Goal: Task Accomplishment & Management: Complete application form

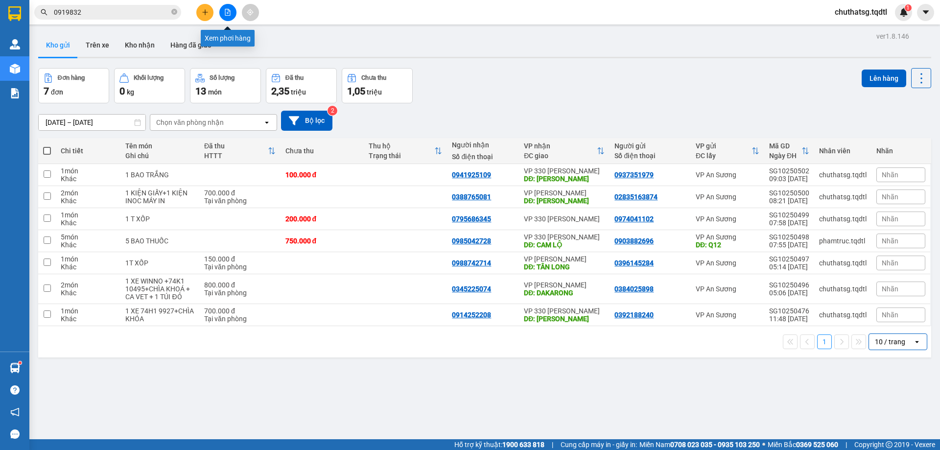
click at [227, 13] on icon "file-add" at bounding box center [227, 12] width 7 height 7
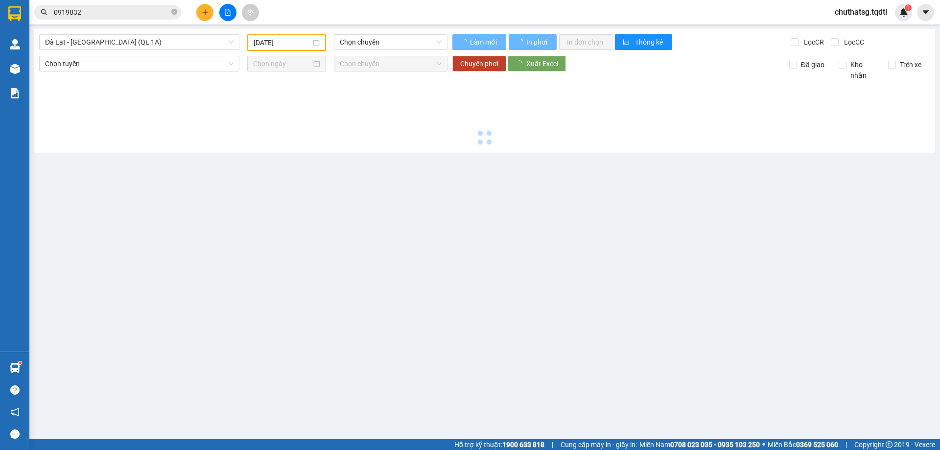
type input "[DATE]"
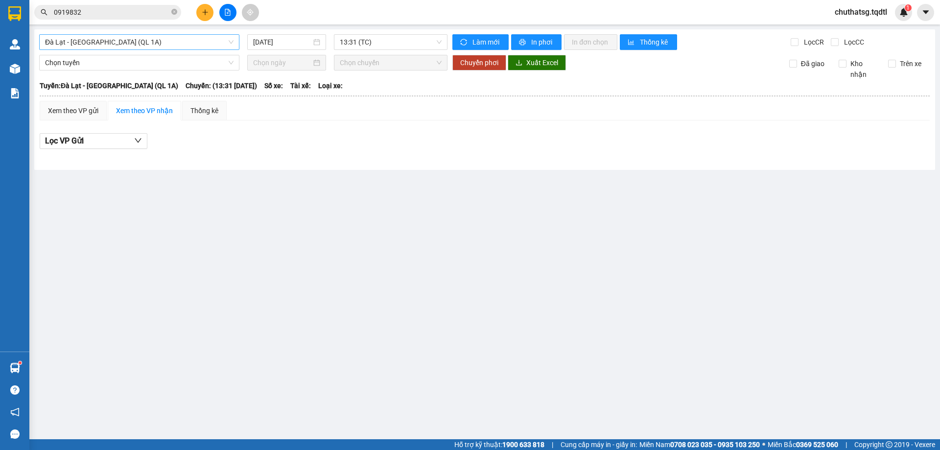
click at [187, 41] on span "Đà Lạt - [GEOGRAPHIC_DATA] (QL 1A)" at bounding box center [139, 42] width 188 height 15
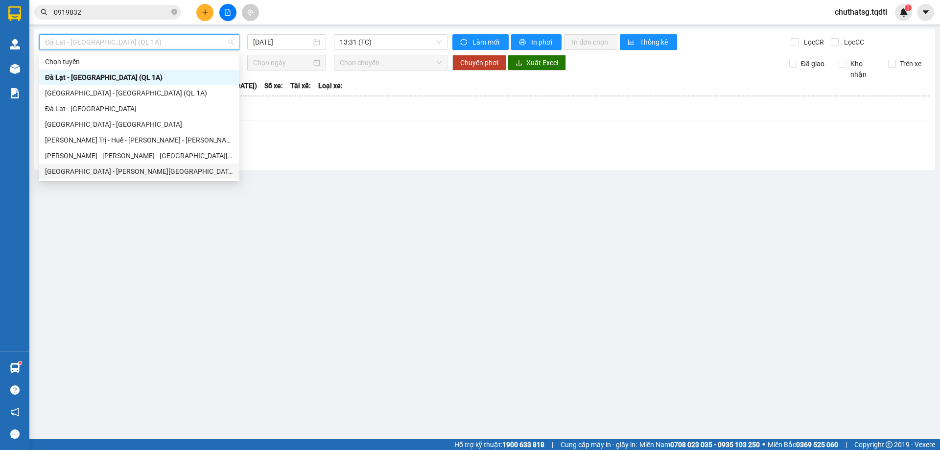
click at [79, 170] on div "[GEOGRAPHIC_DATA] - [PERSON_NAME][GEOGRAPHIC_DATA]" at bounding box center [139, 171] width 188 height 11
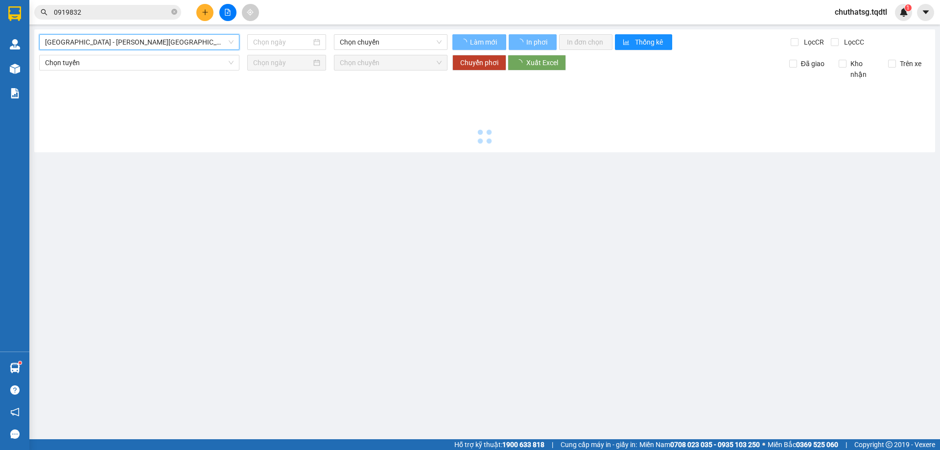
type input "[DATE]"
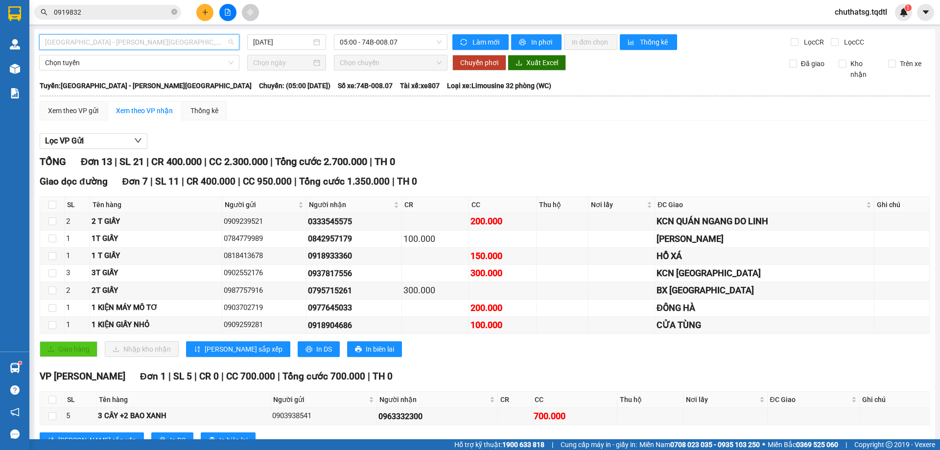
click at [162, 38] on span "[GEOGRAPHIC_DATA] - [PERSON_NAME][GEOGRAPHIC_DATA]" at bounding box center [139, 42] width 188 height 15
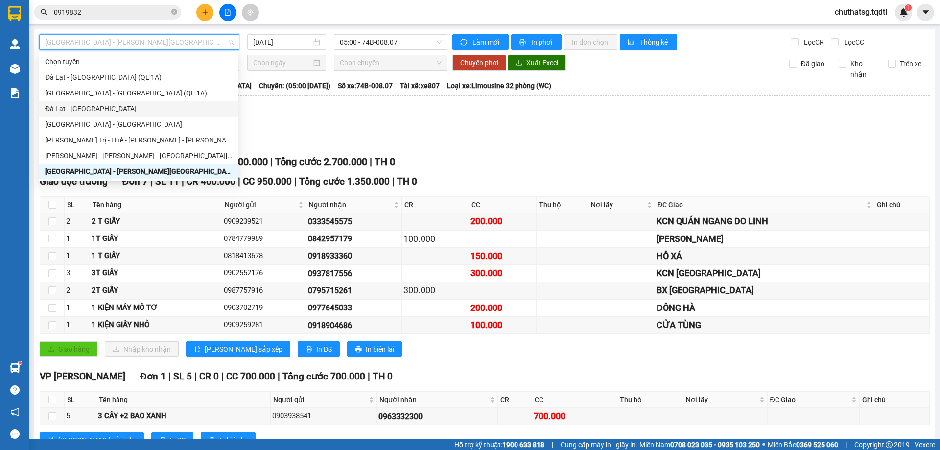
type input "Q"
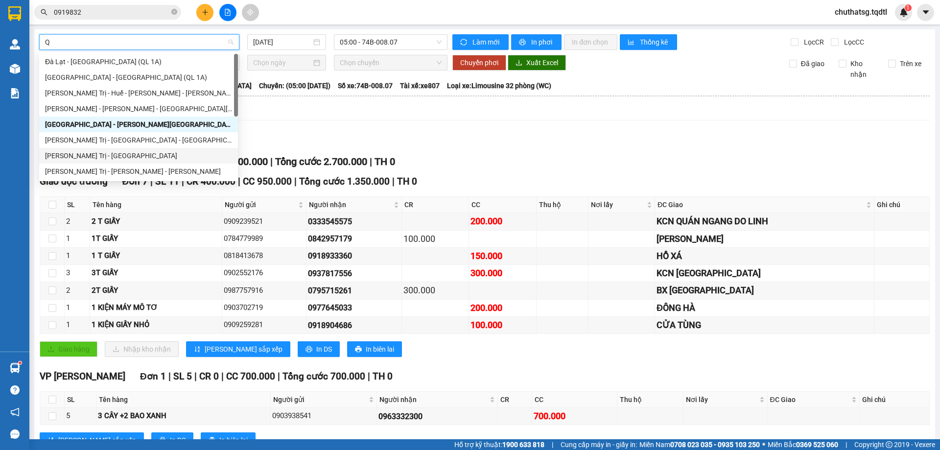
click at [71, 154] on div "[PERSON_NAME] Trị - [GEOGRAPHIC_DATA]" at bounding box center [138, 155] width 187 height 11
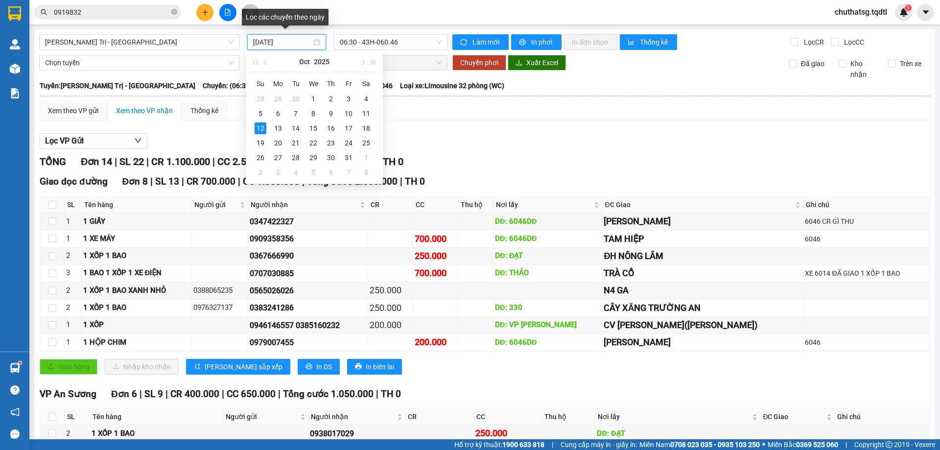
click at [298, 43] on input "[DATE]" at bounding box center [282, 42] width 58 height 11
click at [368, 113] on div "11" at bounding box center [366, 114] width 12 height 12
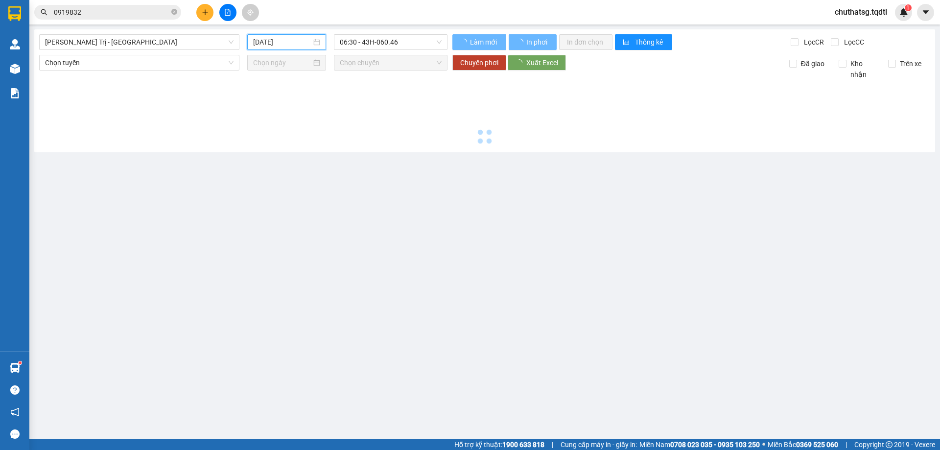
type input "[DATE]"
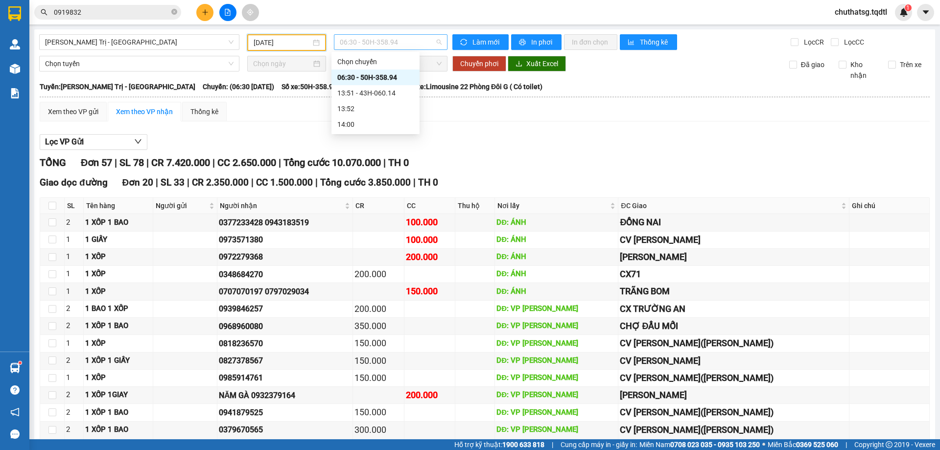
click at [420, 42] on span "06:30 - 50H-358.94" at bounding box center [391, 42] width 102 height 15
click at [368, 90] on div "13:51 - 43H-060.14" at bounding box center [375, 93] width 76 height 11
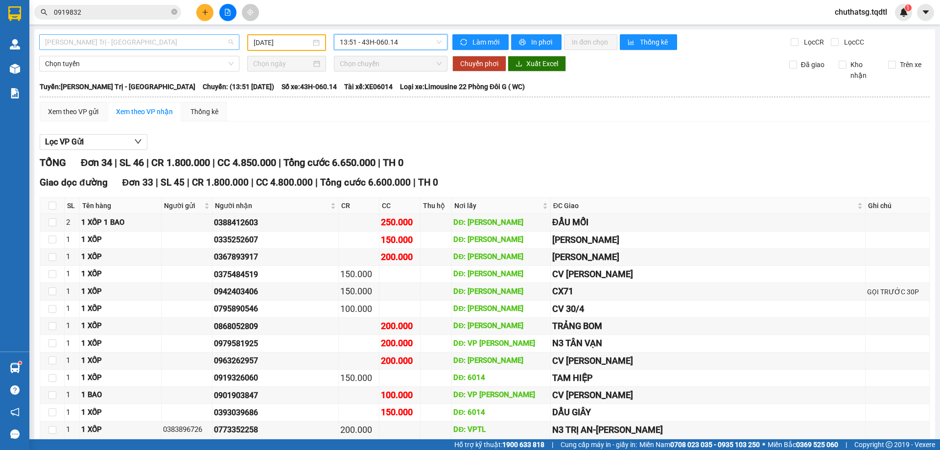
scroll to position [31, 0]
click at [183, 42] on span "[PERSON_NAME] Trị - [GEOGRAPHIC_DATA]" at bounding box center [139, 42] width 188 height 15
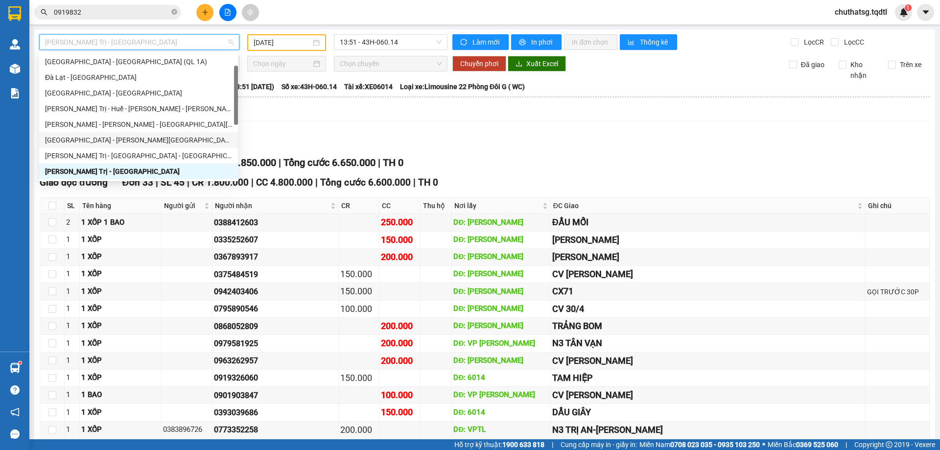
type input "Q"
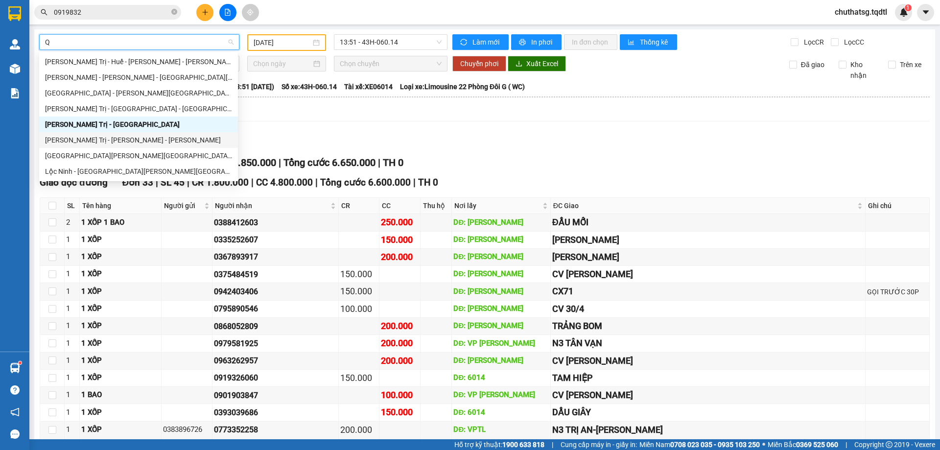
click at [83, 138] on div "[PERSON_NAME] Trị - [PERSON_NAME] - [PERSON_NAME]" at bounding box center [138, 140] width 187 height 11
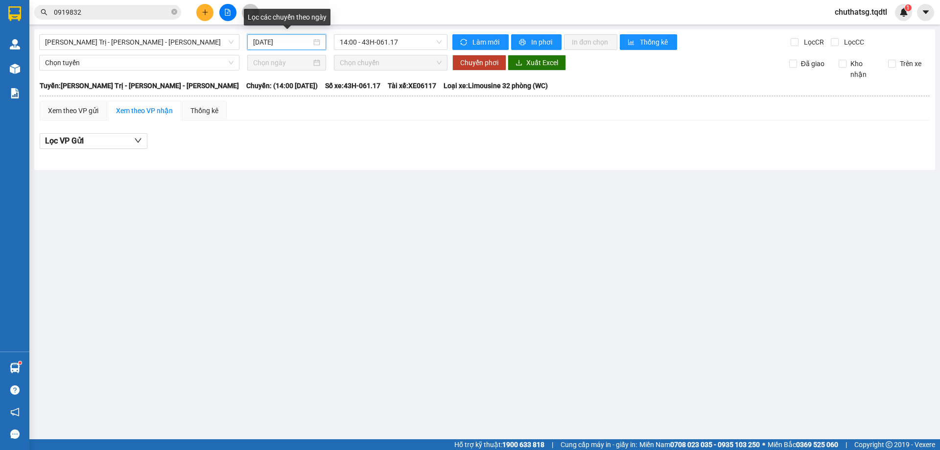
click at [308, 41] on input "[DATE]" at bounding box center [282, 42] width 58 height 11
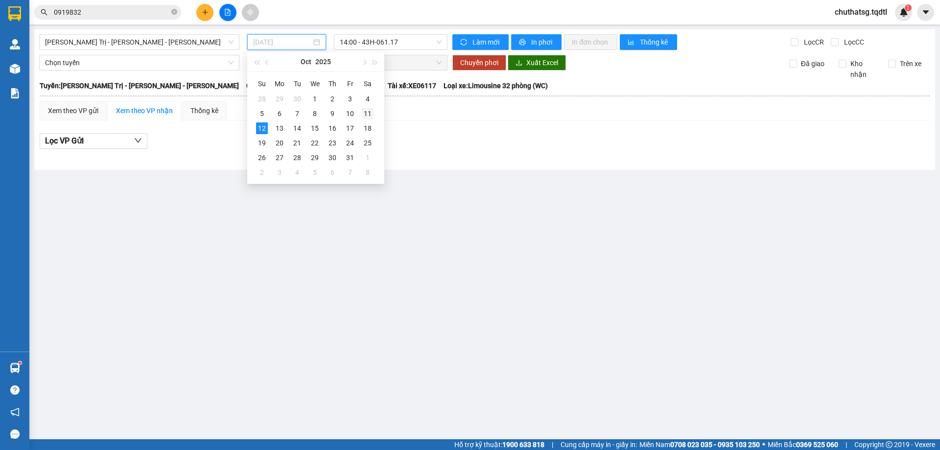
click at [368, 112] on div "11" at bounding box center [368, 114] width 12 height 12
type input "[DATE]"
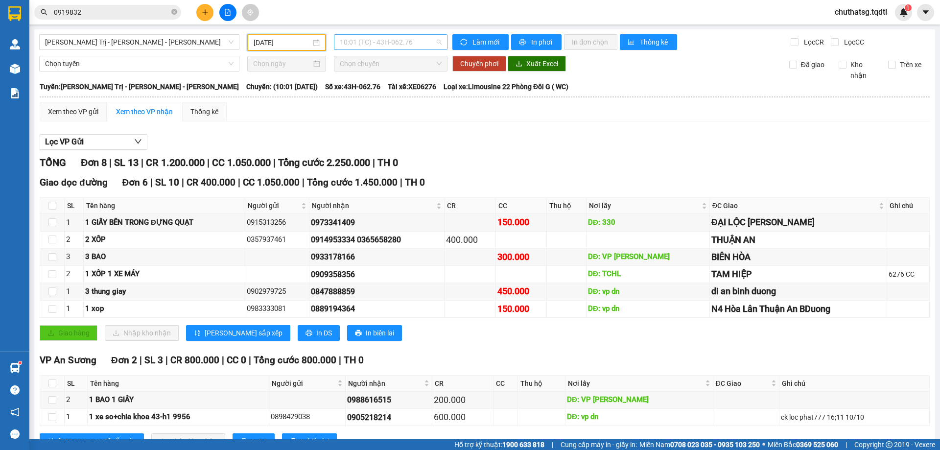
click at [429, 41] on span "10:01 (TC) - 43H-062.76" at bounding box center [391, 42] width 102 height 15
click at [370, 89] on div "14:00 - 74F-000.34" at bounding box center [375, 93] width 76 height 11
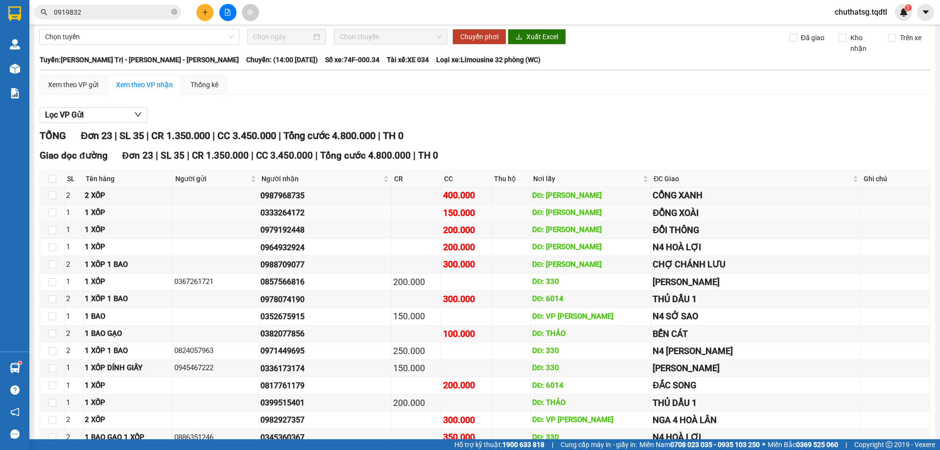
scroll to position [76, 0]
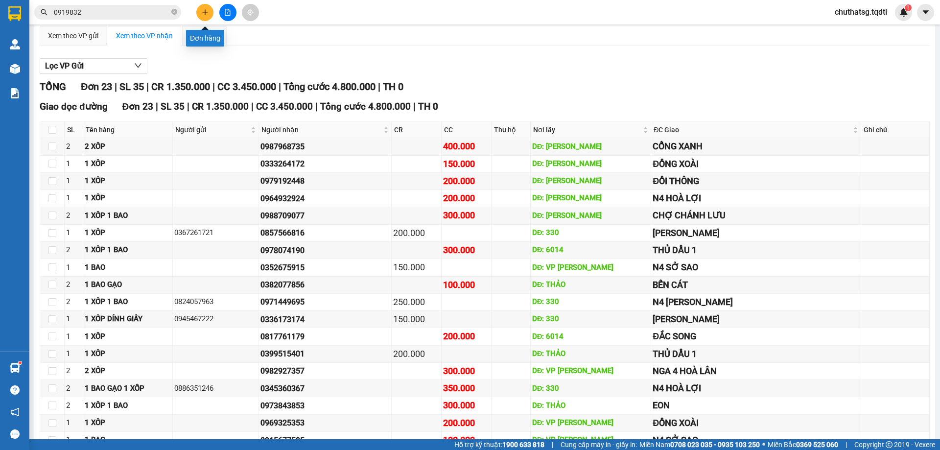
click at [205, 12] on icon "plus" at bounding box center [205, 12] width 7 height 7
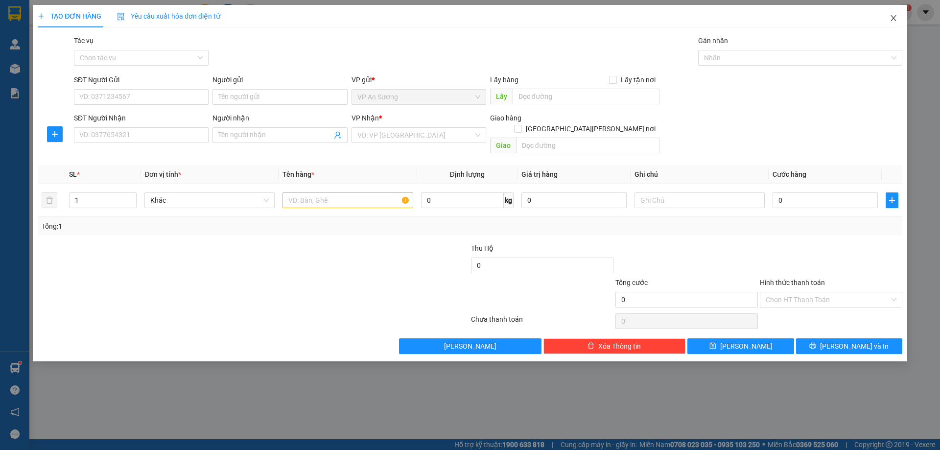
click at [893, 17] on icon "close" at bounding box center [893, 18] width 8 height 8
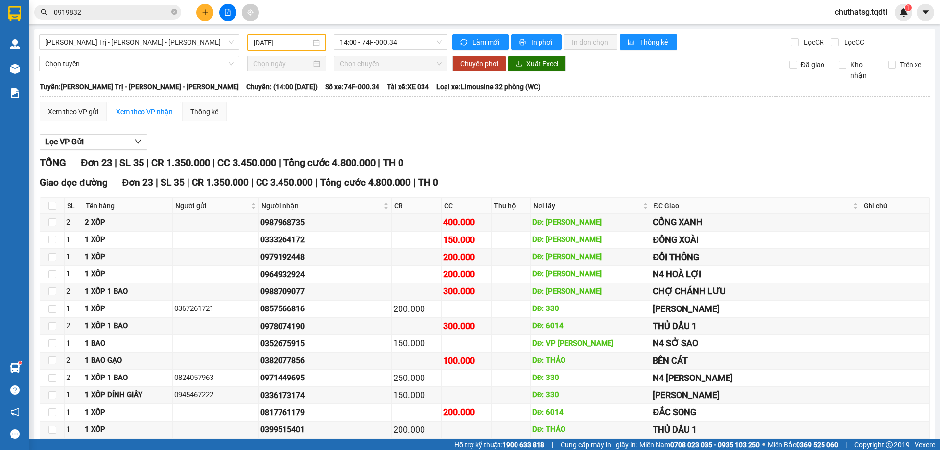
click at [229, 10] on icon "file-add" at bounding box center [227, 12] width 7 height 7
click at [211, 37] on span "[PERSON_NAME] Trị - [PERSON_NAME] - [PERSON_NAME]" at bounding box center [139, 42] width 188 height 15
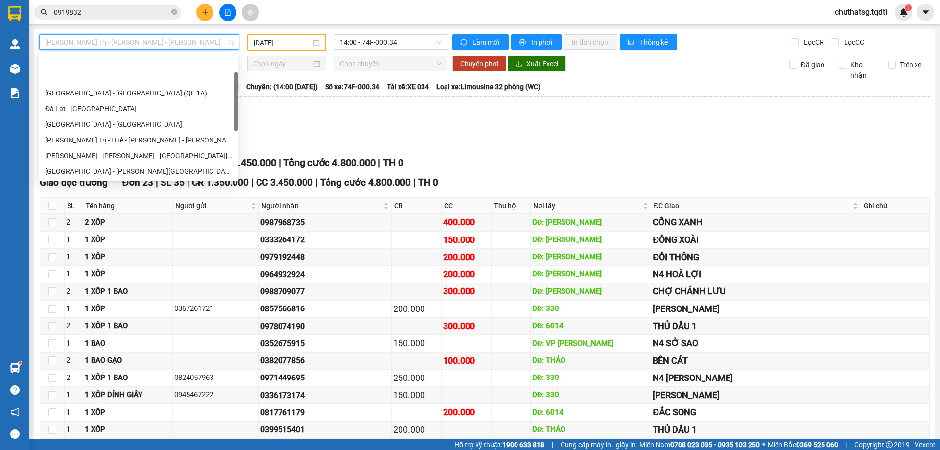
scroll to position [47, 0]
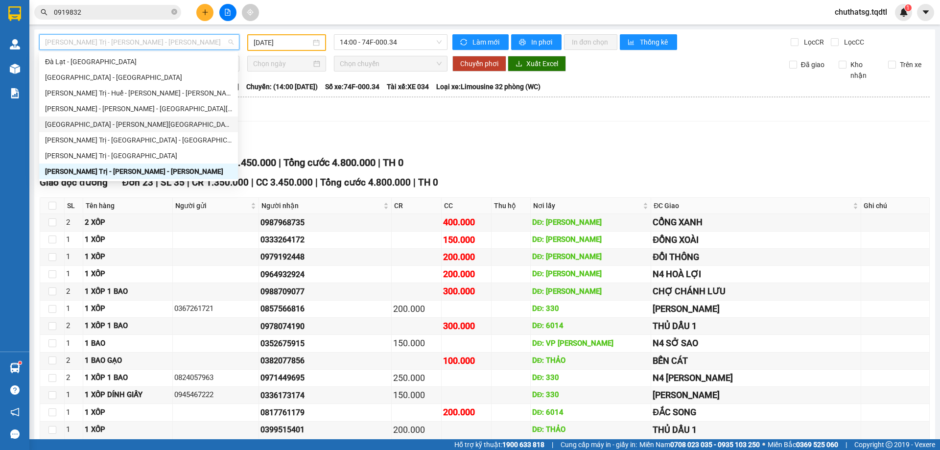
click at [80, 123] on div "[GEOGRAPHIC_DATA] - [PERSON_NAME][GEOGRAPHIC_DATA]" at bounding box center [138, 124] width 187 height 11
type input "[DATE]"
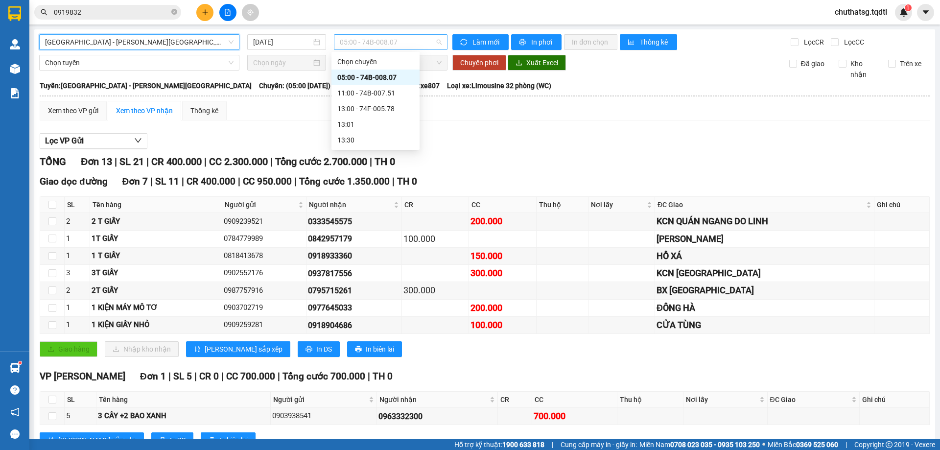
click at [406, 43] on span "05:00 - 74B-008.07" at bounding box center [391, 42] width 102 height 15
click at [377, 91] on div "11:00 - 74B-007.51" at bounding box center [375, 93] width 76 height 11
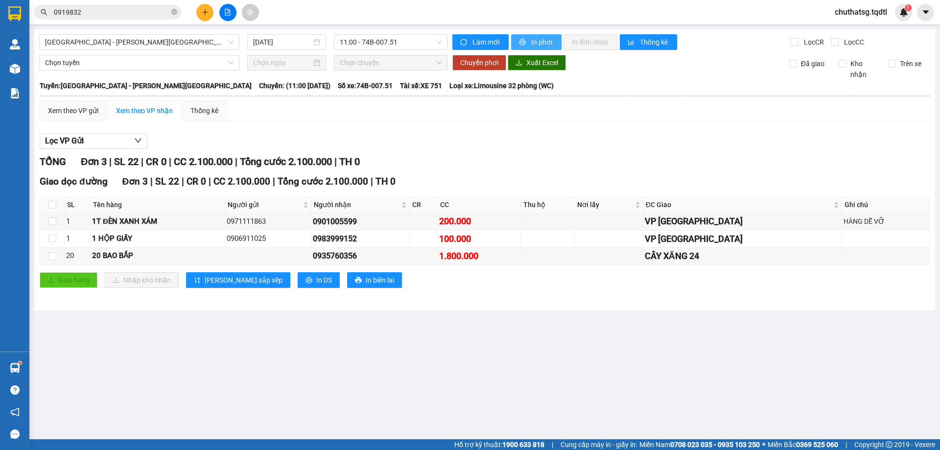
click at [523, 39] on icon "printer" at bounding box center [522, 42] width 6 height 6
click at [228, 10] on icon "file-add" at bounding box center [227, 12] width 5 height 7
click at [159, 43] on span "[GEOGRAPHIC_DATA] - [PERSON_NAME][GEOGRAPHIC_DATA]" at bounding box center [139, 42] width 188 height 15
click at [181, 40] on span "[GEOGRAPHIC_DATA] - [PERSON_NAME][GEOGRAPHIC_DATA]" at bounding box center [139, 42] width 188 height 15
drag, startPoint x: 411, startPoint y: 40, endPoint x: 419, endPoint y: 72, distance: 33.4
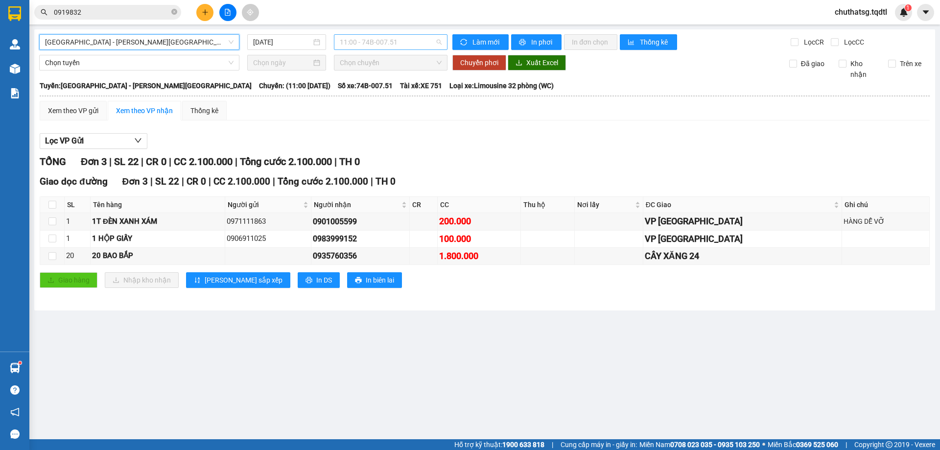
click at [411, 42] on span "11:00 - 74B-007.51" at bounding box center [391, 42] width 102 height 15
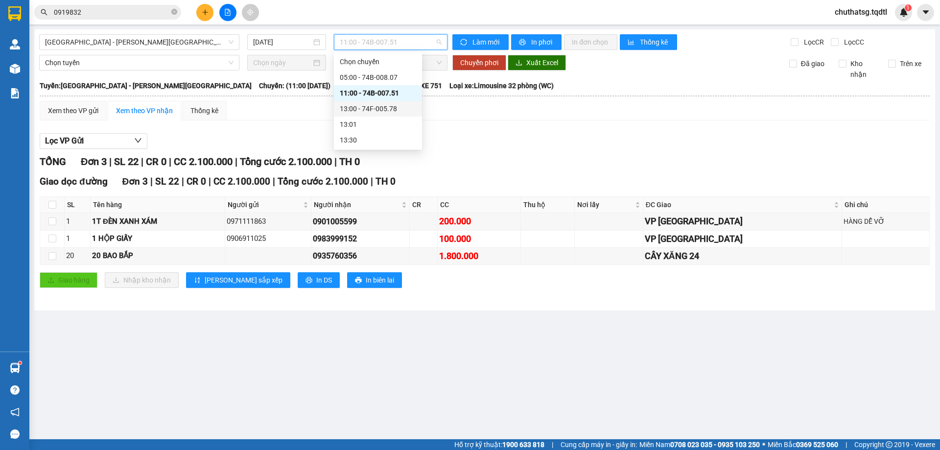
click at [376, 106] on div "13:00 - 74F-005.78" at bounding box center [378, 108] width 76 height 11
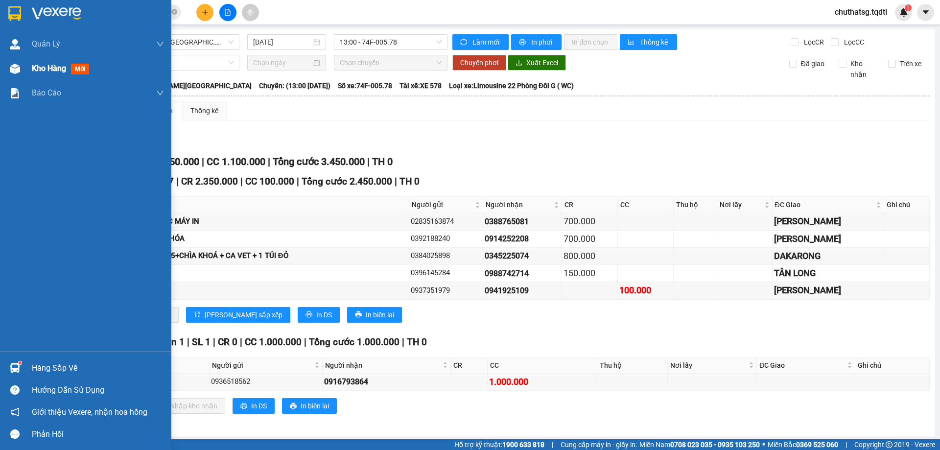
click at [29, 66] on div "Kho hàng mới" at bounding box center [85, 68] width 171 height 24
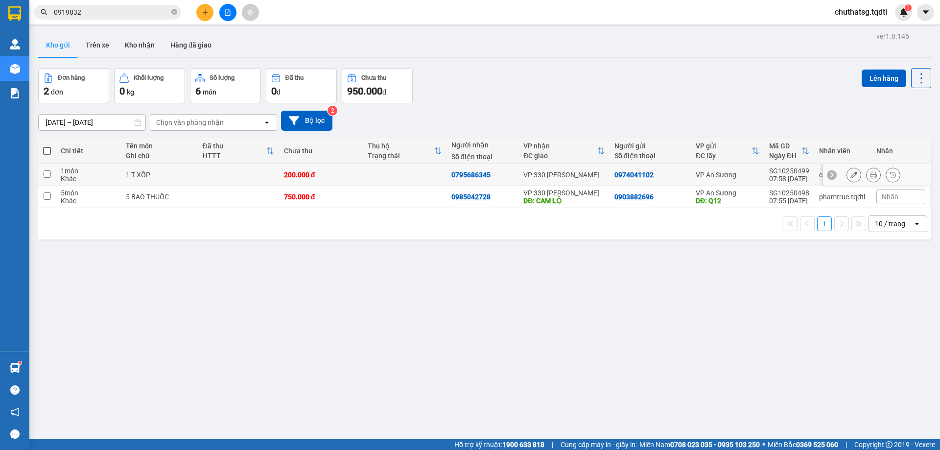
click at [44, 172] on input "checkbox" at bounding box center [47, 173] width 7 height 7
checkbox input "true"
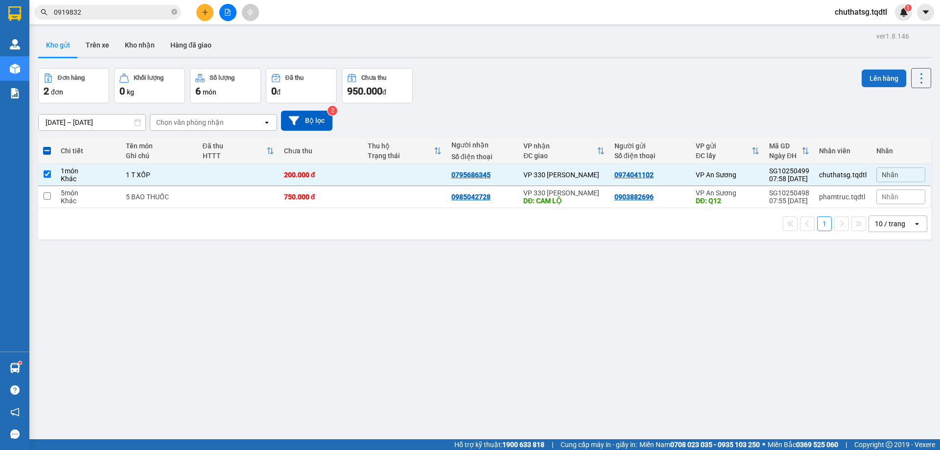
click at [876, 76] on button "Lên hàng" at bounding box center [883, 78] width 45 height 18
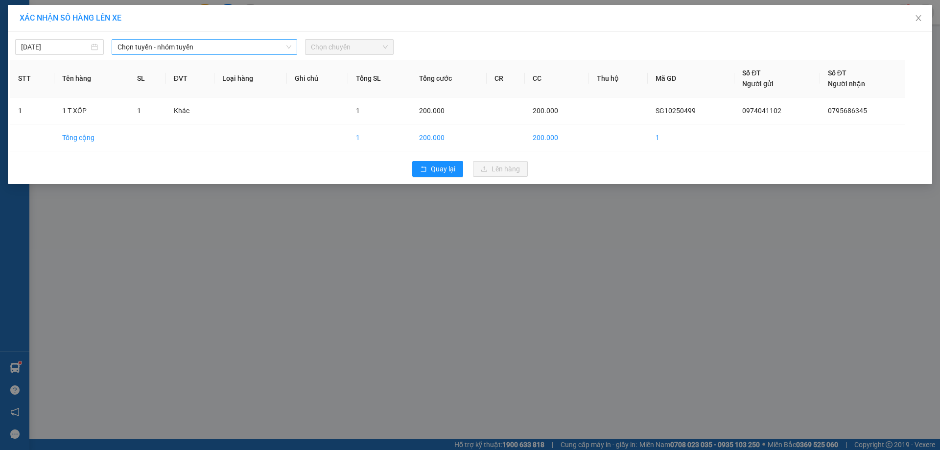
click at [209, 47] on span "Chọn tuyến - nhóm tuyến" at bounding box center [204, 47] width 174 height 15
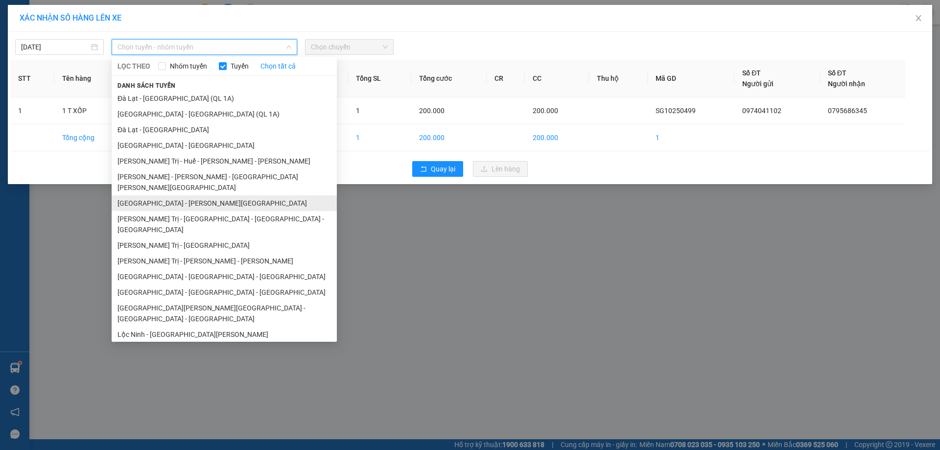
drag, startPoint x: 164, startPoint y: 190, endPoint x: 188, endPoint y: 172, distance: 29.7
click at [164, 195] on li "[GEOGRAPHIC_DATA] - [PERSON_NAME][GEOGRAPHIC_DATA]" at bounding box center [224, 203] width 225 height 16
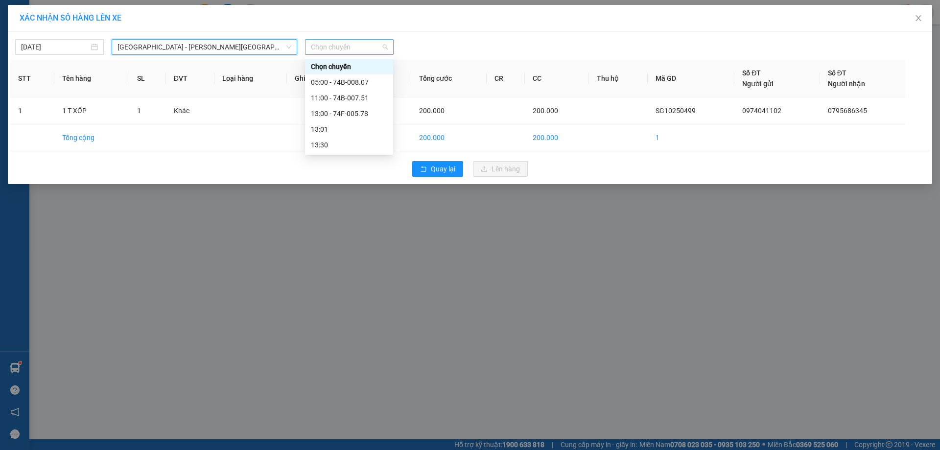
click at [358, 43] on span "Chọn chuyến" at bounding box center [349, 47] width 77 height 15
click at [346, 111] on div "13:00 - 74F-005.78" at bounding box center [349, 113] width 76 height 11
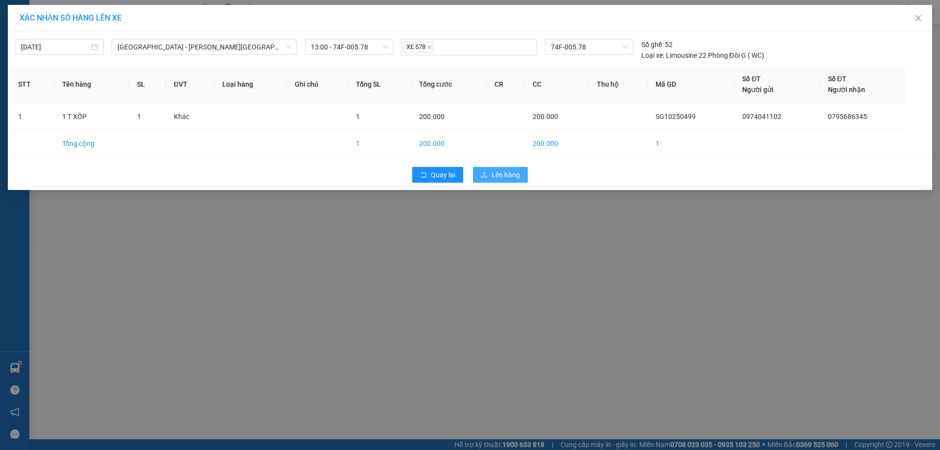
click at [500, 174] on span "Lên hàng" at bounding box center [505, 174] width 28 height 11
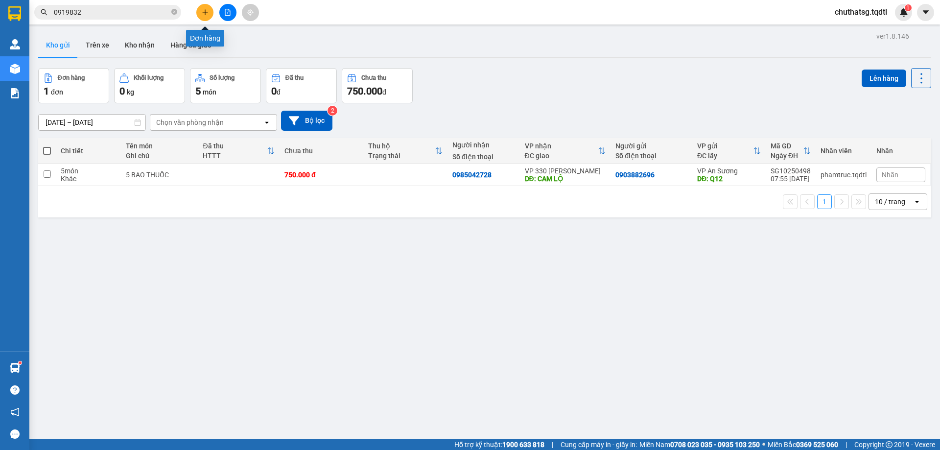
click at [205, 9] on icon "plus" at bounding box center [205, 12] width 7 height 7
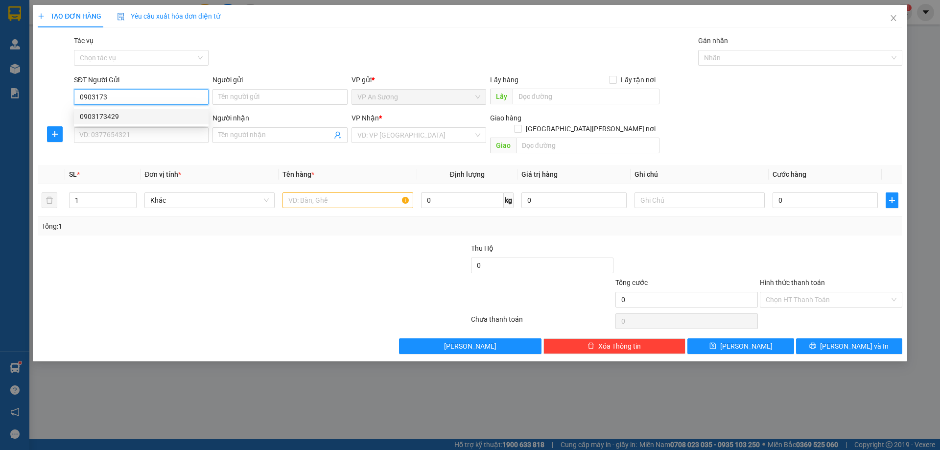
drag, startPoint x: 101, startPoint y: 115, endPoint x: 112, endPoint y: 107, distance: 13.9
click at [98, 115] on div "0903173429" at bounding box center [141, 116] width 123 height 11
type input "0903173429"
type input "0935206779"
type input "100.000"
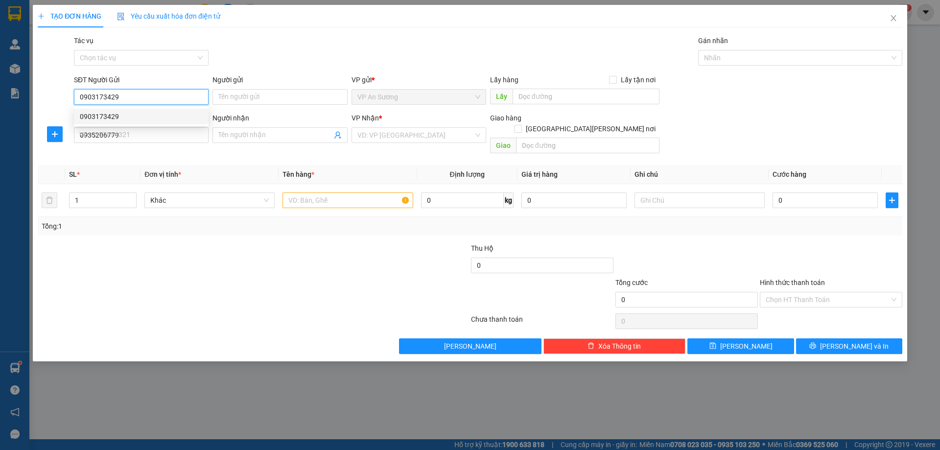
type input "100.000"
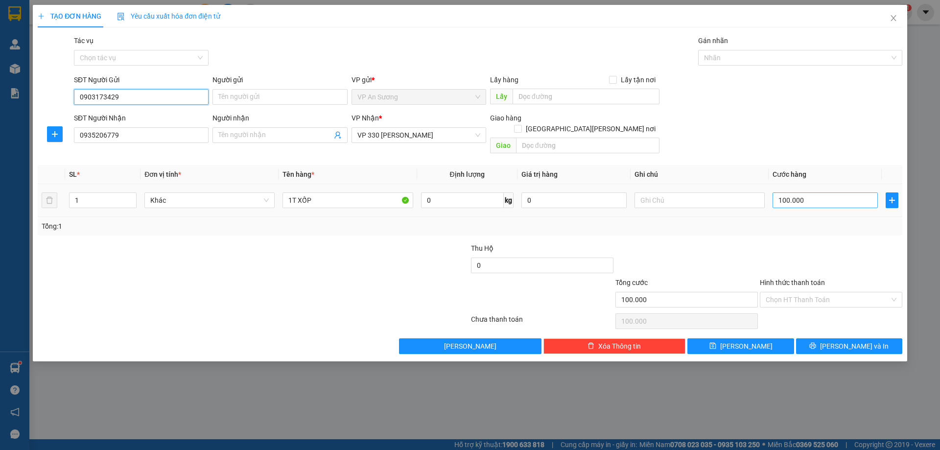
type input "0903173429"
type input "0"
type input "1"
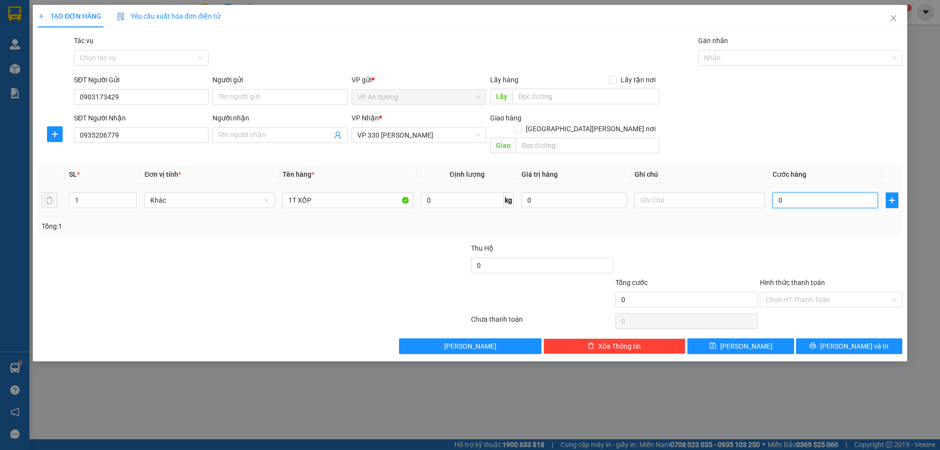
type input "1"
type input "01"
type input "0"
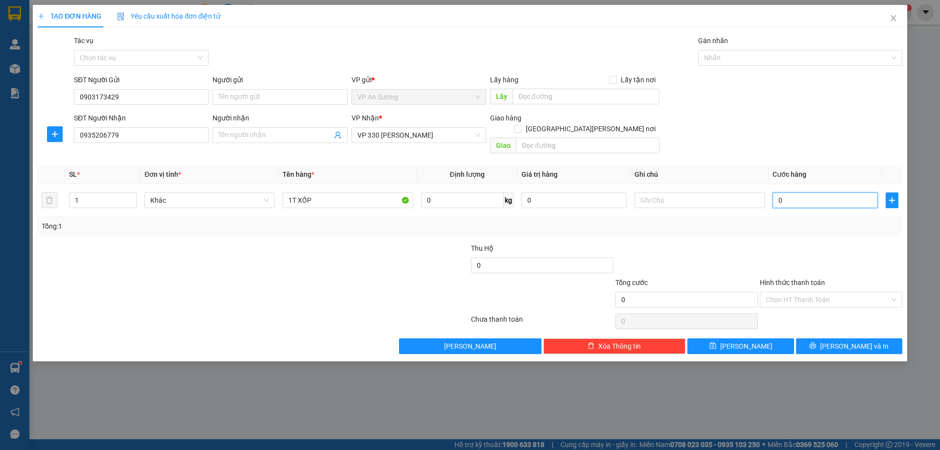
type input "1"
type input "01"
type input "10"
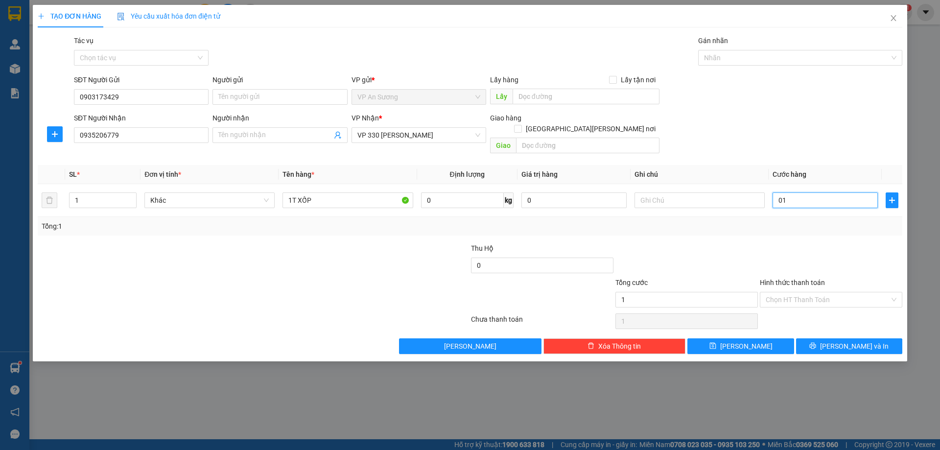
type input "010"
type input "100"
type input "0.100"
type input "100.000"
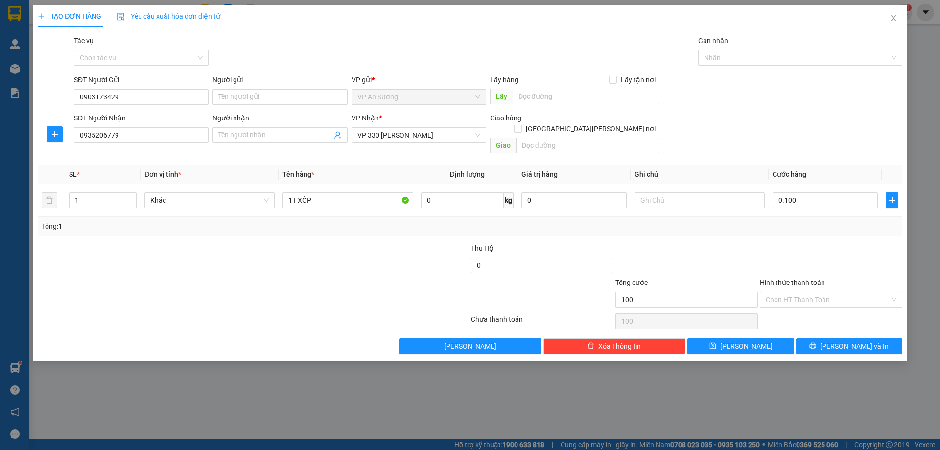
type input "100.000"
drag, startPoint x: 808, startPoint y: 239, endPoint x: 801, endPoint y: 240, distance: 7.4
click at [807, 243] on div at bounding box center [831, 260] width 144 height 34
click at [846, 341] on span "[PERSON_NAME] và In" at bounding box center [854, 346] width 69 height 11
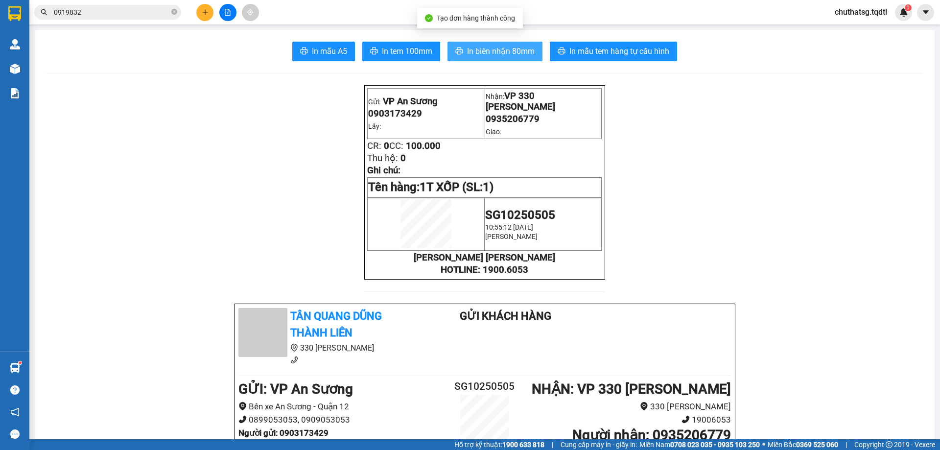
click at [499, 48] on span "In biên nhận 80mm" at bounding box center [501, 51] width 68 height 12
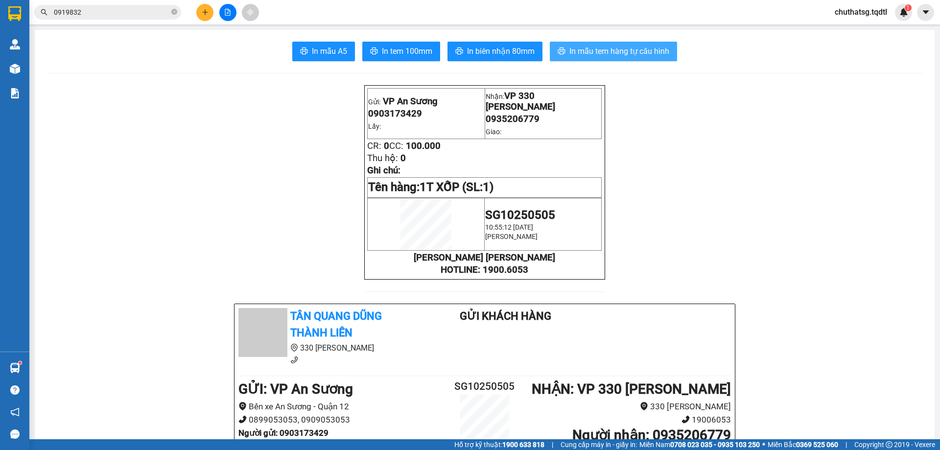
drag, startPoint x: 596, startPoint y: 48, endPoint x: 619, endPoint y: 57, distance: 24.2
click at [598, 48] on span "In mẫu tem hàng tự cấu hình" at bounding box center [619, 51] width 100 height 12
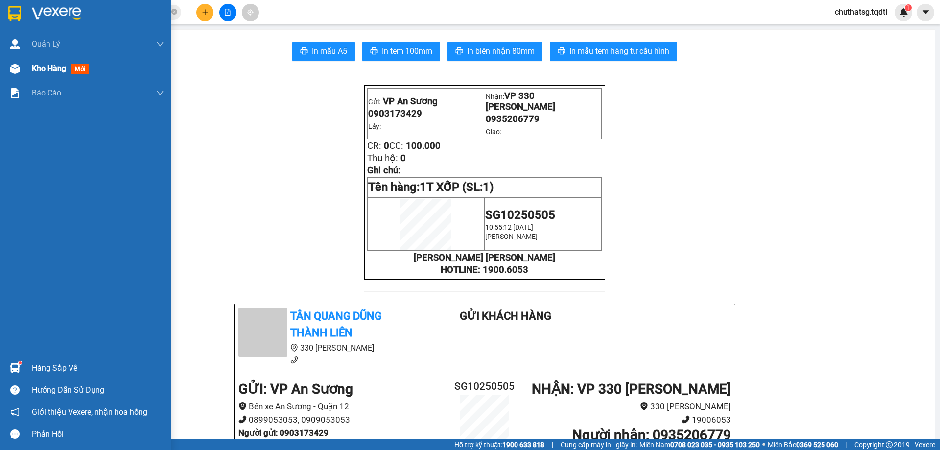
click at [45, 67] on span "Kho hàng" at bounding box center [49, 68] width 34 height 9
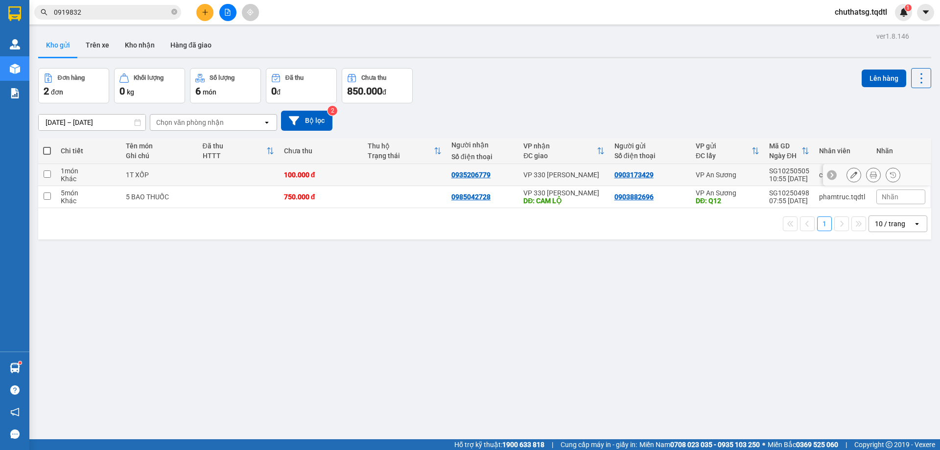
click at [47, 174] on input "checkbox" at bounding box center [47, 173] width 7 height 7
checkbox input "true"
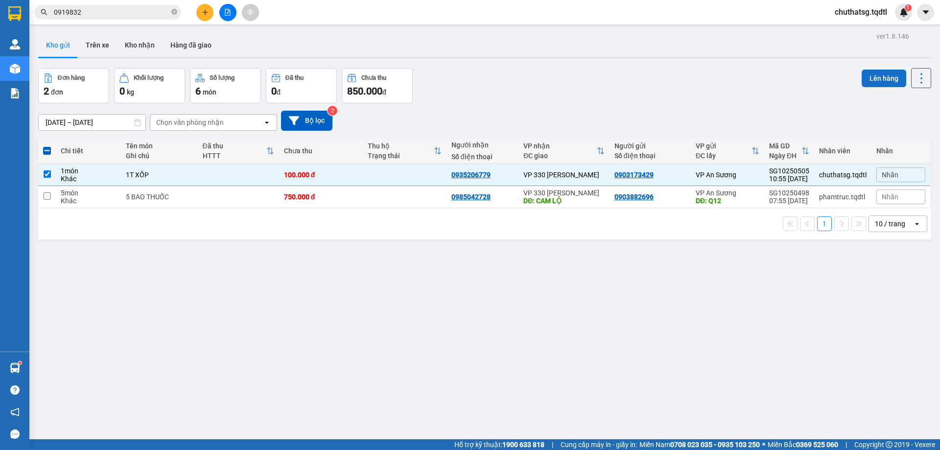
click at [870, 76] on button "Lên hàng" at bounding box center [883, 78] width 45 height 18
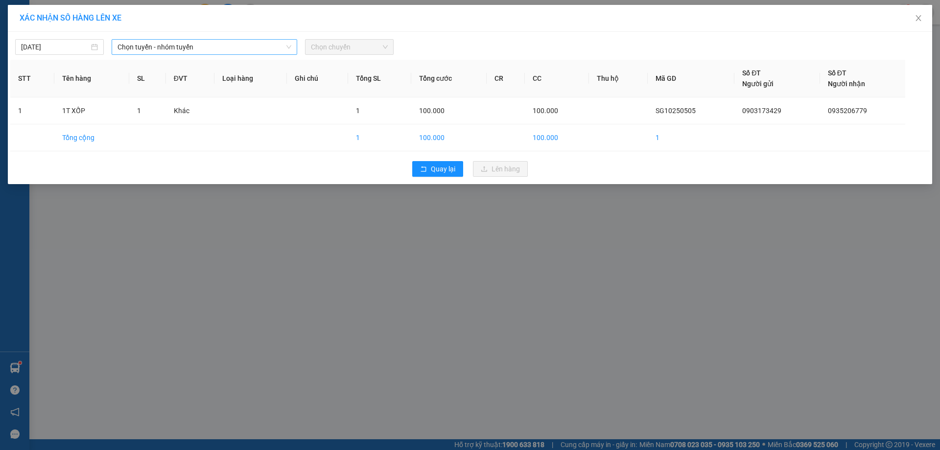
click at [219, 45] on span "Chọn tuyến - nhóm tuyến" at bounding box center [204, 47] width 174 height 15
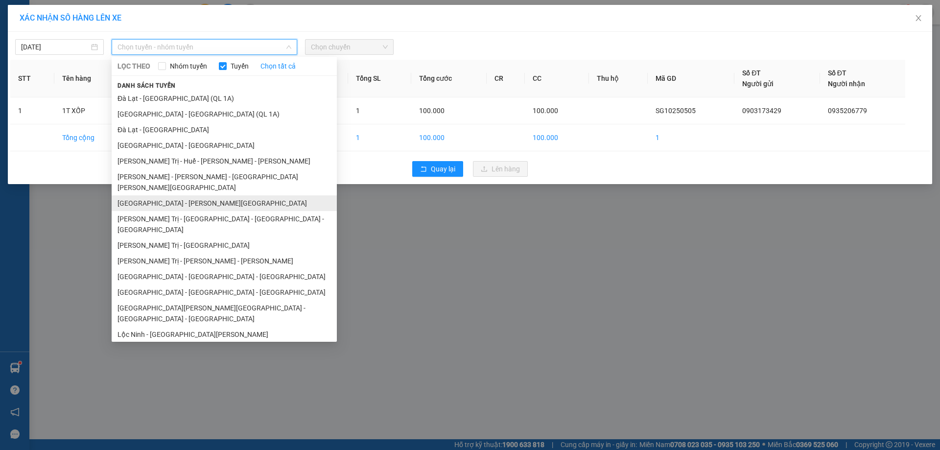
click at [193, 195] on li "[GEOGRAPHIC_DATA] - [PERSON_NAME][GEOGRAPHIC_DATA]" at bounding box center [224, 203] width 225 height 16
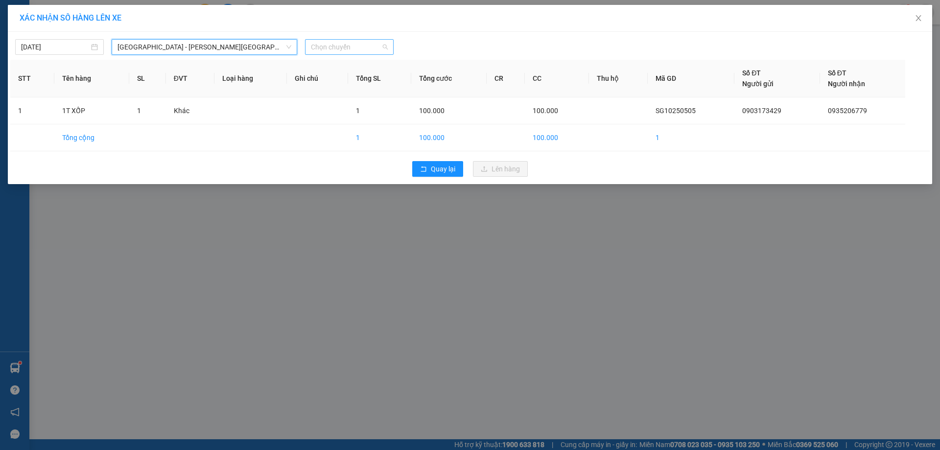
click at [370, 50] on span "Chọn chuyến" at bounding box center [349, 47] width 77 height 15
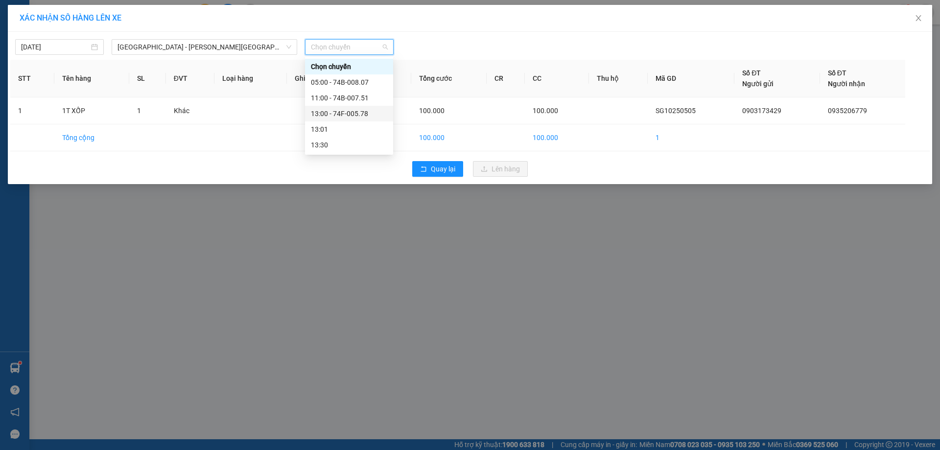
click at [356, 114] on div "13:00 - 74F-005.78" at bounding box center [349, 113] width 76 height 11
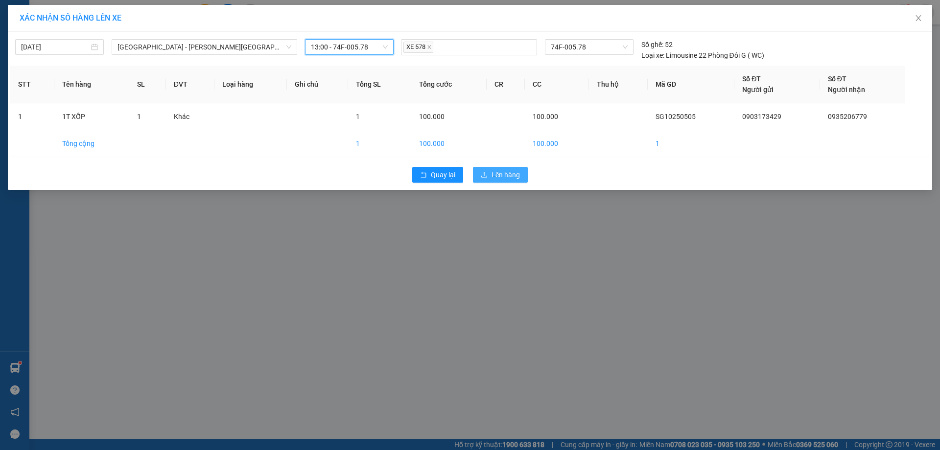
click at [510, 170] on span "Lên hàng" at bounding box center [505, 174] width 28 height 11
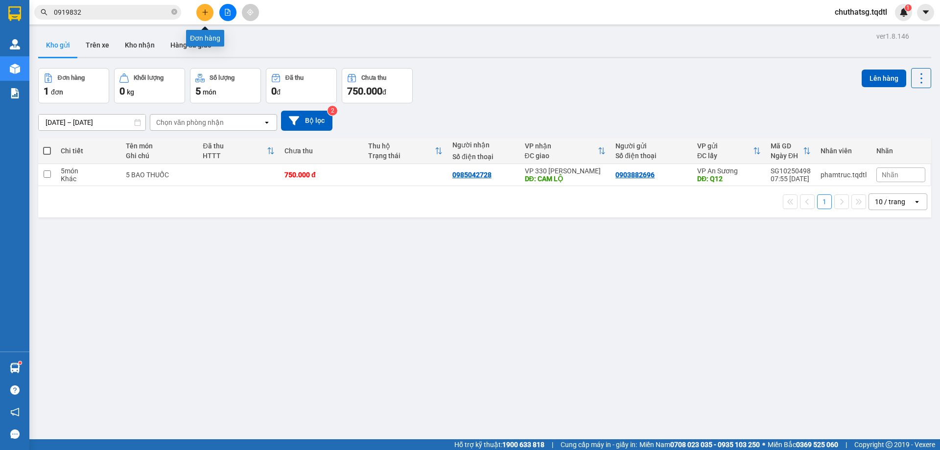
click at [203, 16] on button at bounding box center [204, 12] width 17 height 17
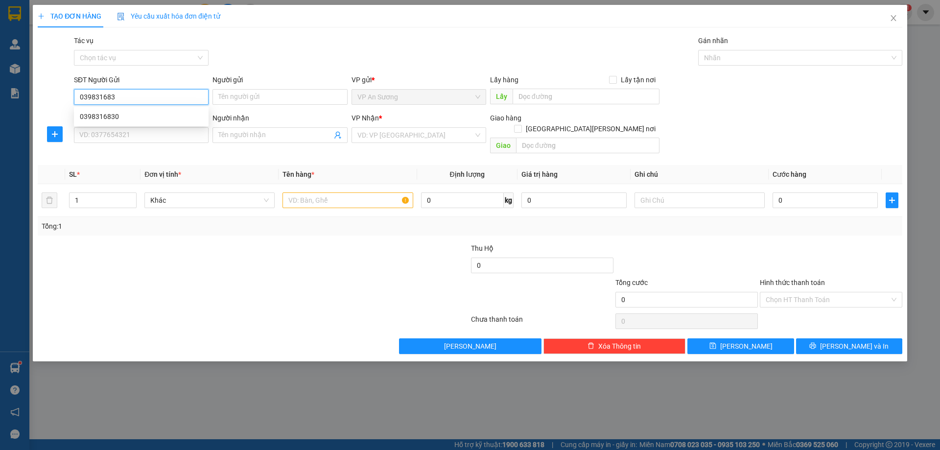
type input "0398316830"
click at [98, 115] on div "0398316830" at bounding box center [141, 116] width 123 height 11
type input "0918985856"
type input "250.000"
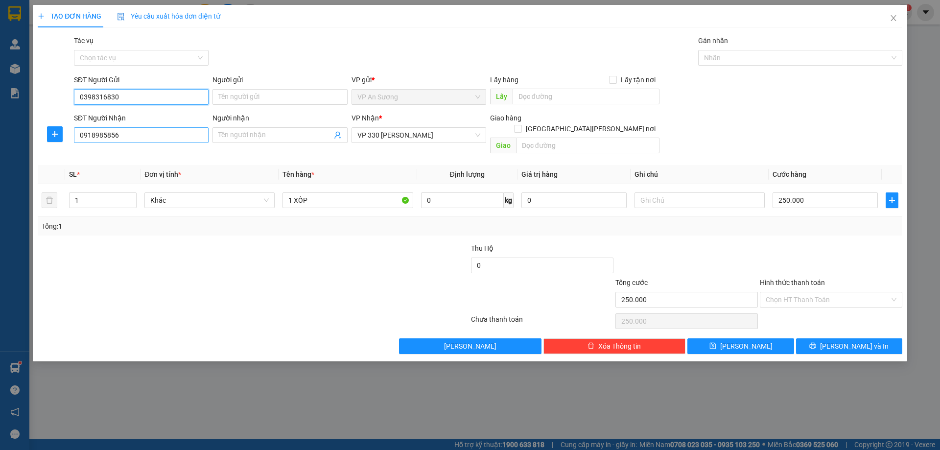
type input "0398316830"
click at [135, 135] on input "0918985856" at bounding box center [141, 135] width 135 height 16
type input "0"
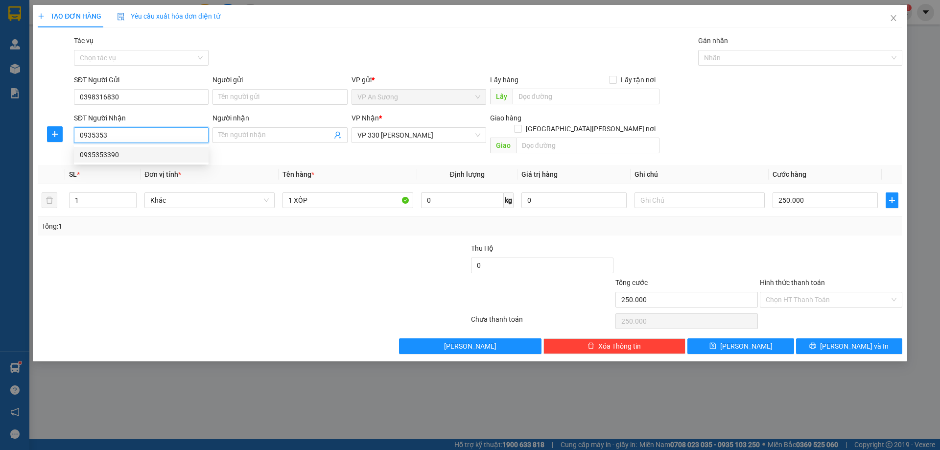
click at [95, 155] on div "0935353390" at bounding box center [141, 154] width 123 height 11
type input "0935353390"
type input "BX PHÍA NAM [GEOGRAPHIC_DATA]"
type input "350.000"
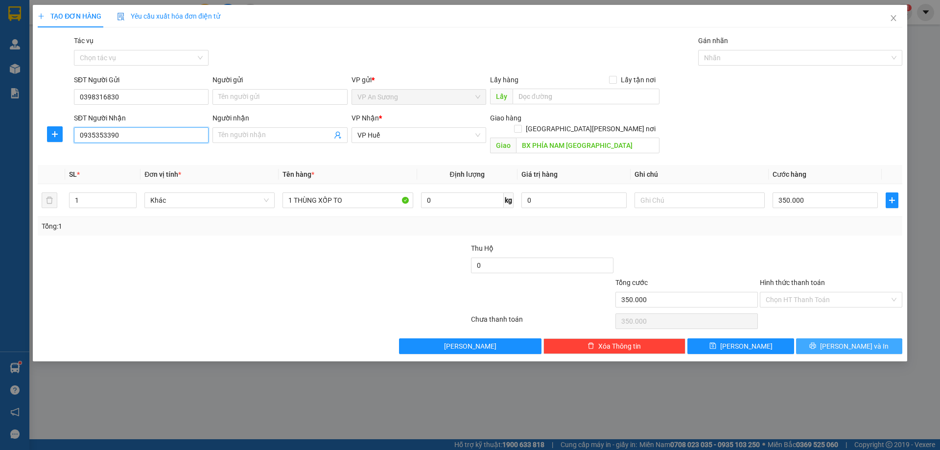
type input "0935353390"
click at [859, 341] on span "[PERSON_NAME] và In" at bounding box center [854, 346] width 69 height 11
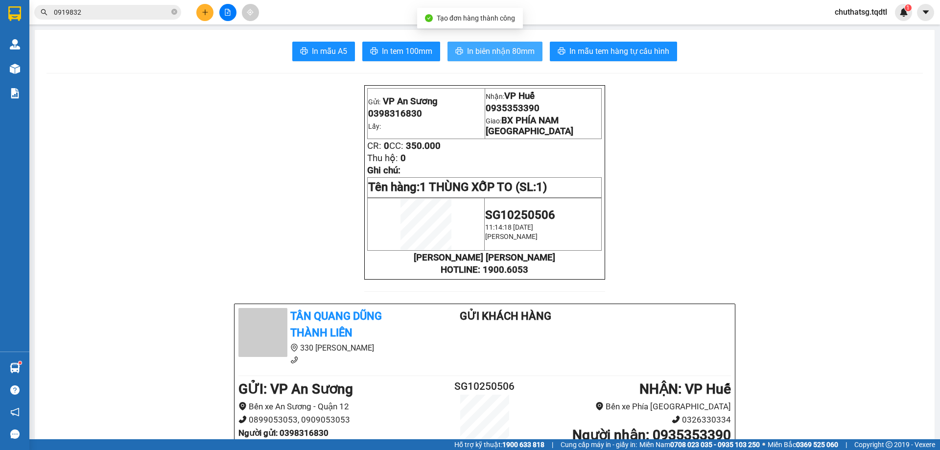
click at [495, 43] on button "In biên nhận 80mm" at bounding box center [494, 52] width 95 height 20
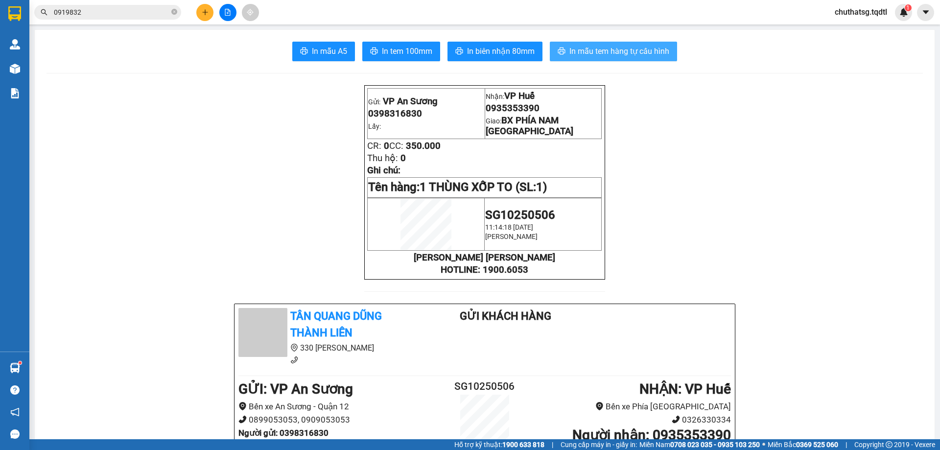
click at [608, 49] on span "In mẫu tem hàng tự cấu hình" at bounding box center [619, 51] width 100 height 12
click at [206, 10] on icon "plus" at bounding box center [205, 12] width 7 height 7
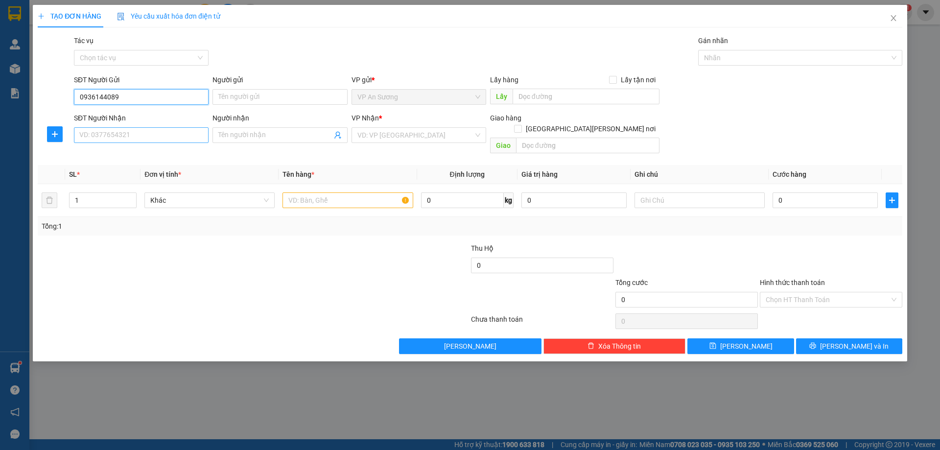
type input "0936144089"
drag, startPoint x: 140, startPoint y: 135, endPoint x: 152, endPoint y: 178, distance: 44.6
click at [147, 141] on input "SĐT Người Nhận" at bounding box center [141, 135] width 135 height 16
type input "0888163559"
drag, startPoint x: 418, startPoint y: 135, endPoint x: 409, endPoint y: 135, distance: 9.3
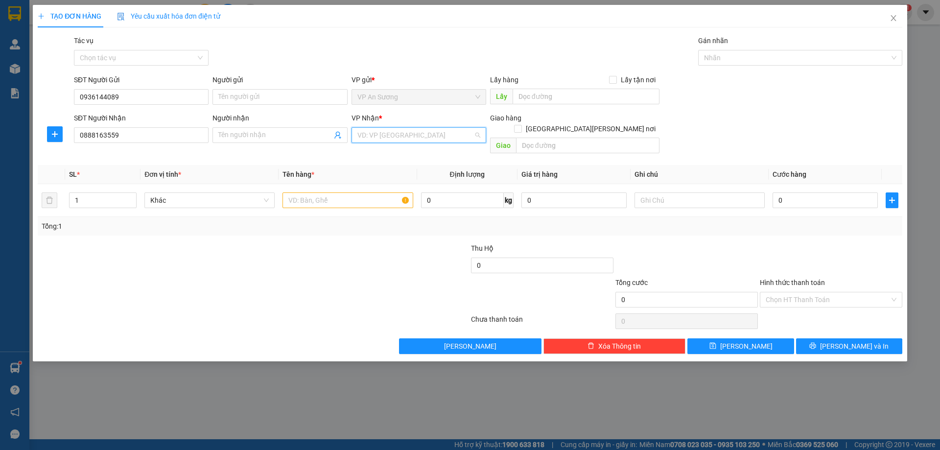
click at [411, 132] on input "search" at bounding box center [415, 135] width 116 height 15
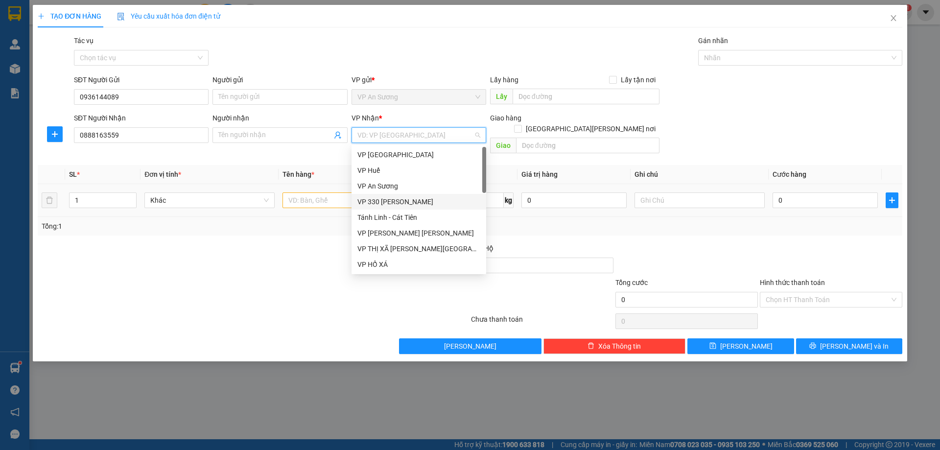
click at [383, 202] on div "VP 330 [PERSON_NAME]" at bounding box center [418, 201] width 123 height 11
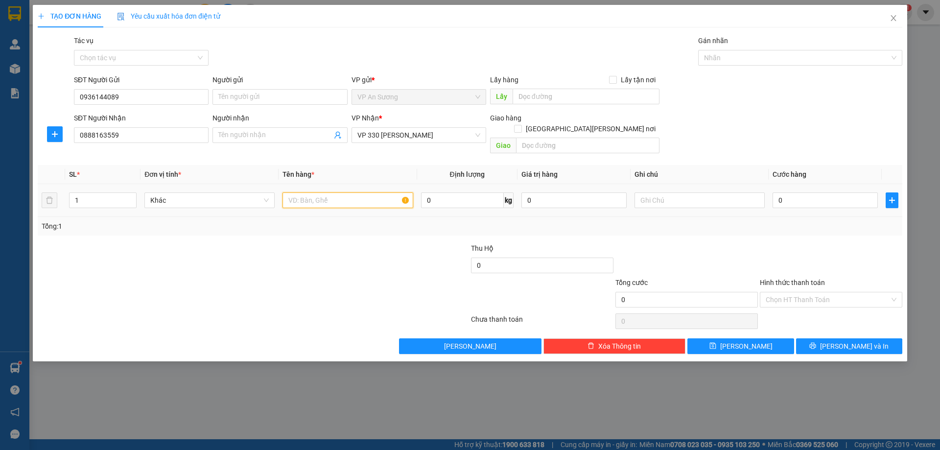
click at [299, 192] on input "text" at bounding box center [347, 200] width 130 height 16
type input "1T GIẤY"
click at [799, 192] on input "0" at bounding box center [824, 200] width 105 height 16
type input "01"
type input "1"
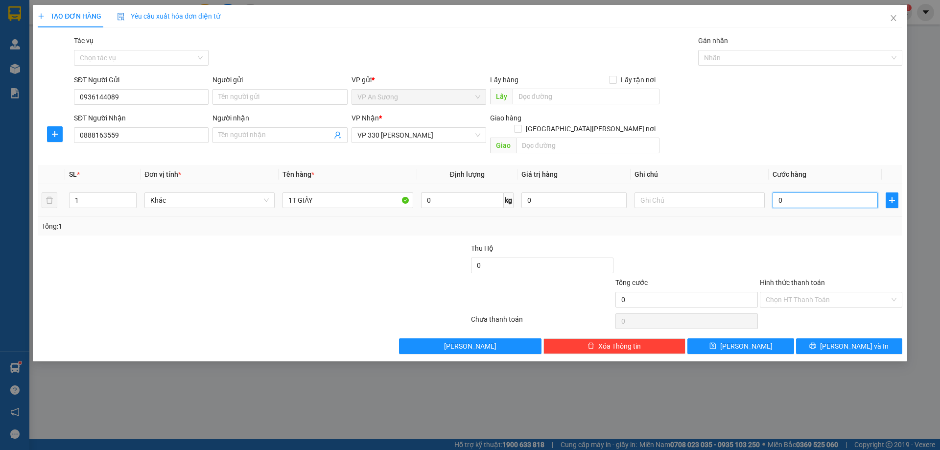
type input "1"
type input "010"
type input "10"
type input "0.100"
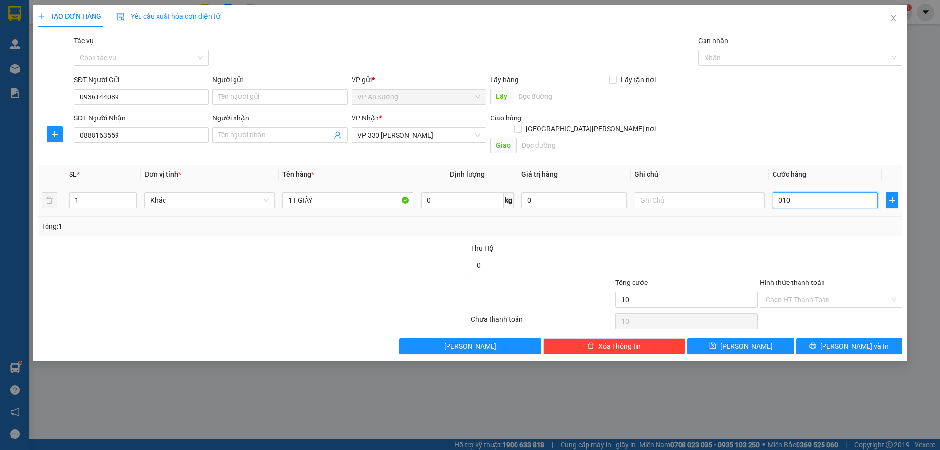
type input "100"
type input "100.000"
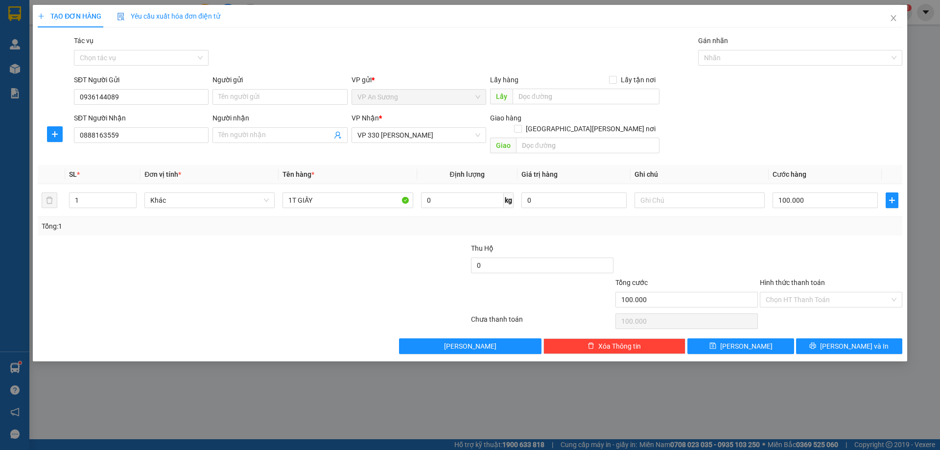
click at [780, 227] on div "Transit Pickup Surcharge Ids Transit Deliver Surcharge Ids Transit Deliver Surc…" at bounding box center [470, 194] width 864 height 319
click at [843, 341] on span "[PERSON_NAME] và In" at bounding box center [854, 346] width 69 height 11
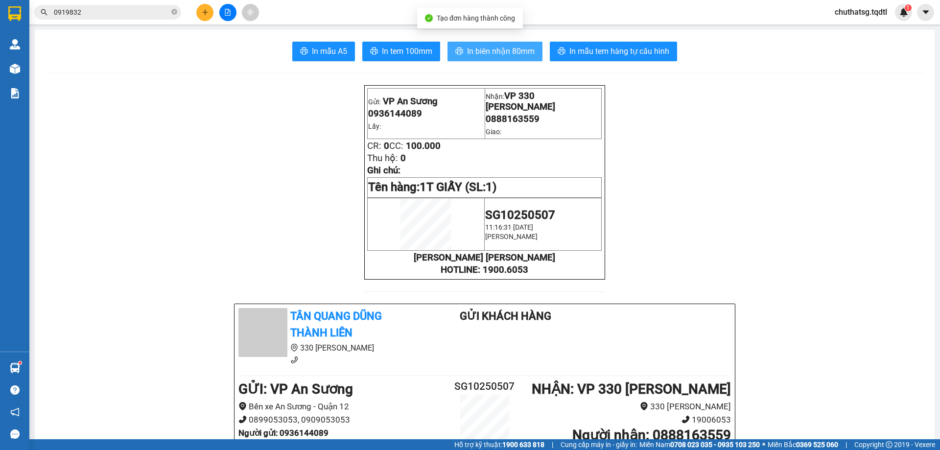
click at [487, 47] on span "In biên nhận 80mm" at bounding box center [501, 51] width 68 height 12
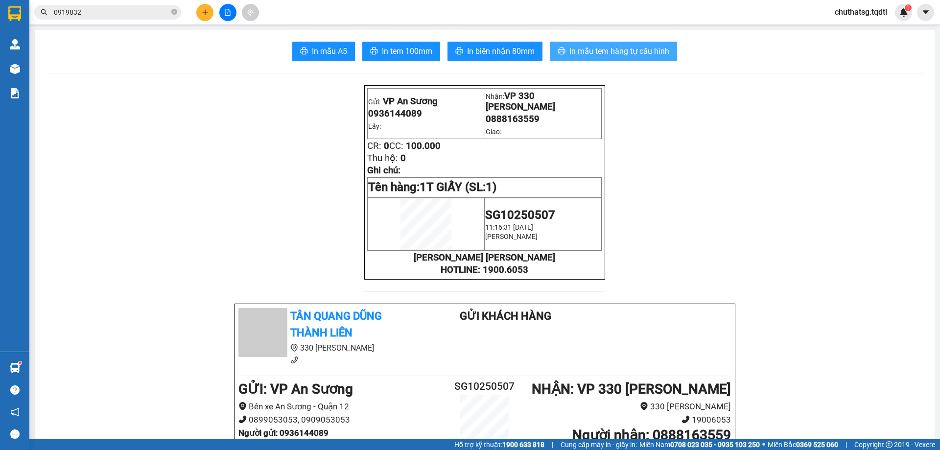
click at [610, 50] on span "In mẫu tem hàng tự cấu hình" at bounding box center [619, 51] width 100 height 12
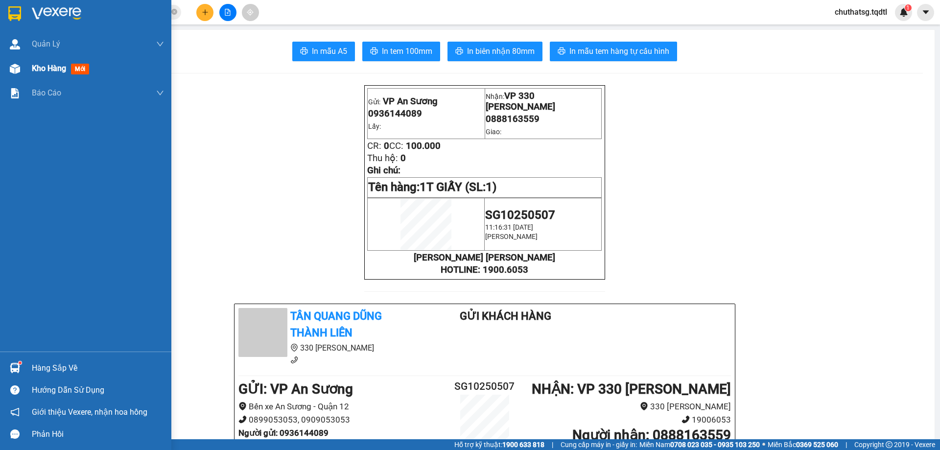
click at [51, 66] on span "Kho hàng" at bounding box center [49, 68] width 34 height 9
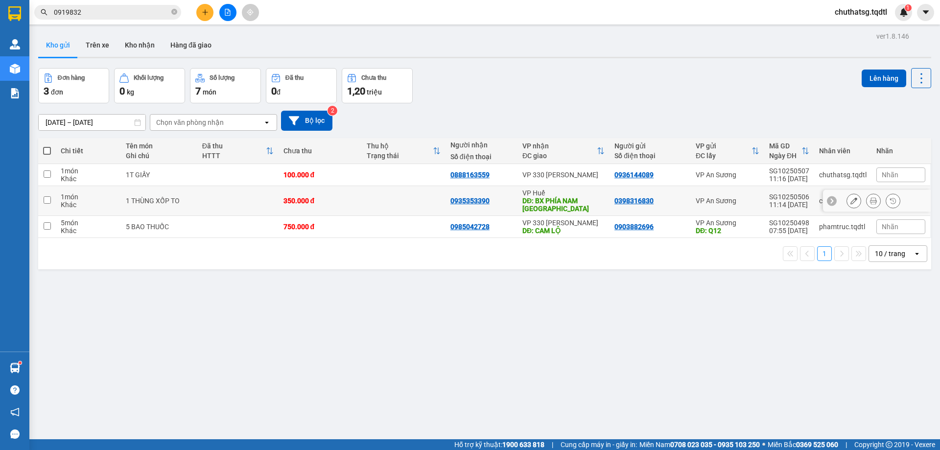
drag, startPoint x: 44, startPoint y: 195, endPoint x: 49, endPoint y: 182, distance: 14.1
click at [45, 196] on input "checkbox" at bounding box center [47, 199] width 7 height 7
checkbox input "true"
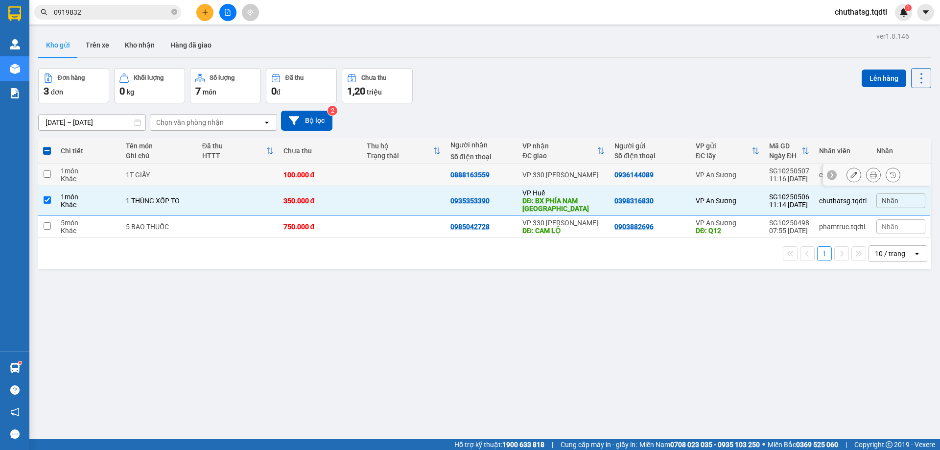
click at [49, 172] on input "checkbox" at bounding box center [47, 173] width 7 height 7
checkbox input "true"
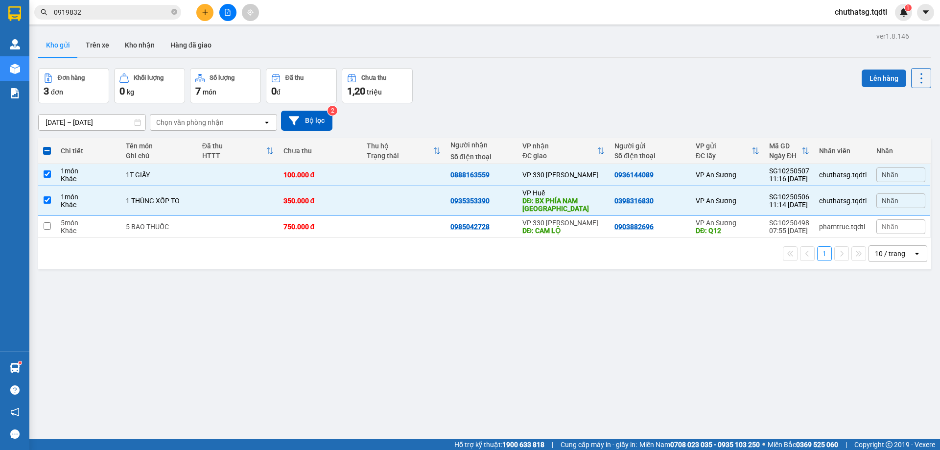
click at [866, 75] on button "Lên hàng" at bounding box center [883, 78] width 45 height 18
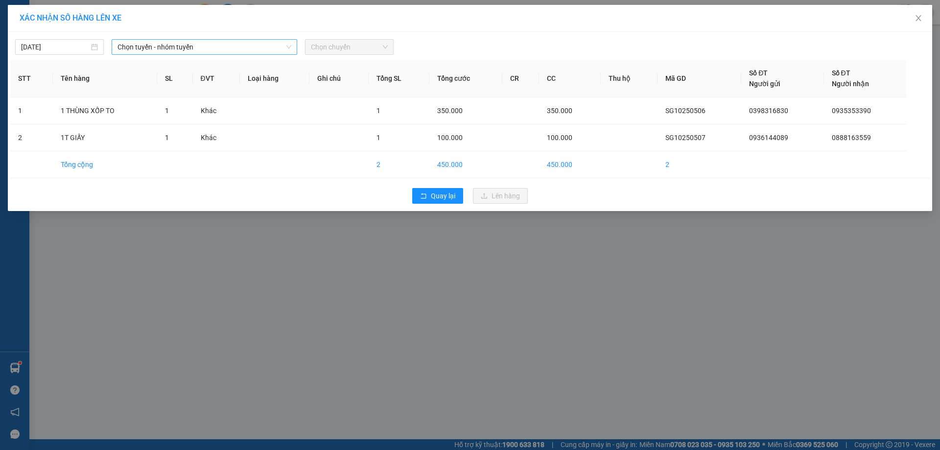
click at [243, 44] on span "Chọn tuyến - nhóm tuyến" at bounding box center [204, 47] width 174 height 15
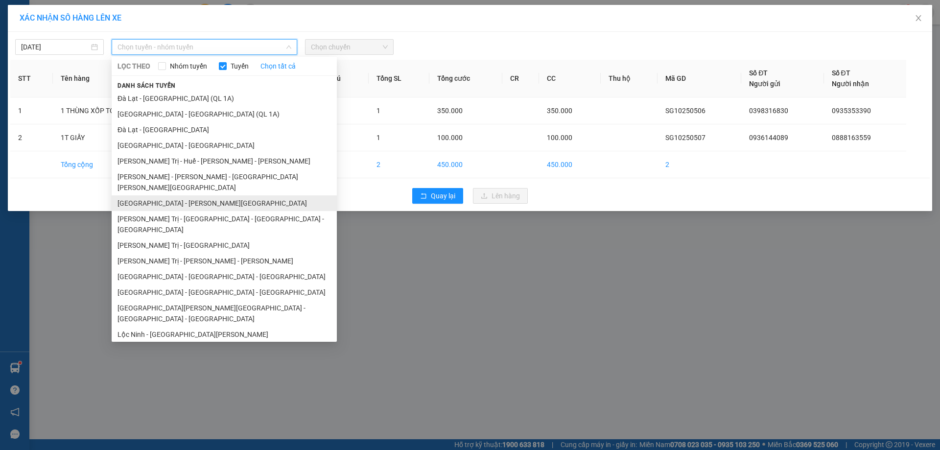
click at [162, 195] on li "[GEOGRAPHIC_DATA] - [PERSON_NAME][GEOGRAPHIC_DATA]" at bounding box center [224, 203] width 225 height 16
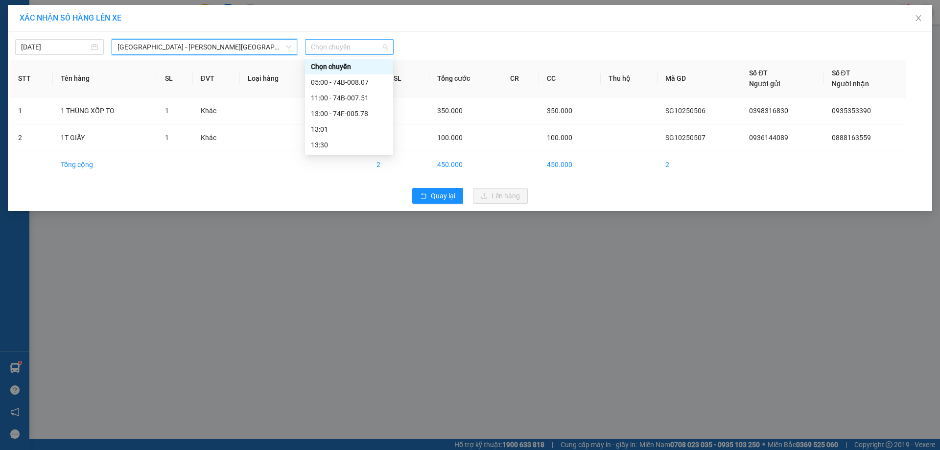
click at [359, 46] on span "Chọn chuyến" at bounding box center [349, 47] width 77 height 15
click at [348, 111] on div "13:00 - 74F-005.78" at bounding box center [349, 113] width 76 height 11
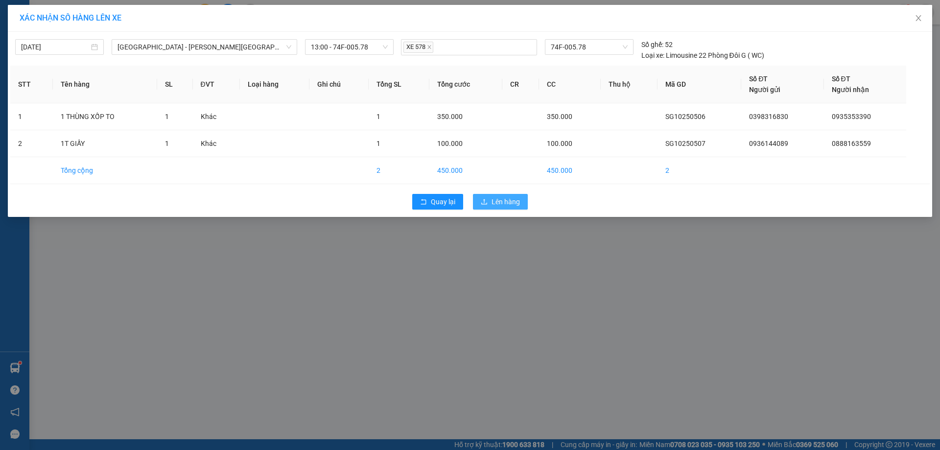
click at [495, 201] on span "Lên hàng" at bounding box center [505, 201] width 28 height 11
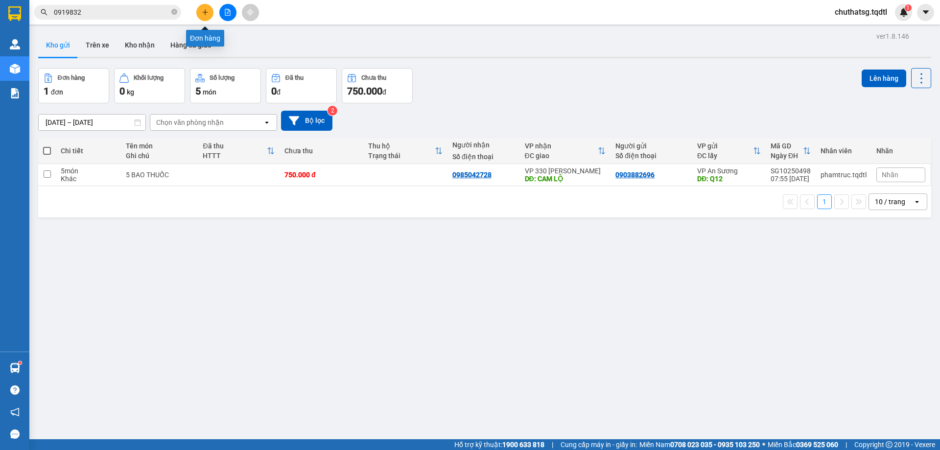
click at [207, 13] on icon "plus" at bounding box center [205, 12] width 7 height 7
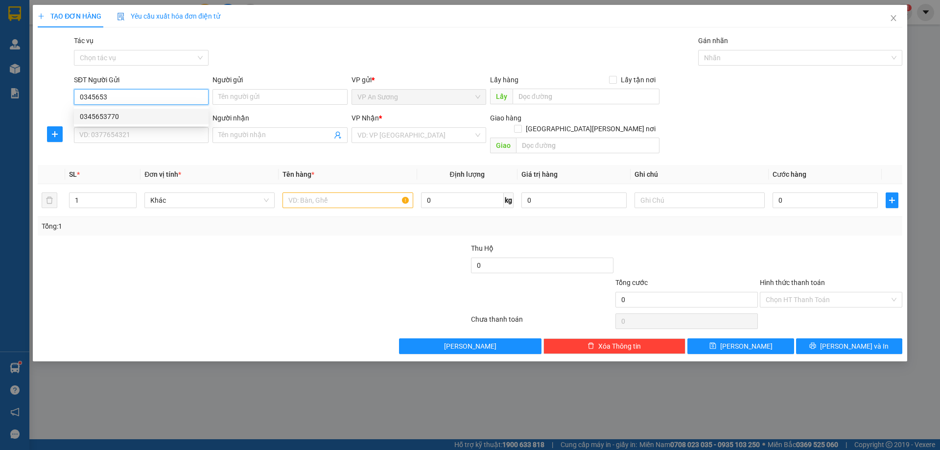
click at [100, 117] on div "0345653770" at bounding box center [141, 116] width 123 height 11
type input "0345653770"
type input "0905004234"
type input "[PERSON_NAME]"
type input "200.000"
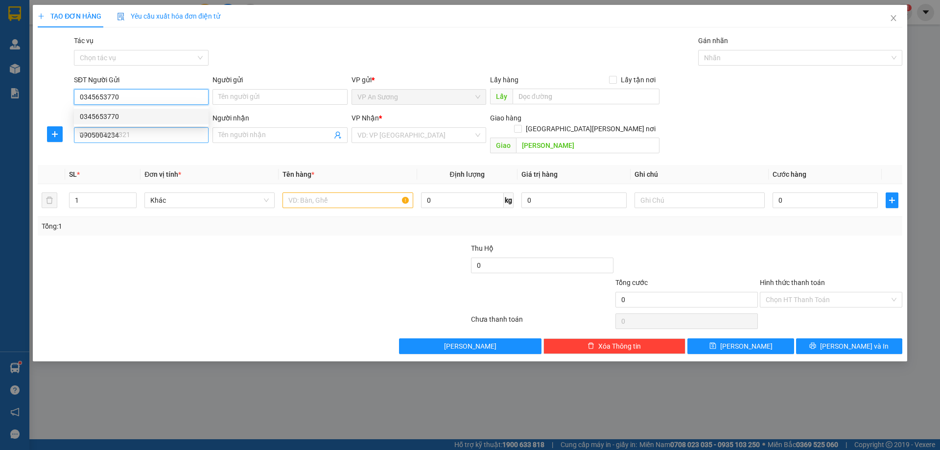
type input "200.000"
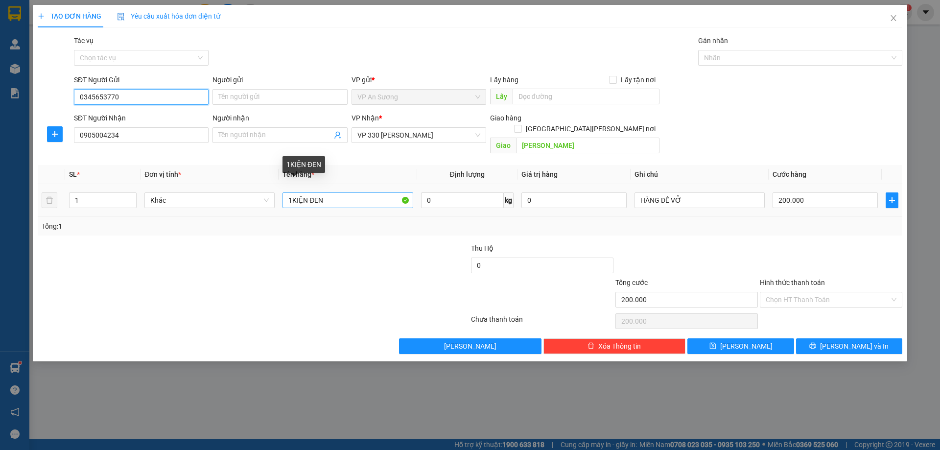
type input "0345653770"
click at [325, 192] on input "1KIỆN ĐEN" at bounding box center [347, 200] width 130 height 16
type input "1 HỘP NHỎ"
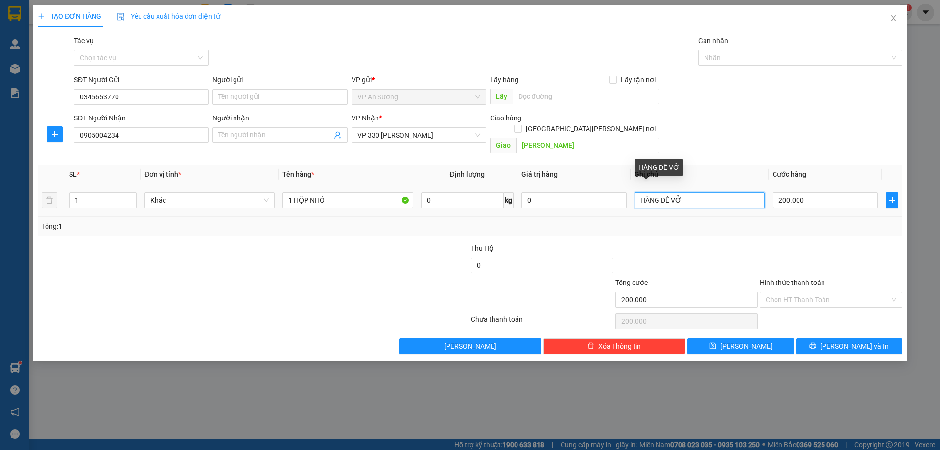
click at [693, 193] on input "HÀNG DỄ VỞ" at bounding box center [699, 200] width 130 height 16
type input "H"
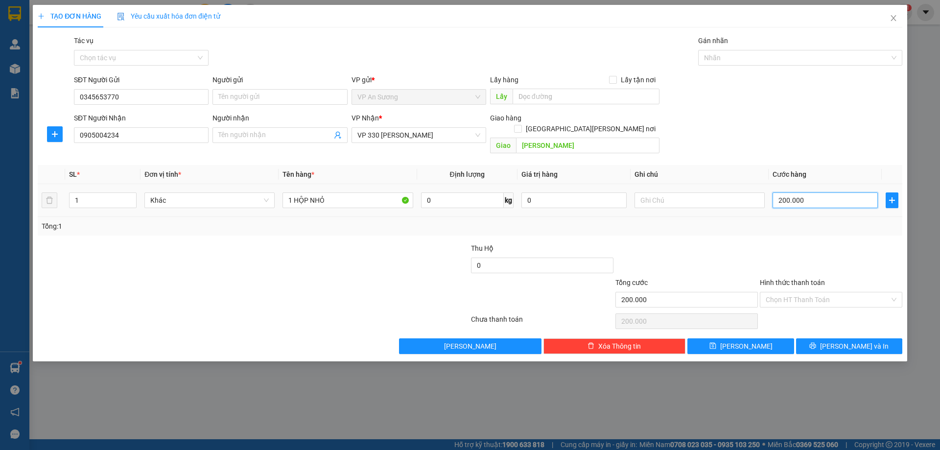
type input "0"
type input "1"
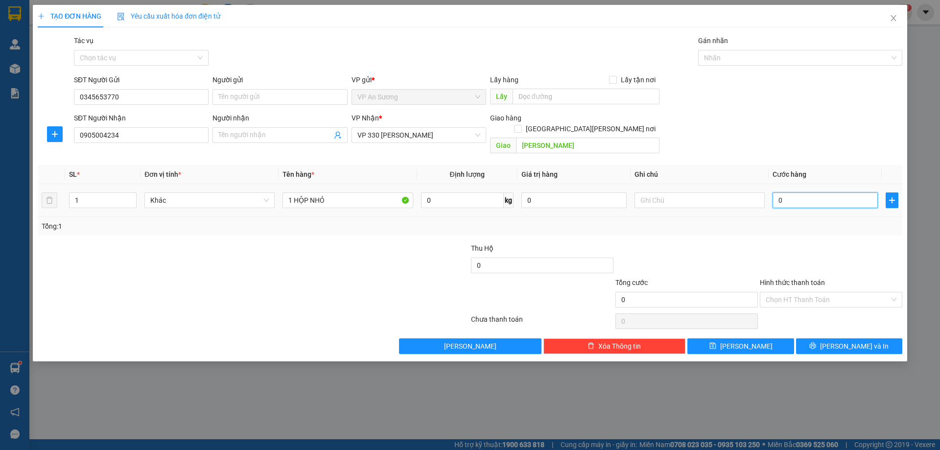
type input "01"
type input "10"
type input "010"
type input "100"
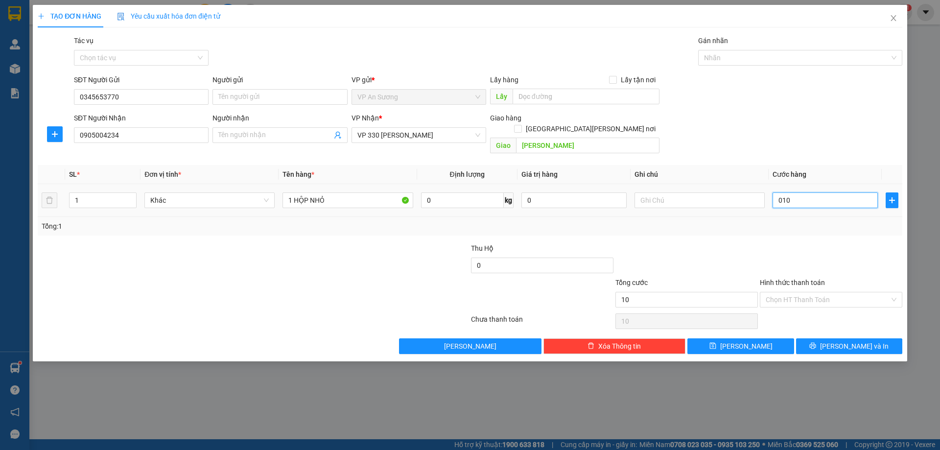
type input "100"
type input "0.100"
type input "100.000"
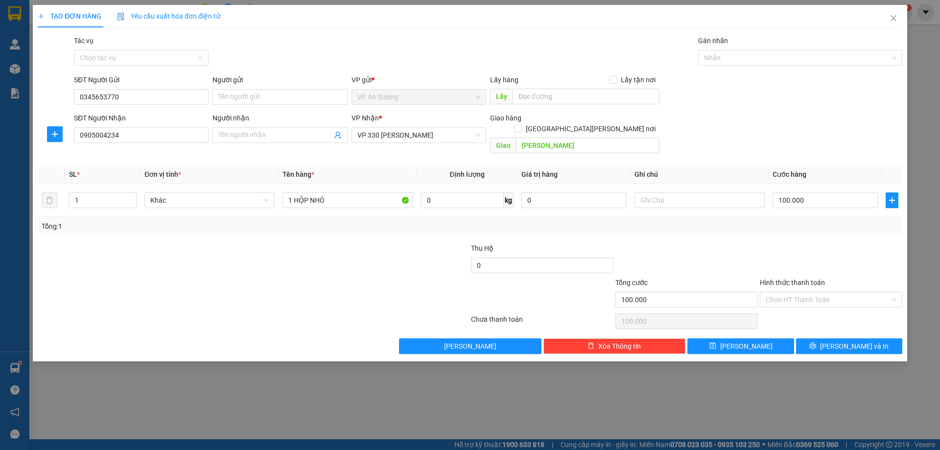
click at [704, 244] on div at bounding box center [686, 260] width 144 height 34
click at [850, 341] on span "[PERSON_NAME] và In" at bounding box center [854, 346] width 69 height 11
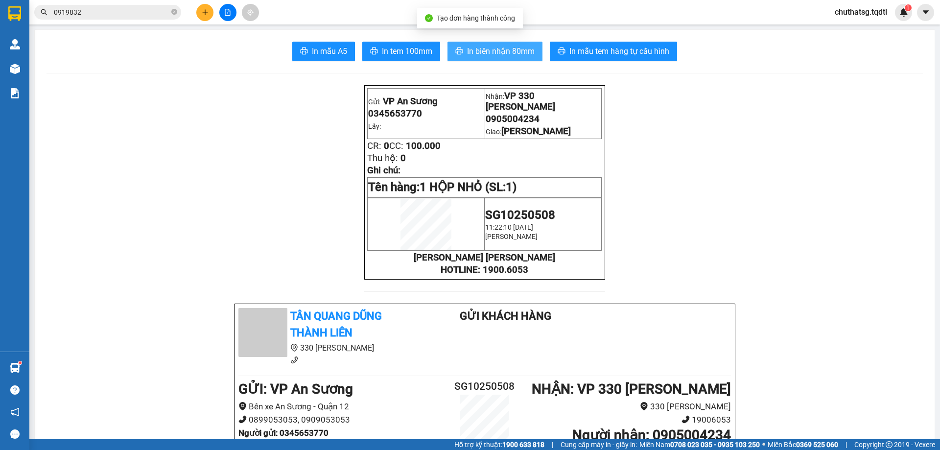
drag, startPoint x: 482, startPoint y: 49, endPoint x: 493, endPoint y: 52, distance: 12.1
click at [486, 49] on span "In biên nhận 80mm" at bounding box center [501, 51] width 68 height 12
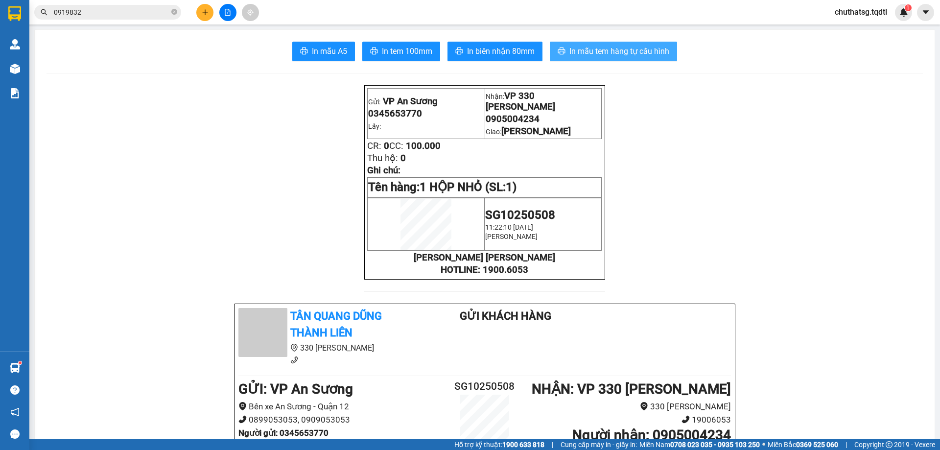
drag, startPoint x: 598, startPoint y: 48, endPoint x: 707, endPoint y: 81, distance: 114.0
click at [609, 50] on span "In mẫu tem hàng tự cấu hình" at bounding box center [619, 51] width 100 height 12
click at [131, 10] on input "0919832" at bounding box center [111, 12] width 115 height 11
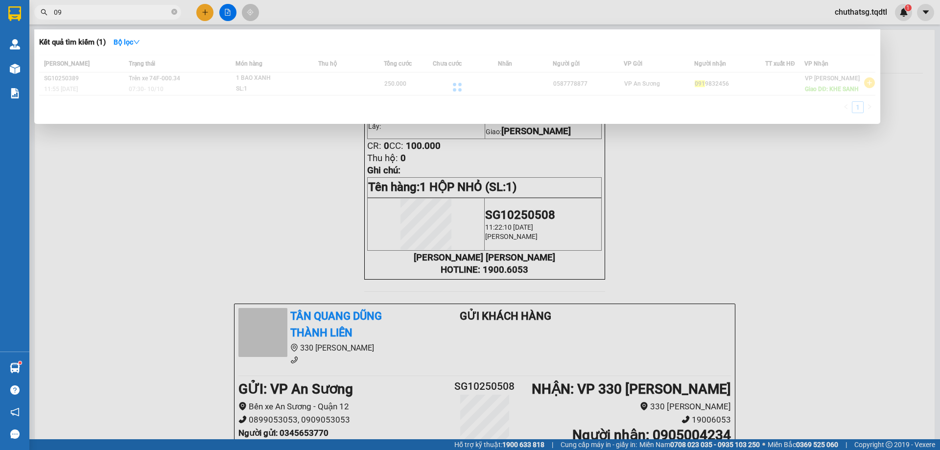
type input "0"
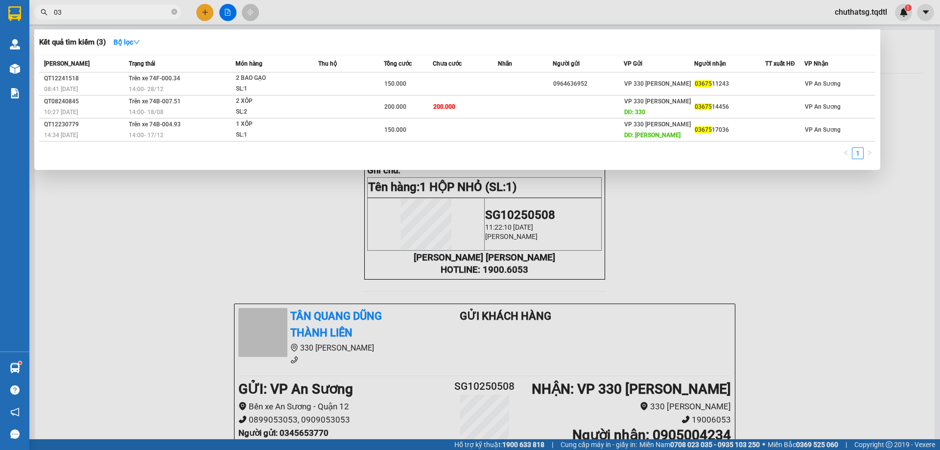
type input "0"
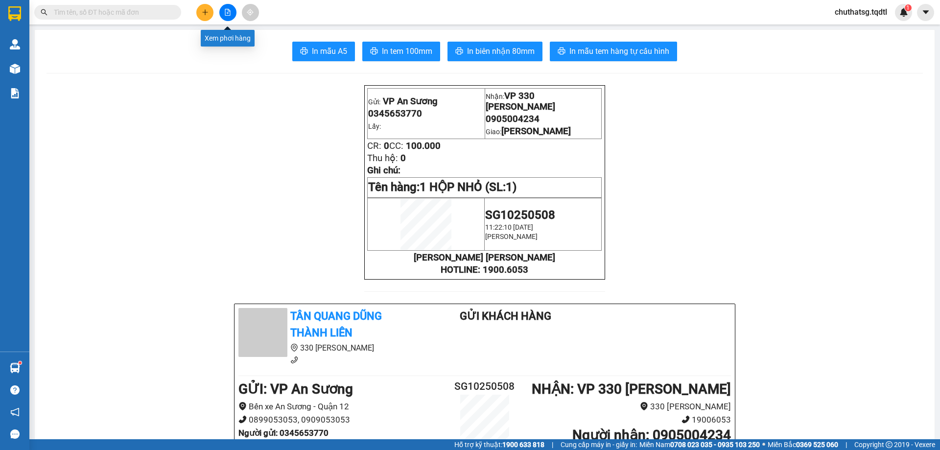
click at [226, 12] on icon "file-add" at bounding box center [227, 12] width 7 height 7
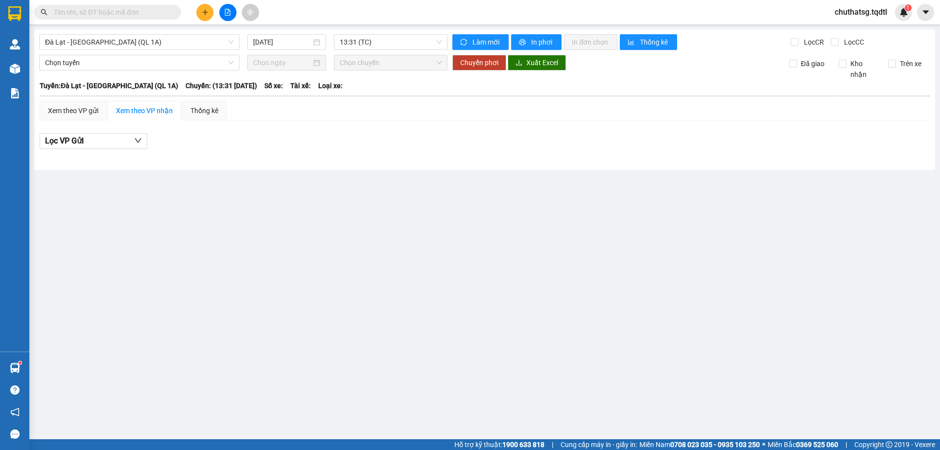
drag, startPoint x: 473, startPoint y: 251, endPoint x: 381, endPoint y: 225, distance: 95.5
click at [471, 250] on main "[GEOGRAPHIC_DATA] - [GEOGRAPHIC_DATA] (QL 1A) [DATE] 13:31 (TC) [PERSON_NAME] m…" at bounding box center [470, 219] width 940 height 439
drag, startPoint x: 118, startPoint y: 235, endPoint x: 7, endPoint y: 156, distance: 136.9
click at [103, 214] on main "[GEOGRAPHIC_DATA] - [GEOGRAPHIC_DATA] (QL 1A) [DATE] 13:31 (TC) [PERSON_NAME] m…" at bounding box center [470, 219] width 940 height 439
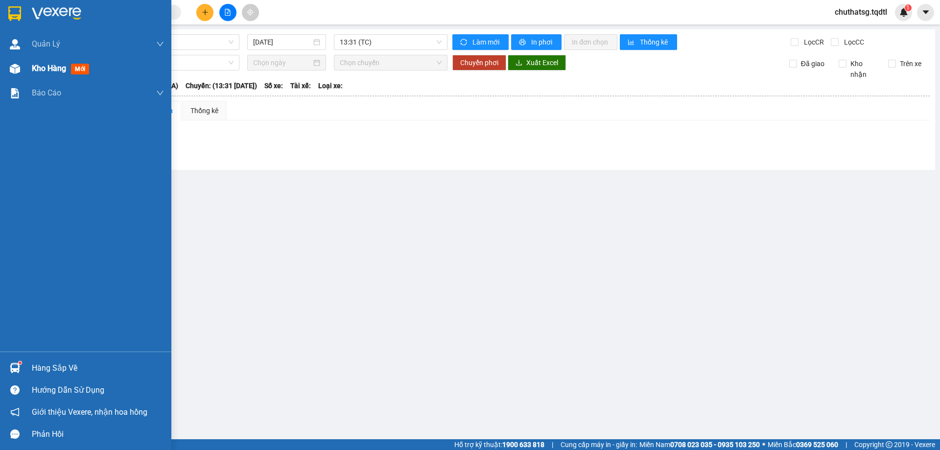
click at [34, 66] on span "Kho hàng" at bounding box center [49, 68] width 34 height 9
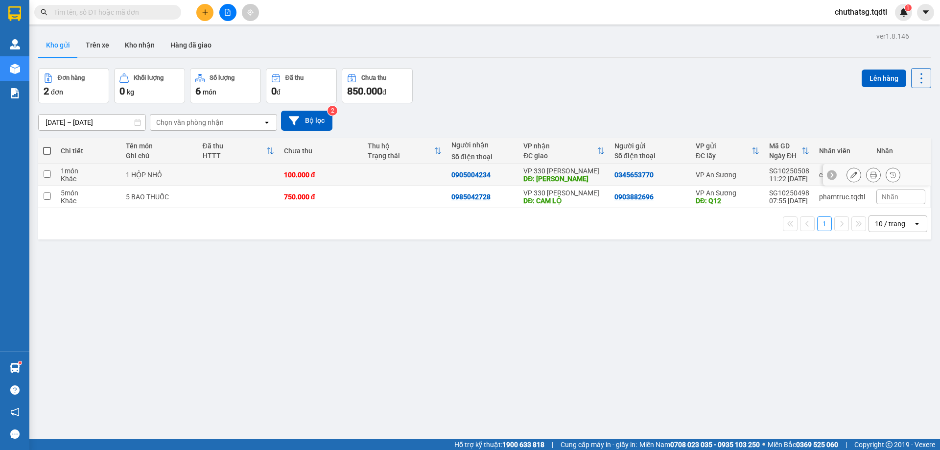
click at [47, 173] on input "checkbox" at bounding box center [47, 173] width 7 height 7
checkbox input "true"
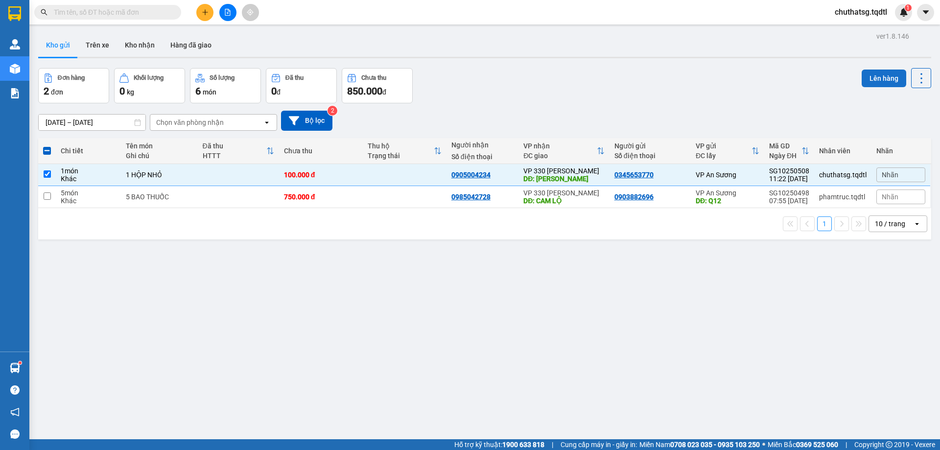
click at [871, 72] on button "Lên hàng" at bounding box center [883, 78] width 45 height 18
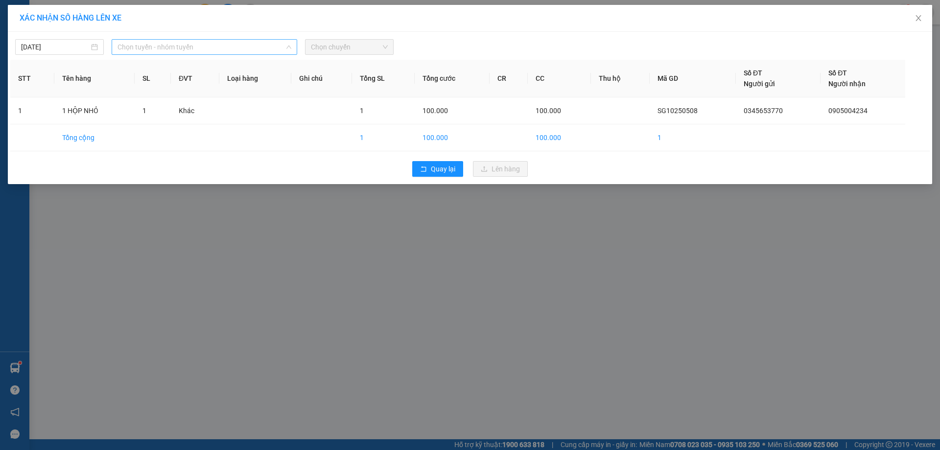
click at [229, 46] on span "Chọn tuyến - nhóm tuyến" at bounding box center [204, 47] width 174 height 15
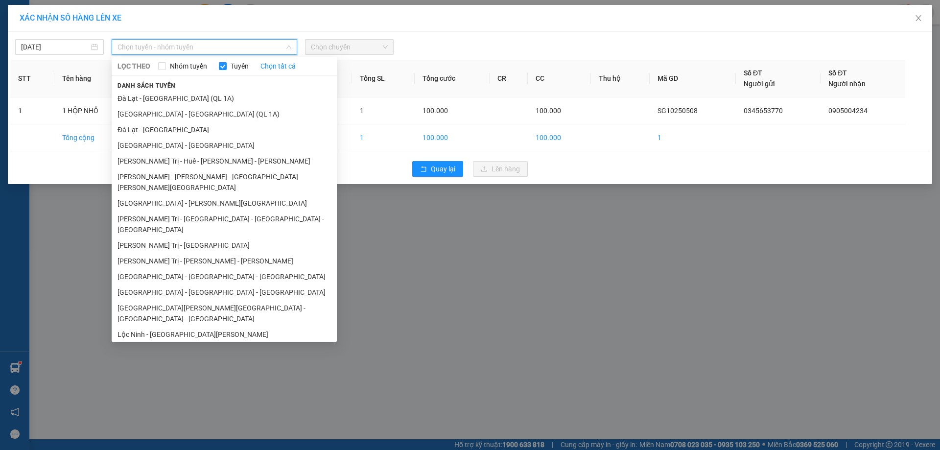
drag, startPoint x: 181, startPoint y: 194, endPoint x: 190, endPoint y: 174, distance: 22.1
click at [183, 195] on li "[GEOGRAPHIC_DATA] - [PERSON_NAME][GEOGRAPHIC_DATA]" at bounding box center [224, 203] width 225 height 16
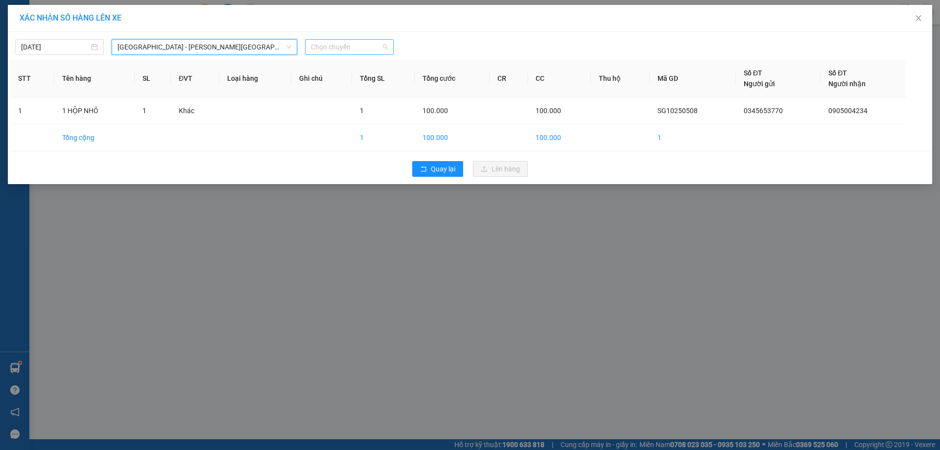
drag, startPoint x: 370, startPoint y: 46, endPoint x: 358, endPoint y: 100, distance: 55.2
click at [370, 47] on span "Chọn chuyến" at bounding box center [349, 47] width 77 height 15
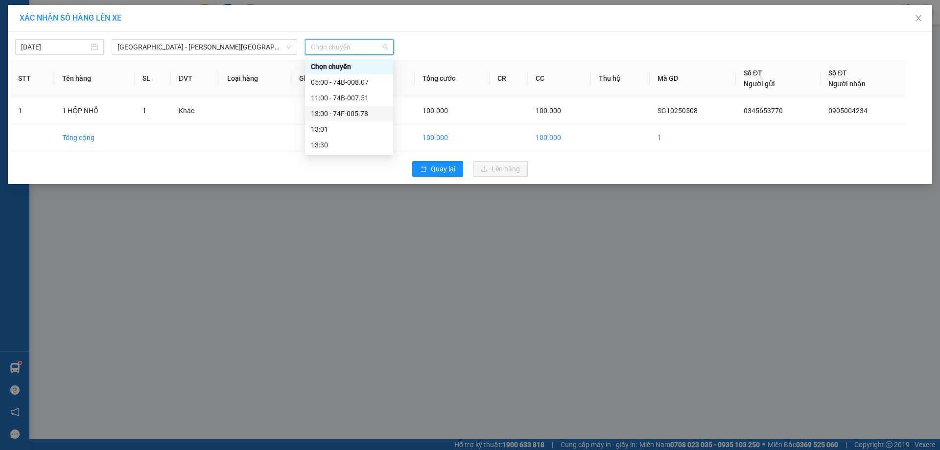
click at [354, 114] on div "13:00 - 74F-005.78" at bounding box center [349, 113] width 76 height 11
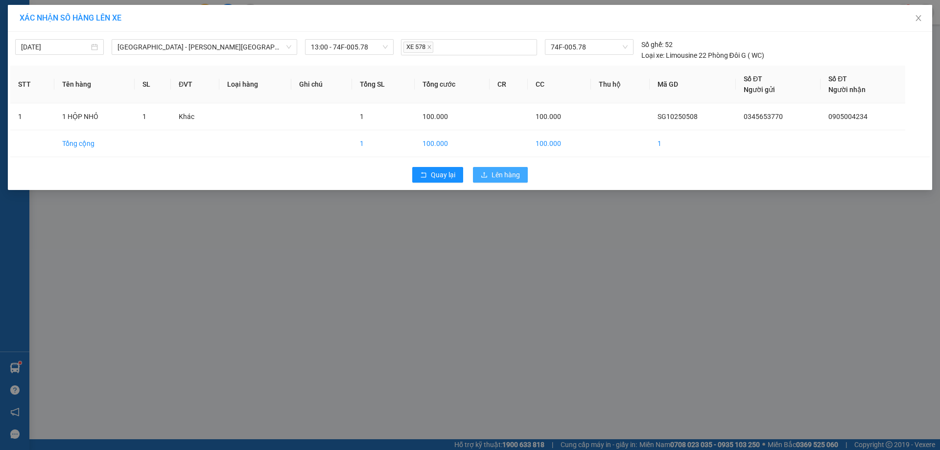
click at [507, 172] on span "Lên hàng" at bounding box center [505, 174] width 28 height 11
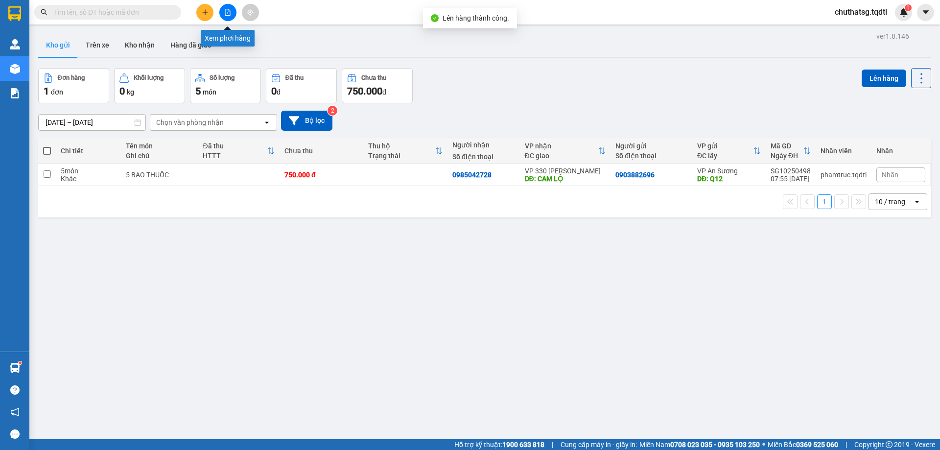
click at [228, 12] on icon "file-add" at bounding box center [227, 12] width 7 height 7
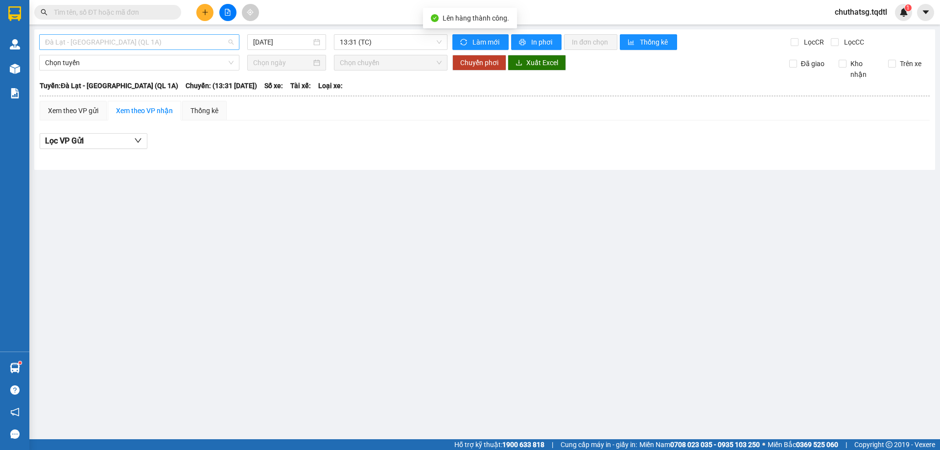
click at [193, 43] on span "Đà Lạt - [GEOGRAPHIC_DATA] (QL 1A)" at bounding box center [139, 42] width 188 height 15
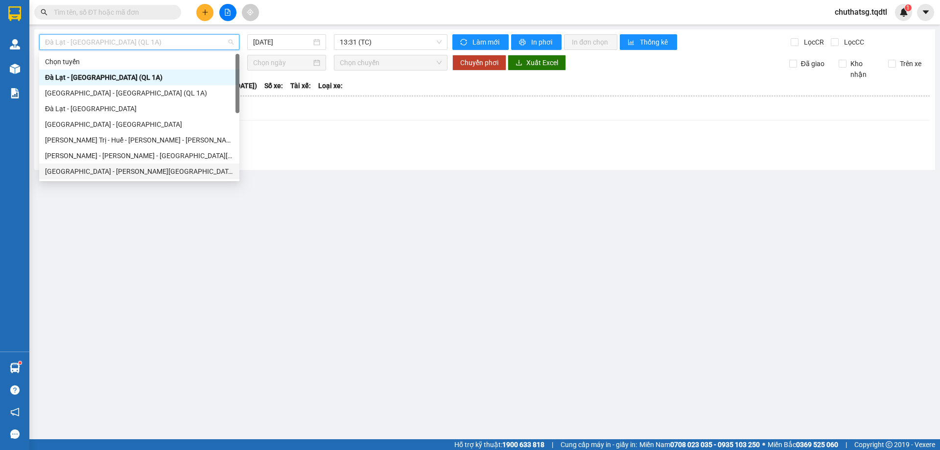
click at [85, 168] on div "[GEOGRAPHIC_DATA] - [PERSON_NAME][GEOGRAPHIC_DATA]" at bounding box center [139, 171] width 188 height 11
type input "[DATE]"
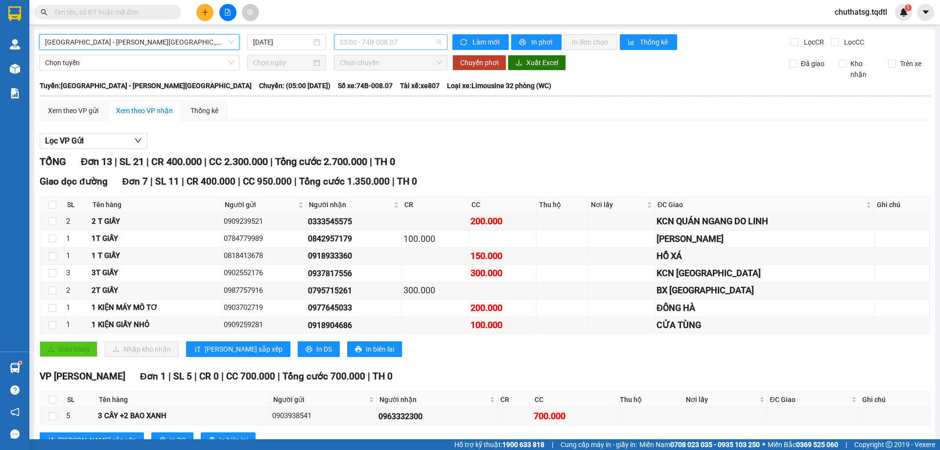
click at [404, 42] on span "05:00 - 74B-008.07" at bounding box center [391, 42] width 102 height 15
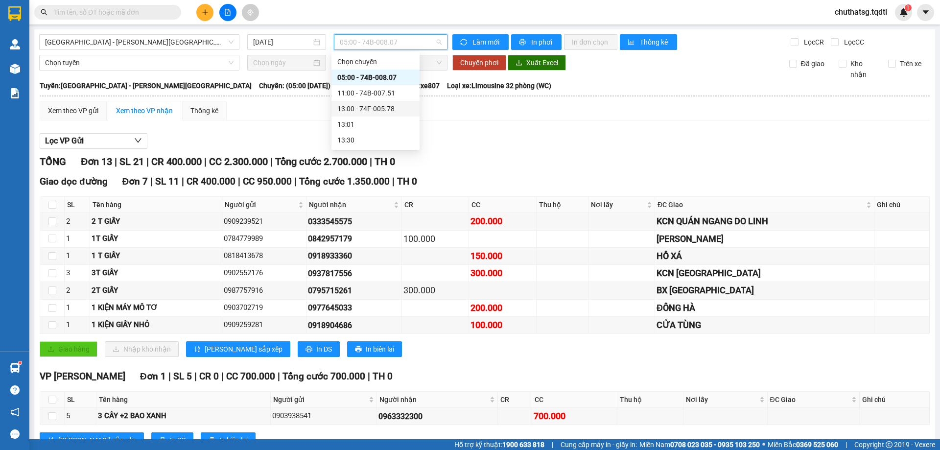
click at [368, 106] on div "13:00 - 74F-005.78" at bounding box center [375, 108] width 76 height 11
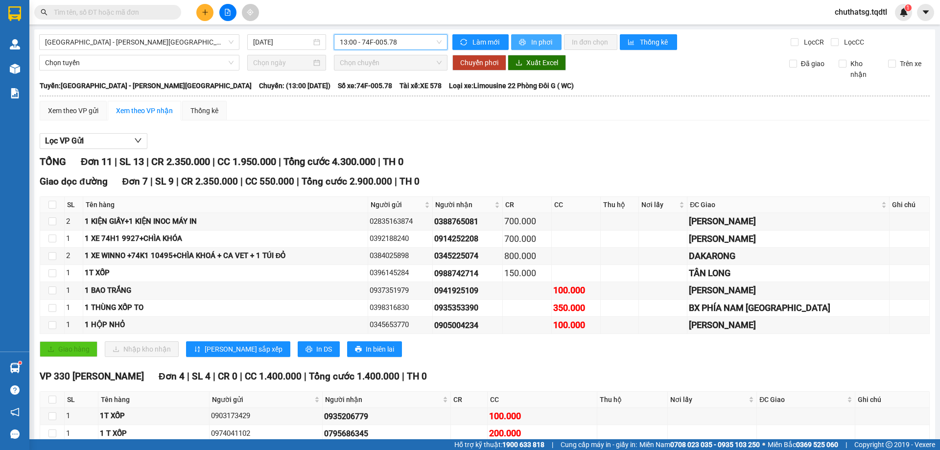
click at [524, 38] on button "In phơi" at bounding box center [536, 42] width 50 height 16
click at [206, 12] on icon "plus" at bounding box center [205, 12] width 7 height 7
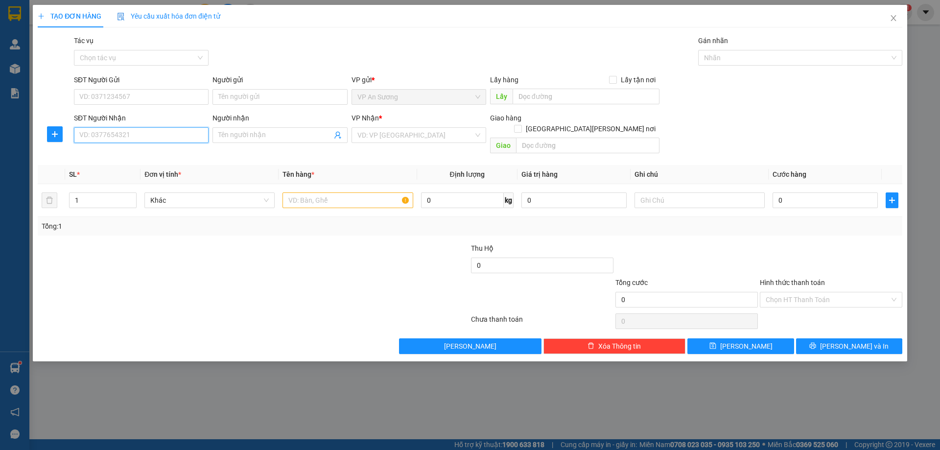
click at [154, 132] on input "SĐT Người Nhận" at bounding box center [141, 135] width 135 height 16
click at [100, 156] on div "0987178955" at bounding box center [141, 154] width 123 height 11
type input "0987178955"
type input "[PERSON_NAME]"
type input "200.000"
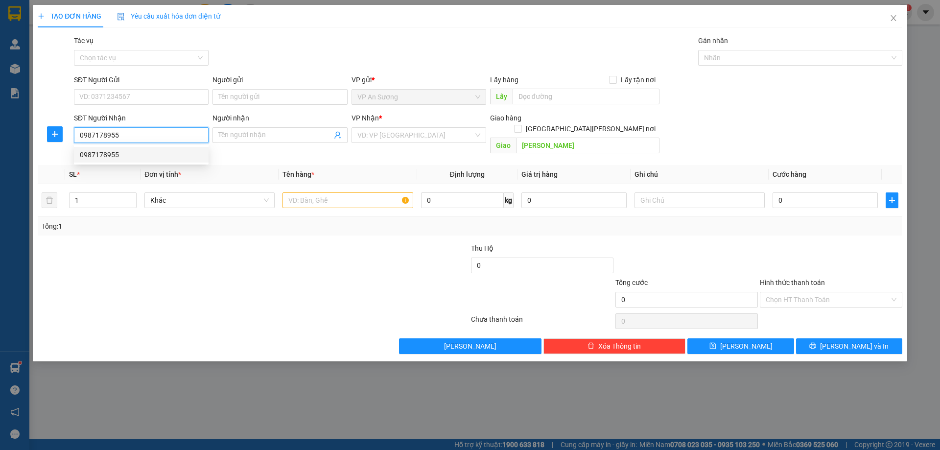
type input "200.000"
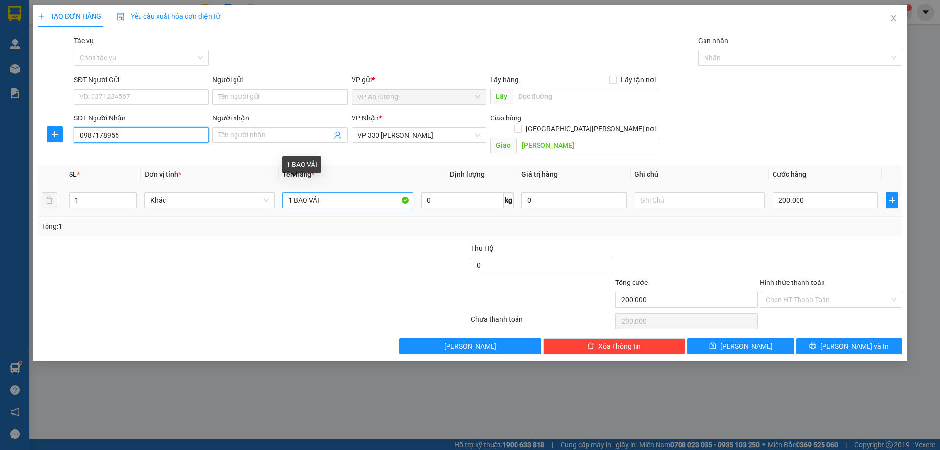
type input "0987178955"
click at [337, 192] on input "1 BAO VẢI" at bounding box center [347, 200] width 130 height 16
type input "1 BỌC ĐEN"
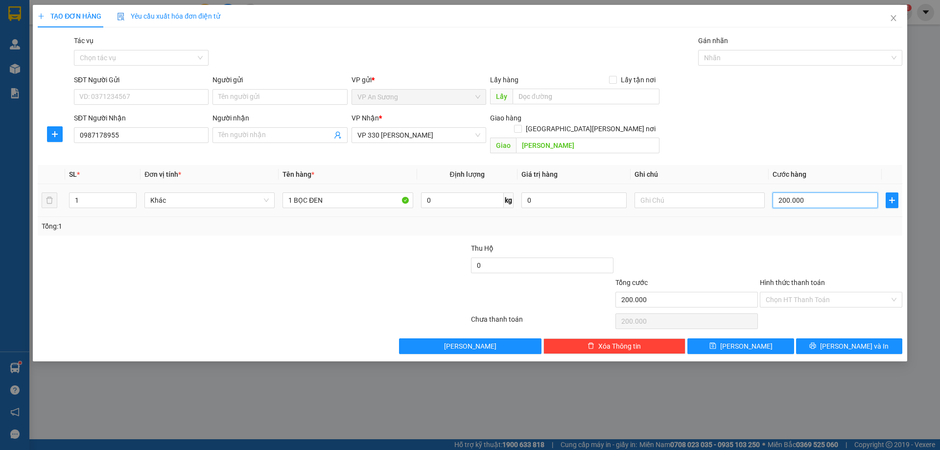
click at [819, 192] on input "200.000" at bounding box center [824, 200] width 105 height 16
type input "0"
click at [138, 95] on input "SĐT Người Gửi" at bounding box center [141, 97] width 135 height 16
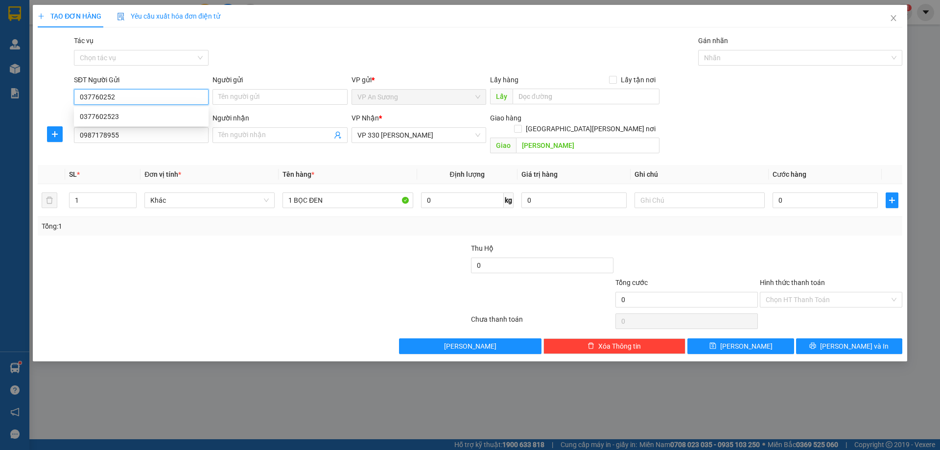
type input "0377602523"
click at [92, 114] on div "0377602523" at bounding box center [141, 116] width 123 height 11
type input "200.000"
type input "1 BAO VẢI"
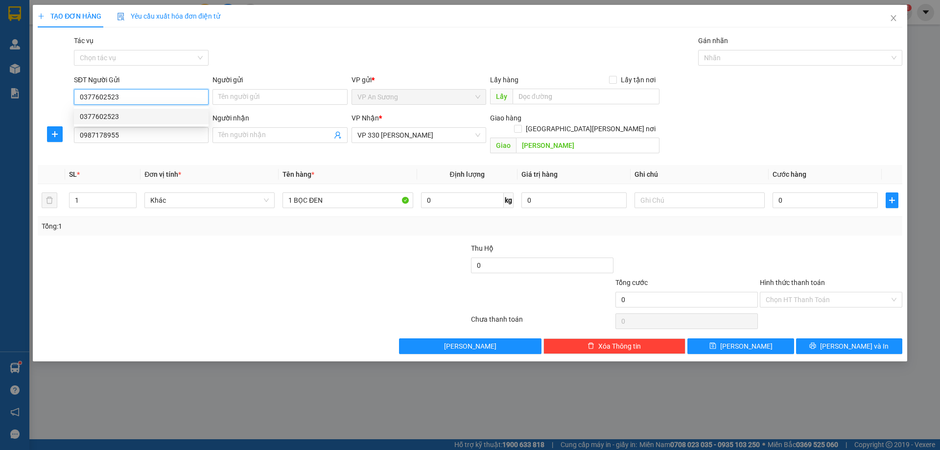
type input "200.000"
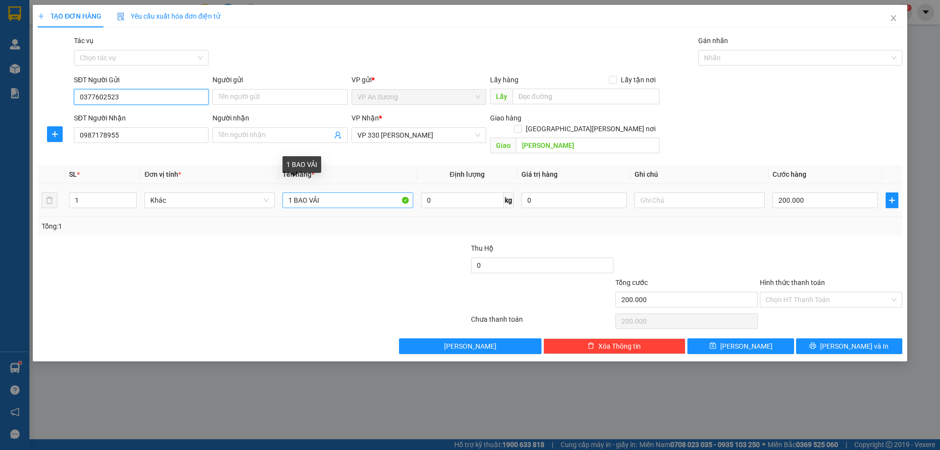
type input "0377602523"
click at [333, 192] on input "1 BAO VẢI" at bounding box center [347, 200] width 130 height 16
type input "1 BỌC ĐEN"
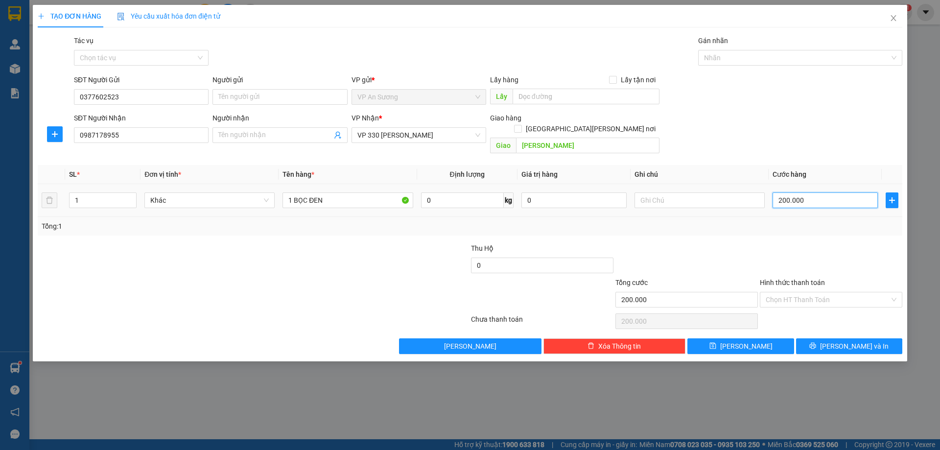
click at [815, 192] on input "200.000" at bounding box center [824, 200] width 105 height 16
type input "0"
type input "1"
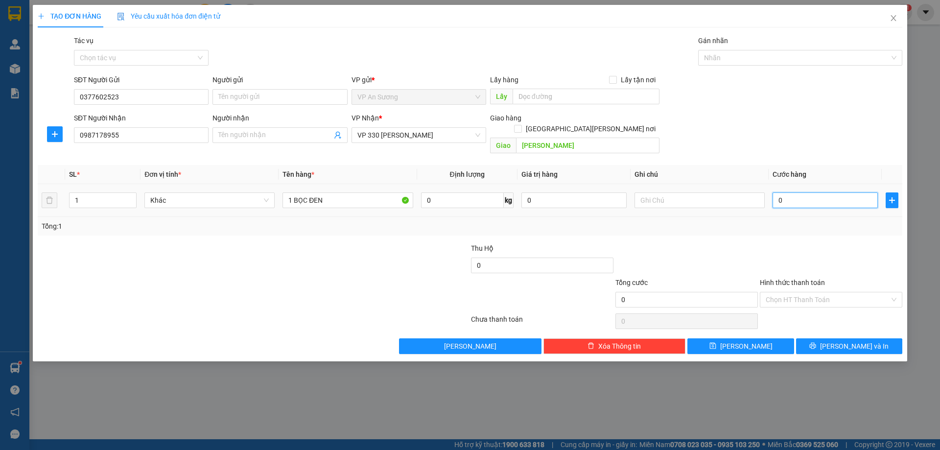
type input "1"
type input "01"
type input "10"
type input "010"
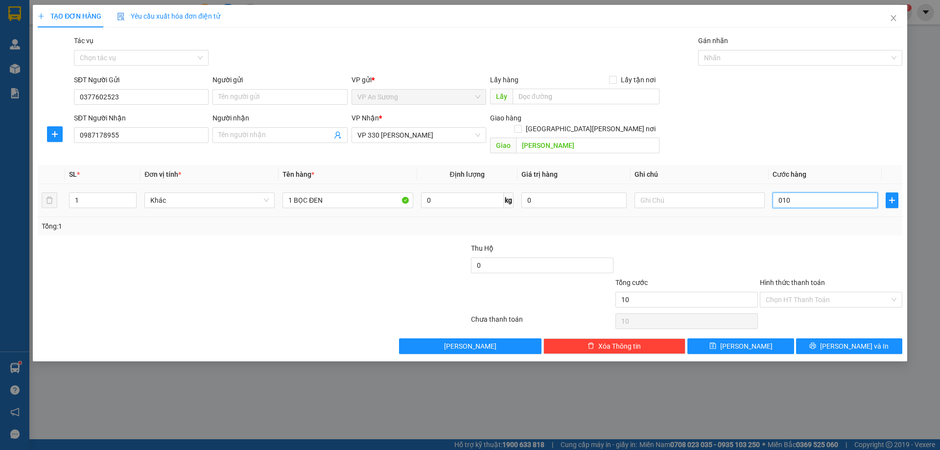
type input "100"
type input "0.100"
type input "100.000"
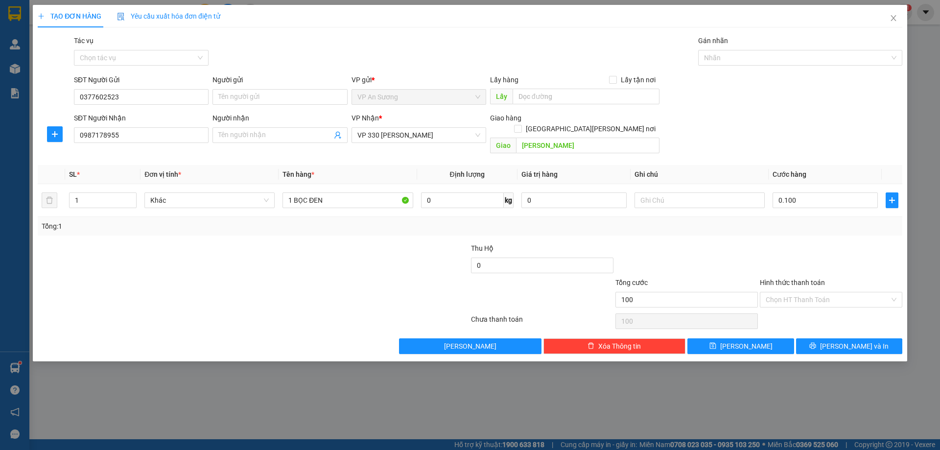
type input "100.000"
click at [734, 225] on div "Transit Pickup Surcharge Ids Transit Deliver Surcharge Ids Transit Deliver Surc…" at bounding box center [470, 194] width 864 height 319
click at [839, 338] on button "[PERSON_NAME] và In" at bounding box center [849, 346] width 106 height 16
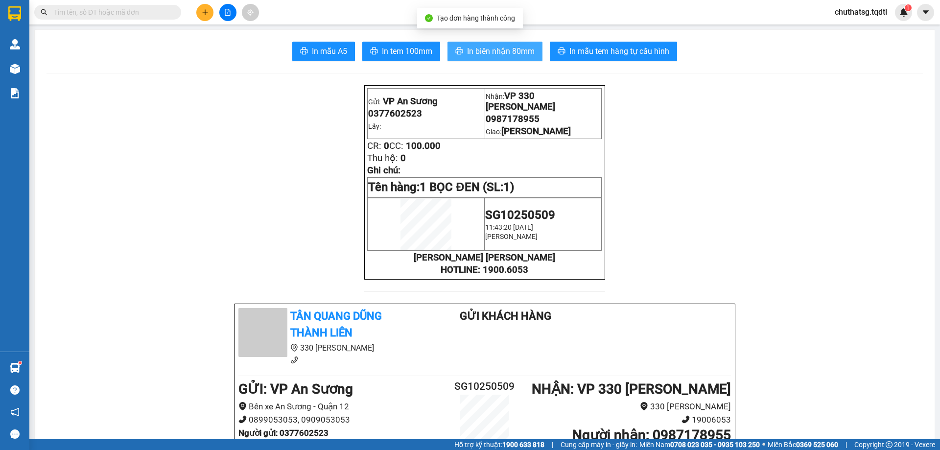
drag, startPoint x: 498, startPoint y: 45, endPoint x: 518, endPoint y: 57, distance: 23.5
click at [501, 46] on span "In biên nhận 80mm" at bounding box center [501, 51] width 68 height 12
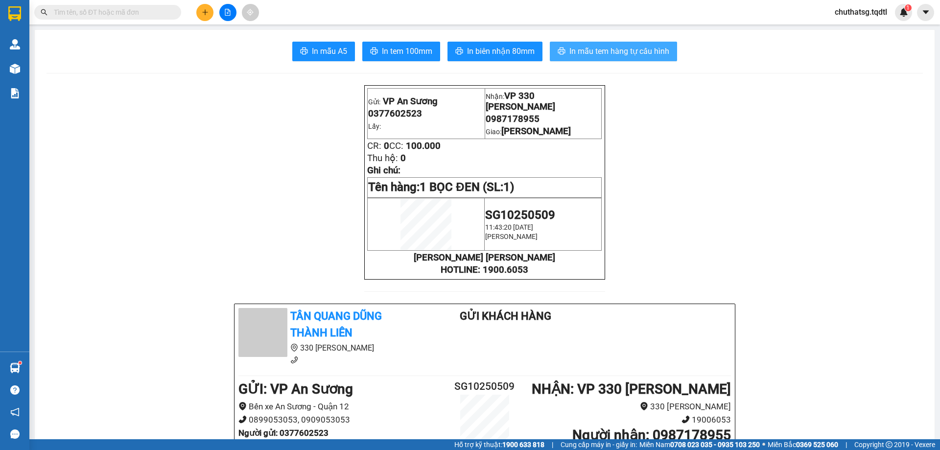
drag, startPoint x: 617, startPoint y: 45, endPoint x: 646, endPoint y: 63, distance: 34.9
click at [620, 47] on span "In mẫu tem hàng tự cấu hình" at bounding box center [619, 51] width 100 height 12
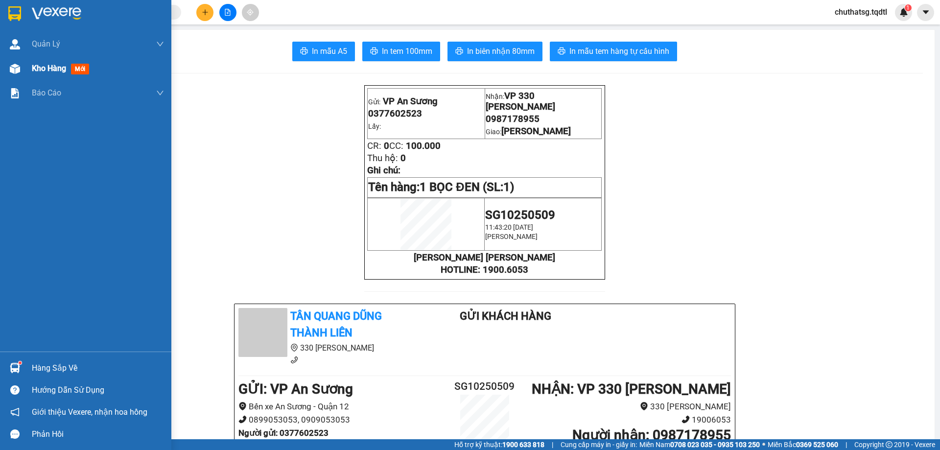
click at [35, 67] on span "Kho hàng" at bounding box center [49, 68] width 34 height 9
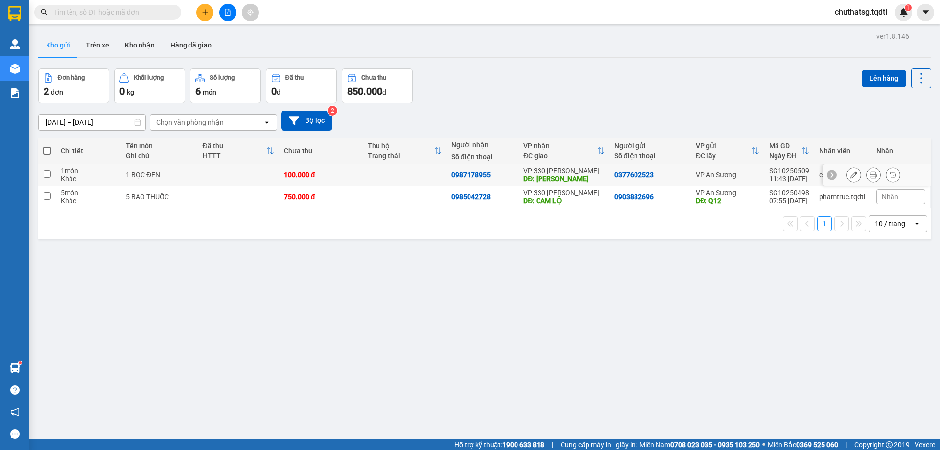
drag, startPoint x: 44, startPoint y: 175, endPoint x: 81, endPoint y: 170, distance: 37.0
click at [54, 173] on td at bounding box center [47, 175] width 18 height 22
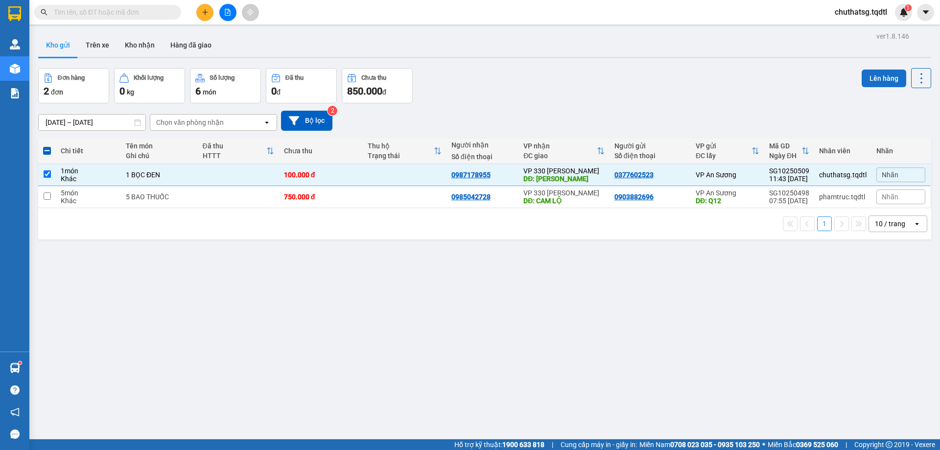
click at [877, 73] on button "Lên hàng" at bounding box center [883, 78] width 45 height 18
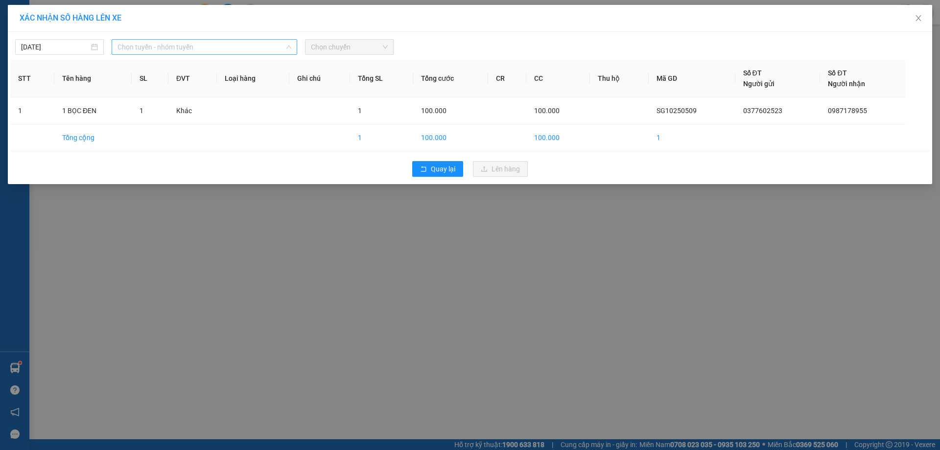
click at [231, 43] on span "Chọn tuyến - nhóm tuyến" at bounding box center [204, 47] width 174 height 15
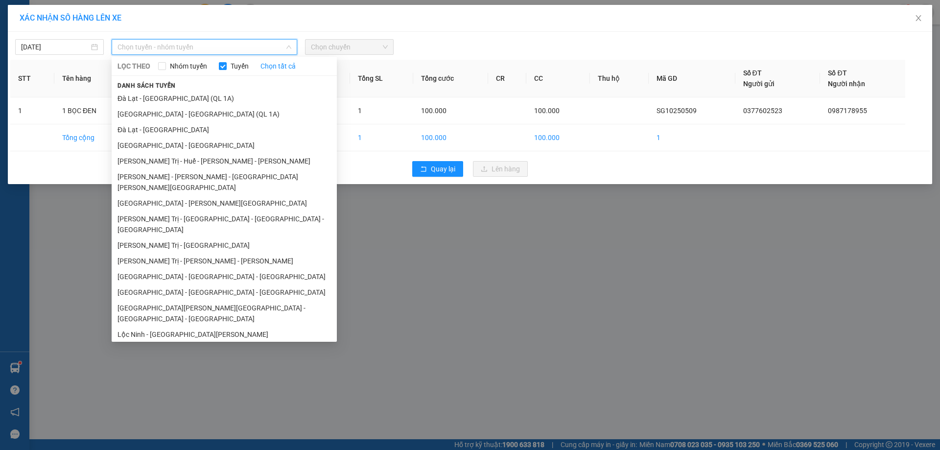
drag, startPoint x: 159, startPoint y: 190, endPoint x: 200, endPoint y: 156, distance: 53.5
click at [164, 195] on li "[GEOGRAPHIC_DATA] - [PERSON_NAME][GEOGRAPHIC_DATA]" at bounding box center [224, 203] width 225 height 16
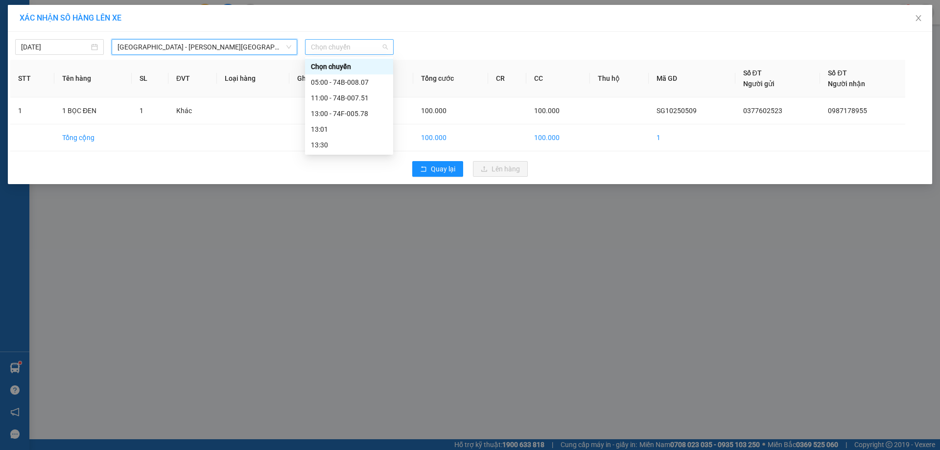
click at [366, 50] on span "Chọn chuyến" at bounding box center [349, 47] width 77 height 15
click at [335, 109] on div "13:00 - 74F-005.78" at bounding box center [349, 113] width 76 height 11
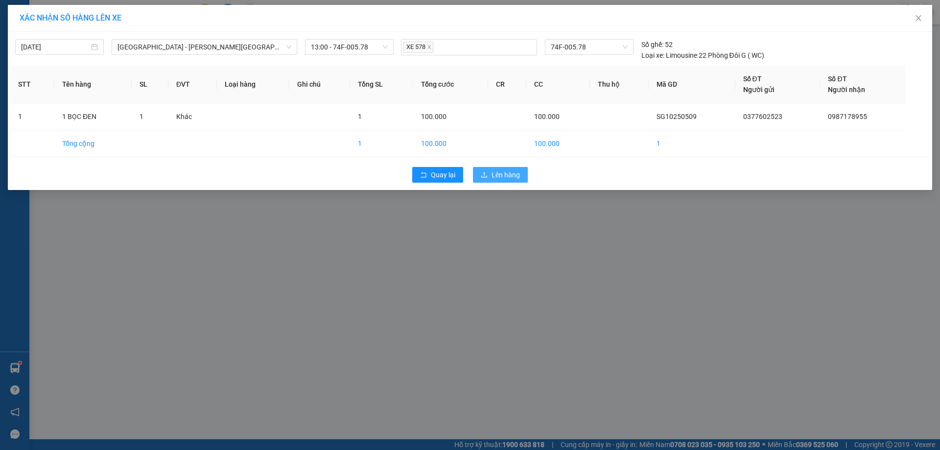
click at [500, 171] on span "Lên hàng" at bounding box center [505, 174] width 28 height 11
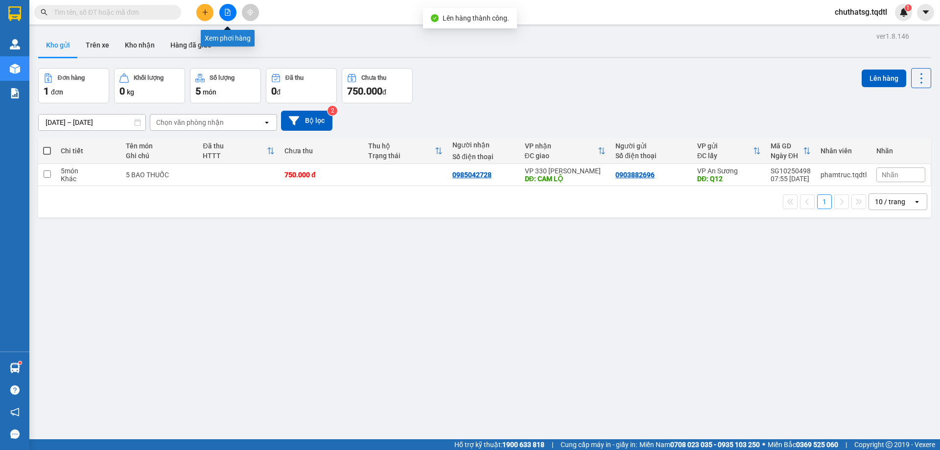
click at [229, 9] on button at bounding box center [227, 12] width 17 height 17
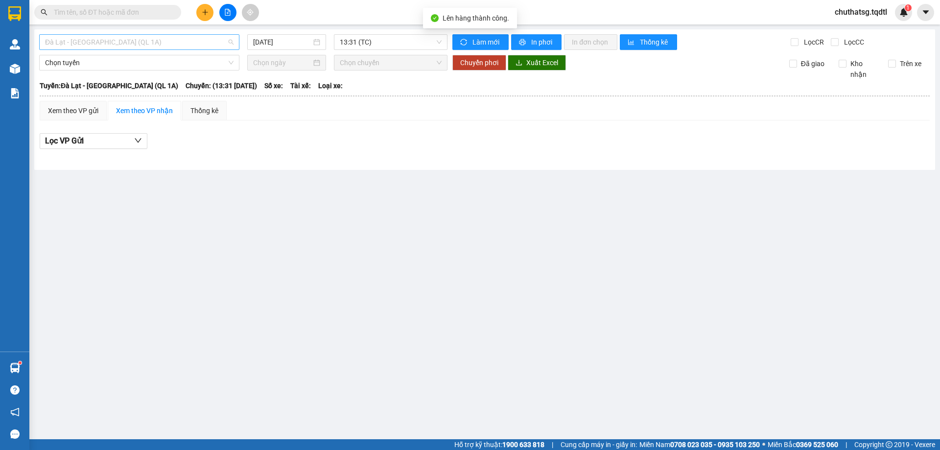
click at [186, 46] on span "Đà Lạt - [GEOGRAPHIC_DATA] (QL 1A)" at bounding box center [139, 42] width 188 height 15
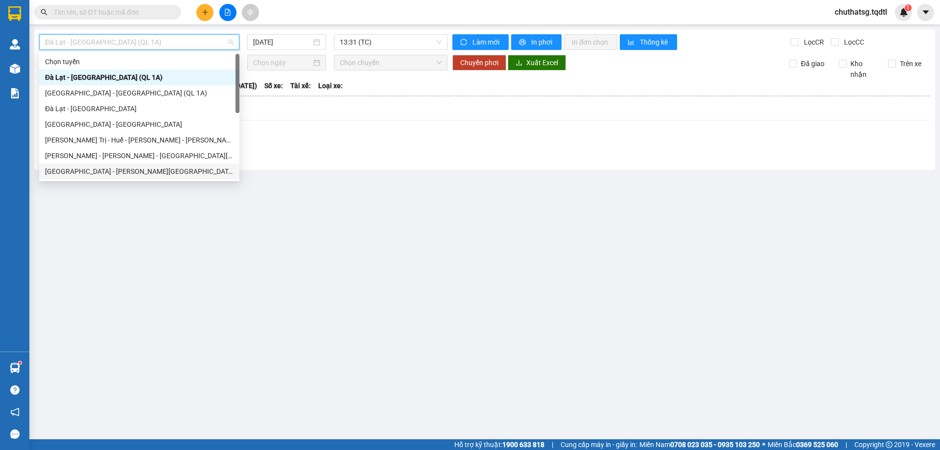
drag, startPoint x: 88, startPoint y: 170, endPoint x: 129, endPoint y: 153, distance: 44.5
click at [97, 165] on div "[GEOGRAPHIC_DATA] - [PERSON_NAME][GEOGRAPHIC_DATA]" at bounding box center [139, 171] width 200 height 16
type input "[DATE]"
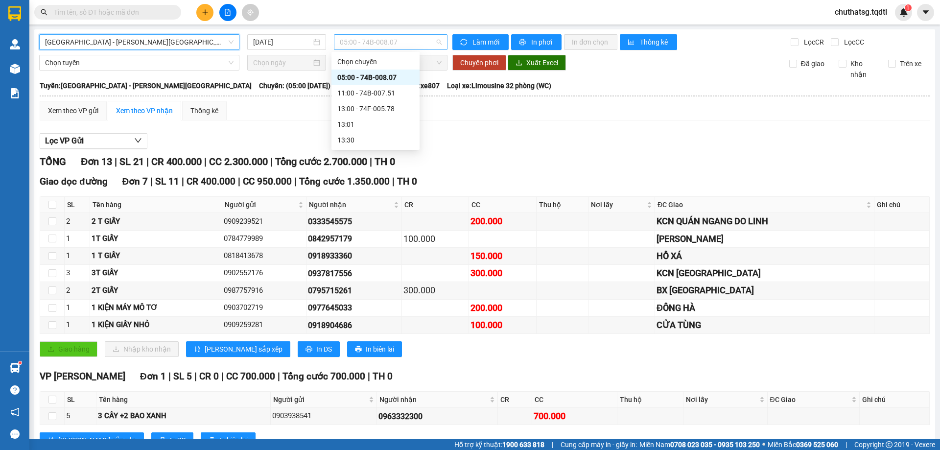
click at [395, 41] on span "05:00 - 74B-008.07" at bounding box center [391, 42] width 102 height 15
click at [374, 108] on div "13:00 - 74F-005.78" at bounding box center [375, 108] width 76 height 11
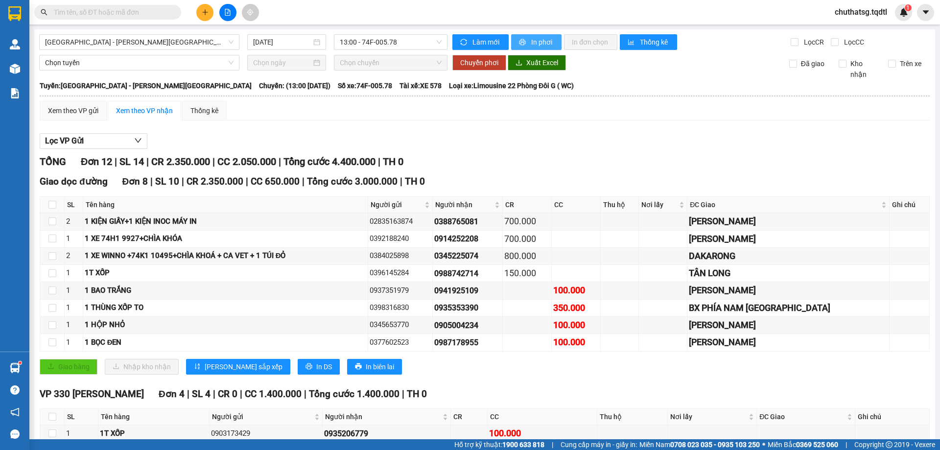
click at [519, 40] on icon "printer" at bounding box center [522, 42] width 7 height 7
click at [203, 9] on icon "plus" at bounding box center [205, 12] width 7 height 7
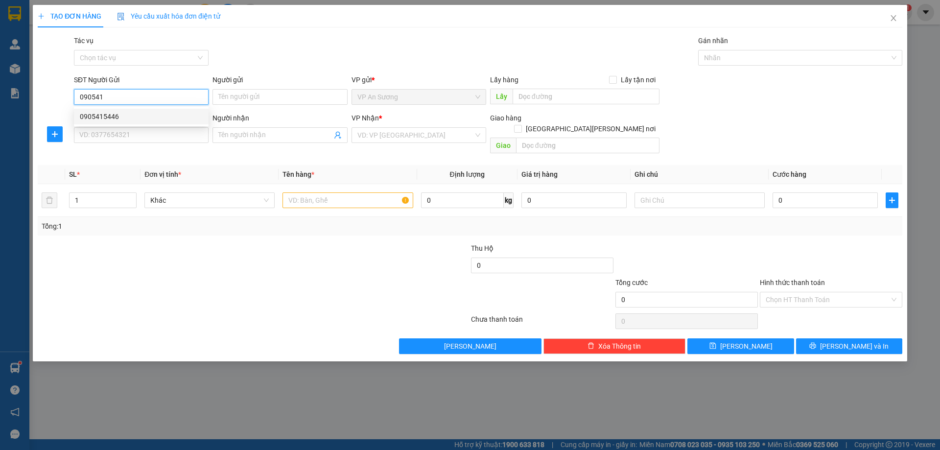
click at [98, 115] on div "0905415446" at bounding box center [141, 116] width 123 height 11
type input "0905415446"
type input "0986727444"
type input "[PERSON_NAME]"
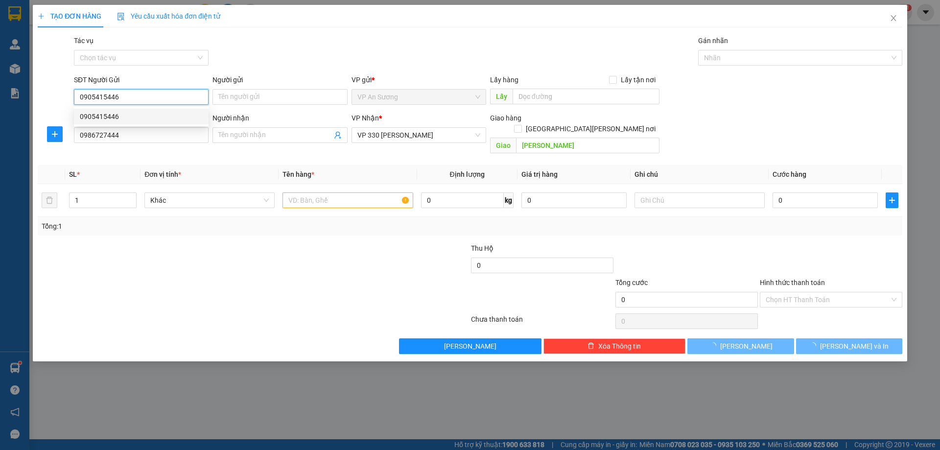
type input "1.700.000"
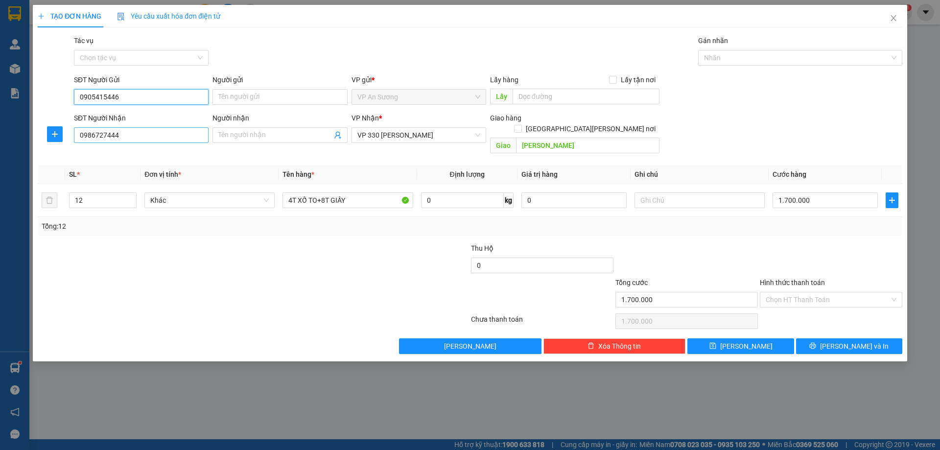
type input "0905415446"
click at [127, 137] on input "0986727444" at bounding box center [141, 135] width 135 height 16
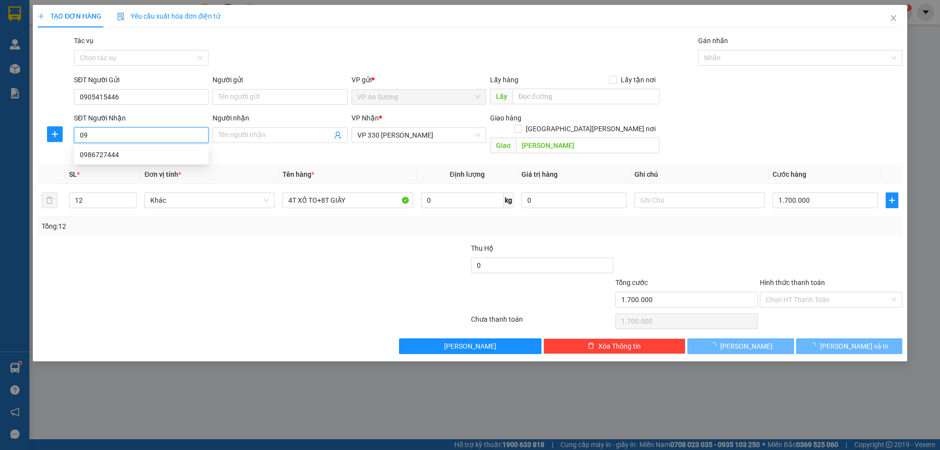
type input "0"
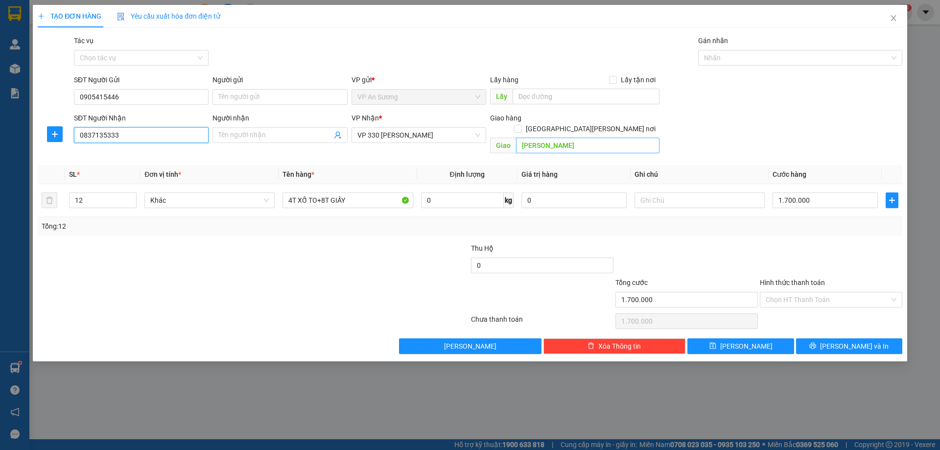
type input "0837135333"
click at [559, 138] on input "[PERSON_NAME]" at bounding box center [587, 146] width 143 height 16
click at [420, 136] on span "VP 330 [PERSON_NAME]" at bounding box center [418, 135] width 123 height 15
type input "VP [PERSON_NAME] [PERSON_NAME]"
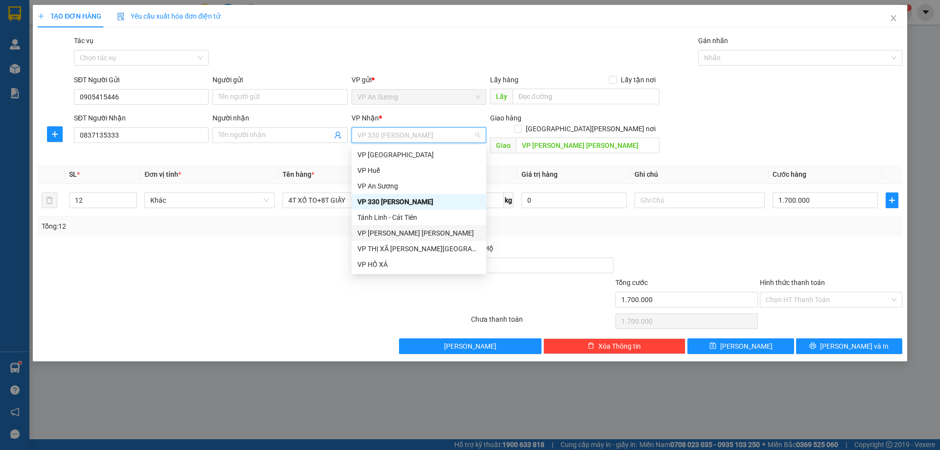
click at [390, 231] on div "VP [PERSON_NAME] [PERSON_NAME]" at bounding box center [418, 233] width 123 height 11
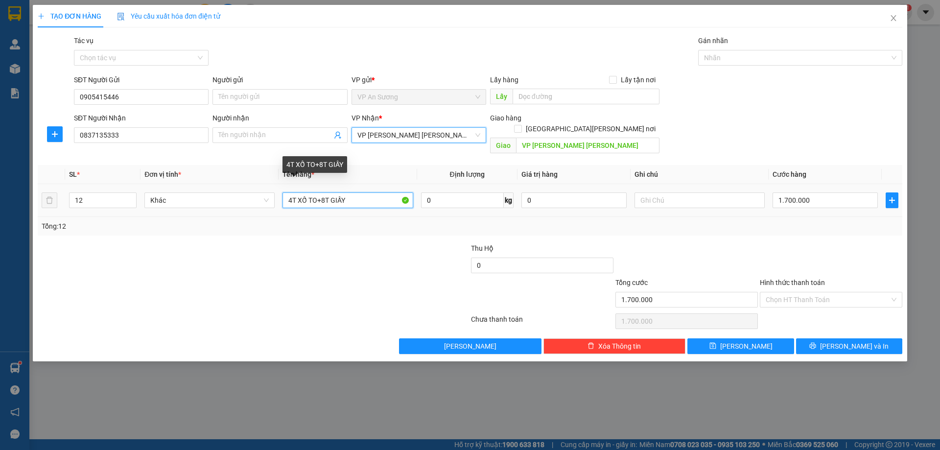
click at [350, 192] on input "4T XỐ TO+8T GIẤY" at bounding box center [347, 200] width 130 height 16
type input "4"
type input "1T XỐP+11 KIỆN GIẤY"
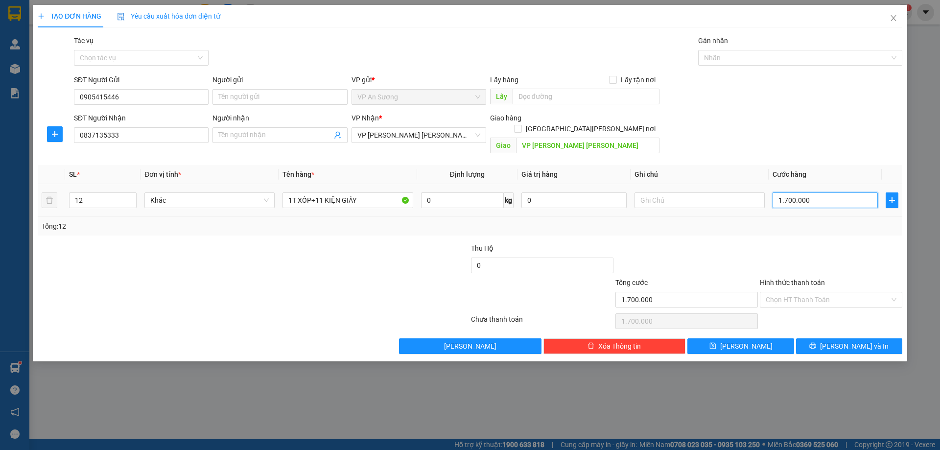
click at [820, 192] on input "1.700.000" at bounding box center [824, 200] width 105 height 16
type input "0"
type input "1"
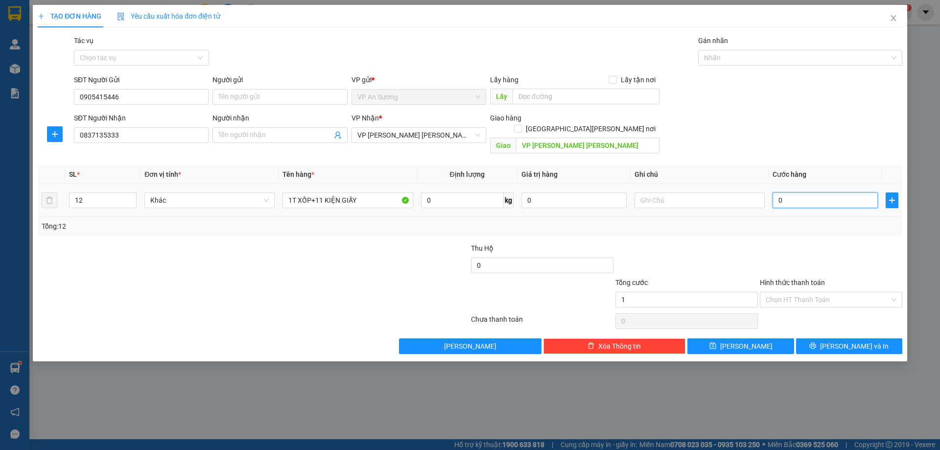
type input "1"
type input "01"
type input "18"
type input "018"
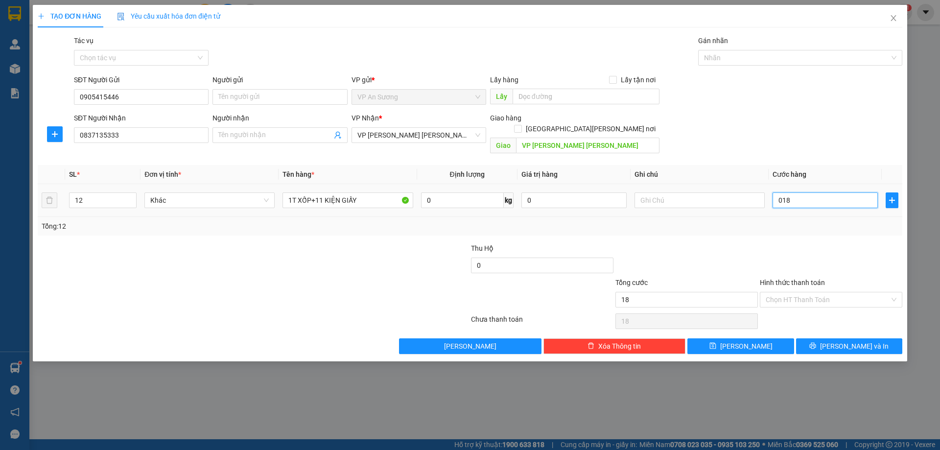
type input "180"
type input "0.180"
type input "1.800"
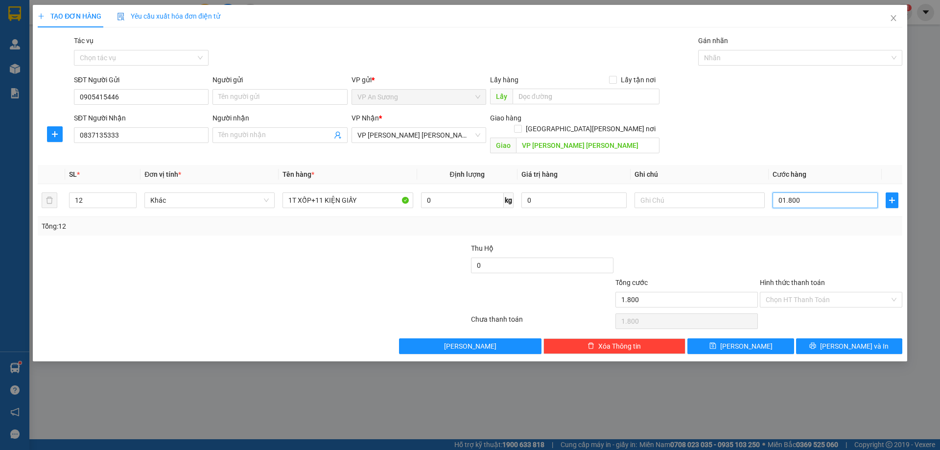
type input "01.800"
type input "1.800.000"
click at [843, 243] on div at bounding box center [831, 260] width 144 height 34
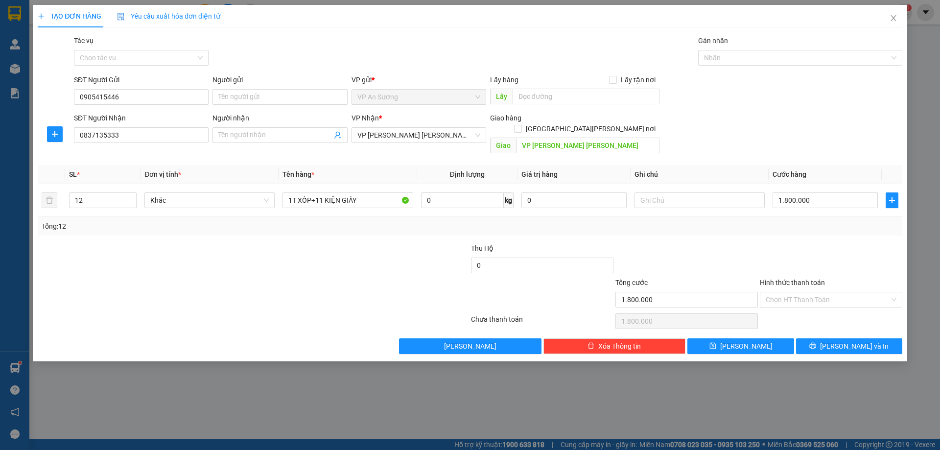
click at [798, 278] on label "Hình thức thanh toán" at bounding box center [792, 282] width 65 height 8
click at [798, 292] on input "Hình thức thanh toán" at bounding box center [827, 299] width 124 height 15
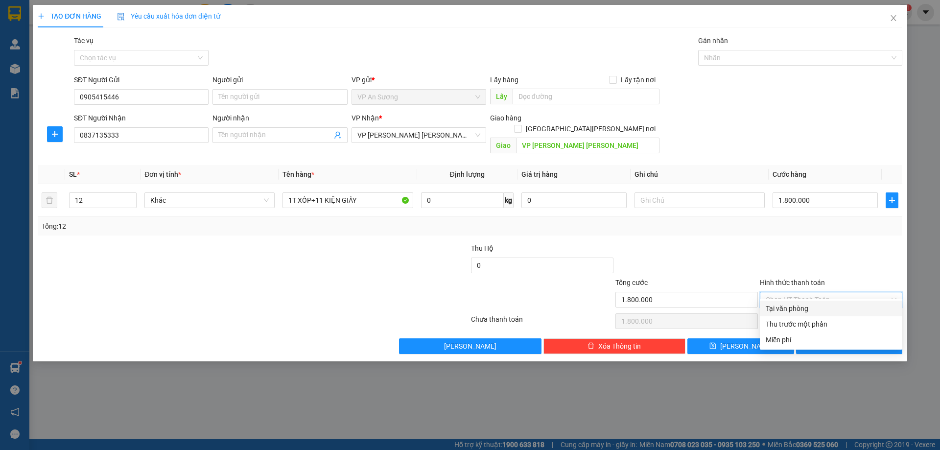
click at [809, 307] on div "Tại văn phòng" at bounding box center [830, 308] width 131 height 11
type input "0"
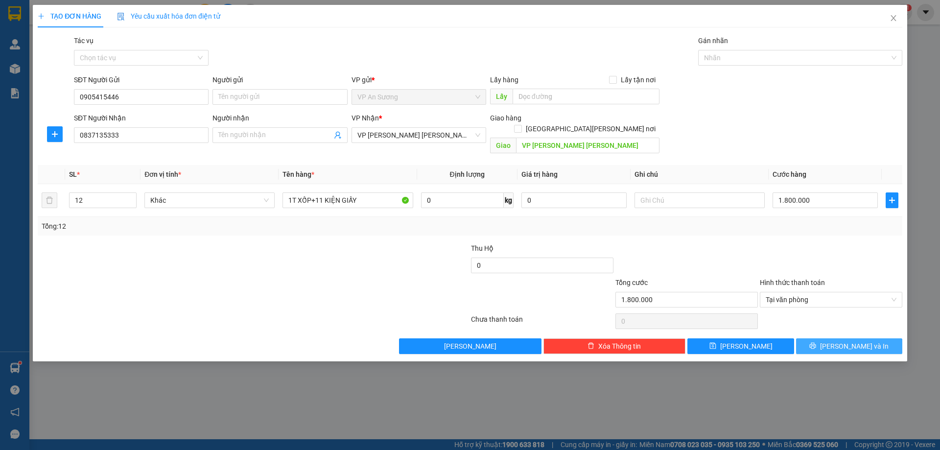
drag, startPoint x: 852, startPoint y: 336, endPoint x: 845, endPoint y: 333, distance: 8.1
click at [852, 341] on span "[PERSON_NAME] và In" at bounding box center [854, 346] width 69 height 11
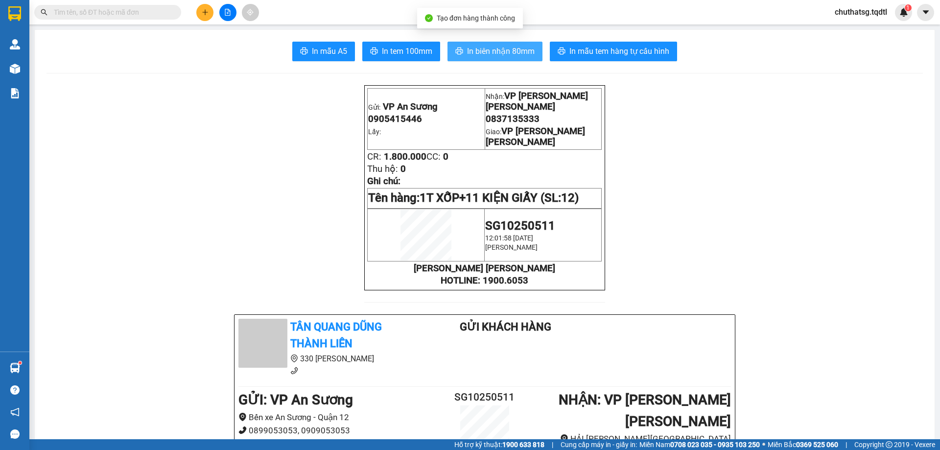
click at [491, 45] on button "In biên nhận 80mm" at bounding box center [494, 52] width 95 height 20
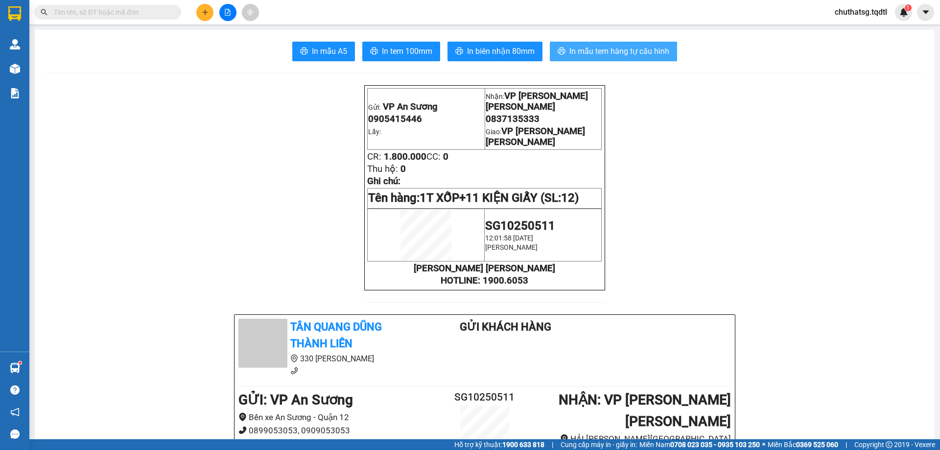
click at [608, 52] on span "In mẫu tem hàng tự cấu hình" at bounding box center [619, 51] width 100 height 12
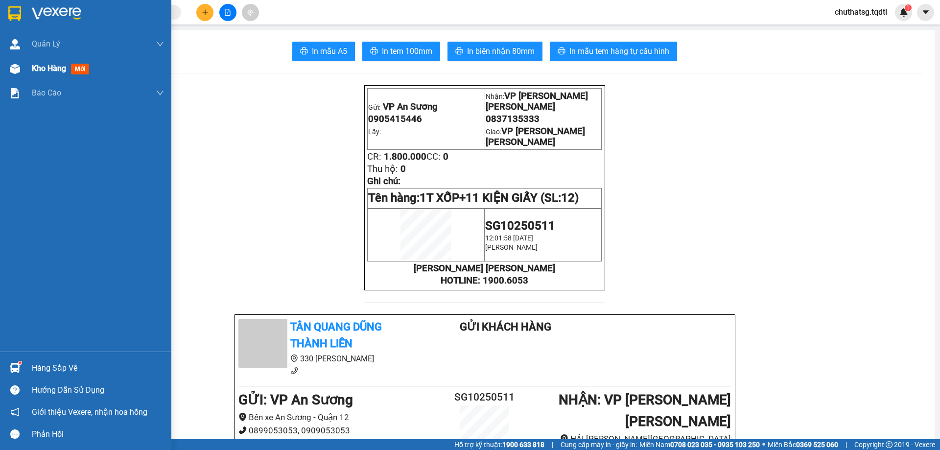
click at [43, 64] on span "Kho hàng" at bounding box center [49, 68] width 34 height 9
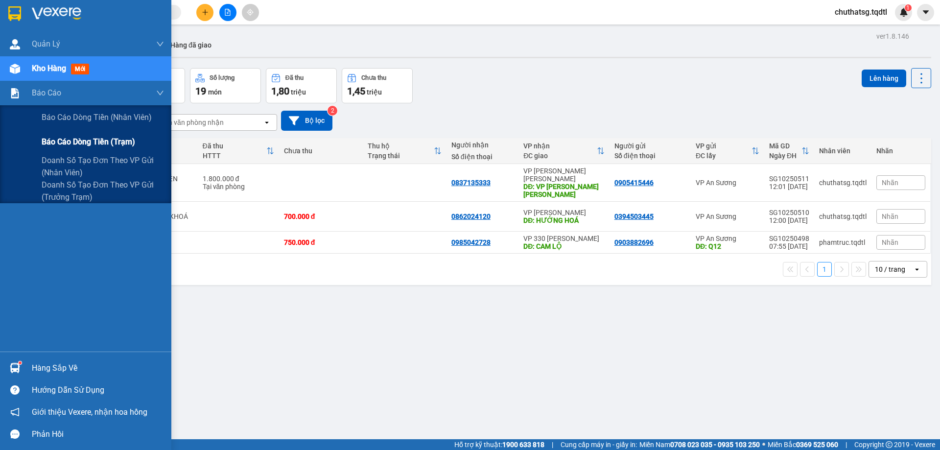
click at [51, 139] on span "Báo cáo dòng tiền (trạm)" at bounding box center [88, 142] width 93 height 12
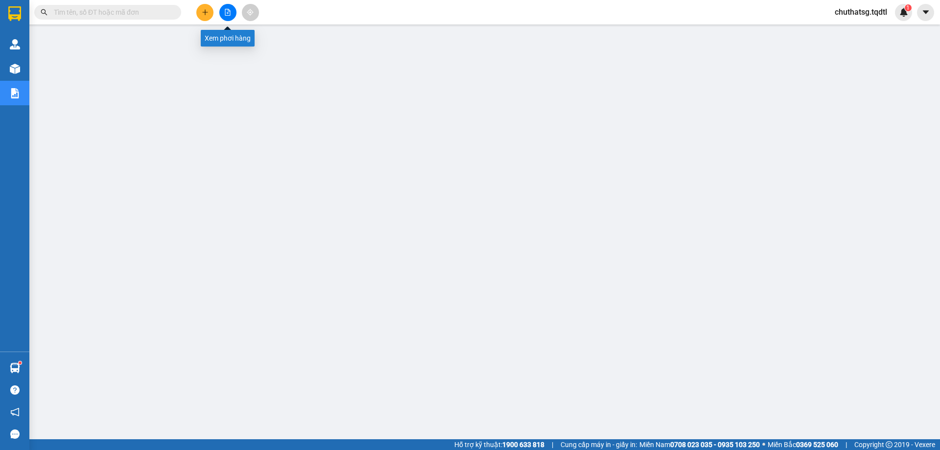
click at [227, 12] on icon "file-add" at bounding box center [227, 12] width 7 height 7
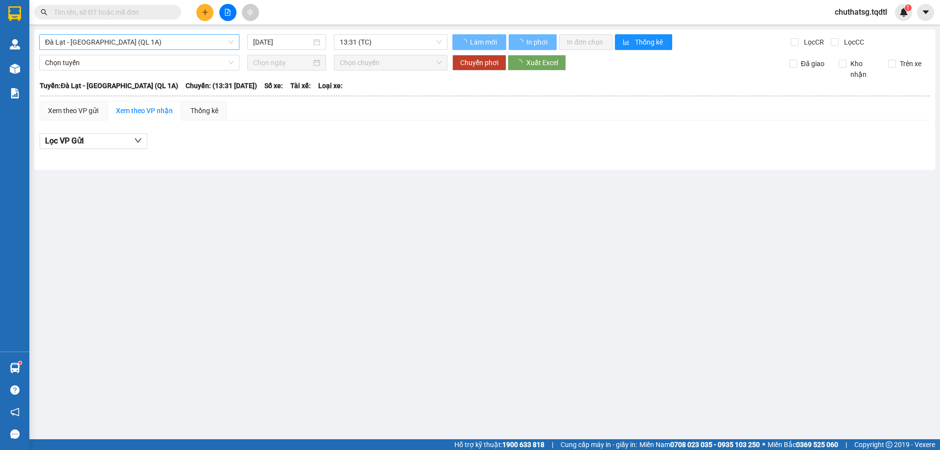
drag, startPoint x: 161, startPoint y: 37, endPoint x: 167, endPoint y: 46, distance: 10.9
click at [162, 40] on span "Đà Lạt - [GEOGRAPHIC_DATA] (QL 1A)" at bounding box center [139, 42] width 188 height 15
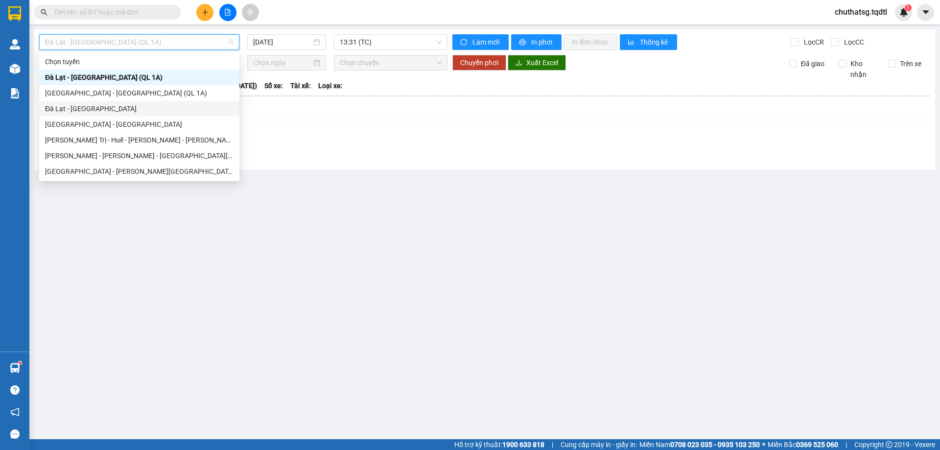
click at [60, 107] on div "Đà Lạt - [GEOGRAPHIC_DATA]" at bounding box center [139, 108] width 188 height 11
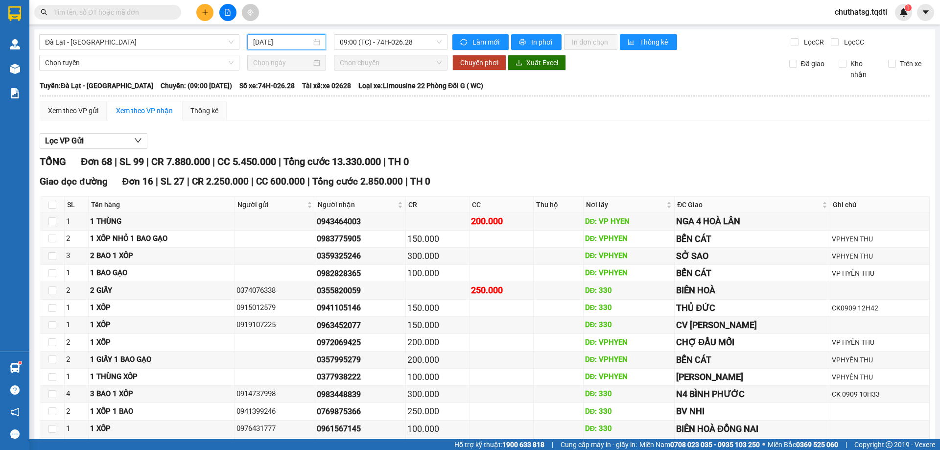
click at [290, 42] on input "[DATE]" at bounding box center [282, 42] width 58 height 11
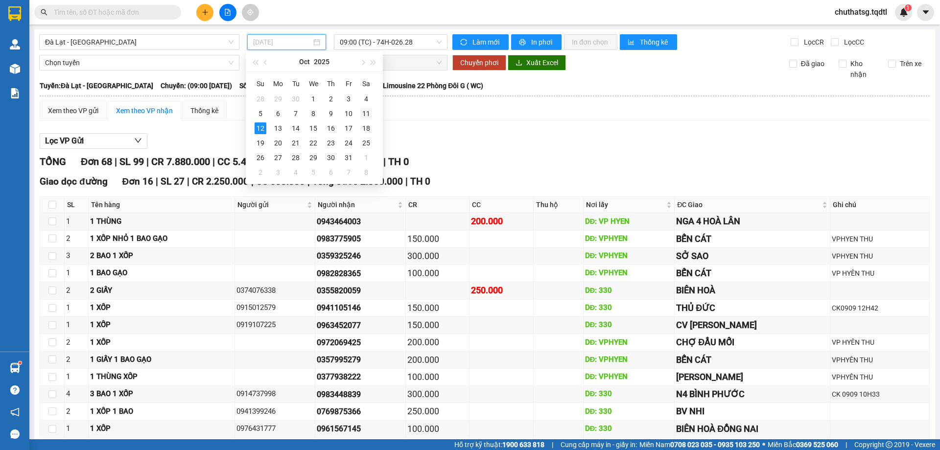
click at [366, 114] on div "11" at bounding box center [366, 114] width 12 height 12
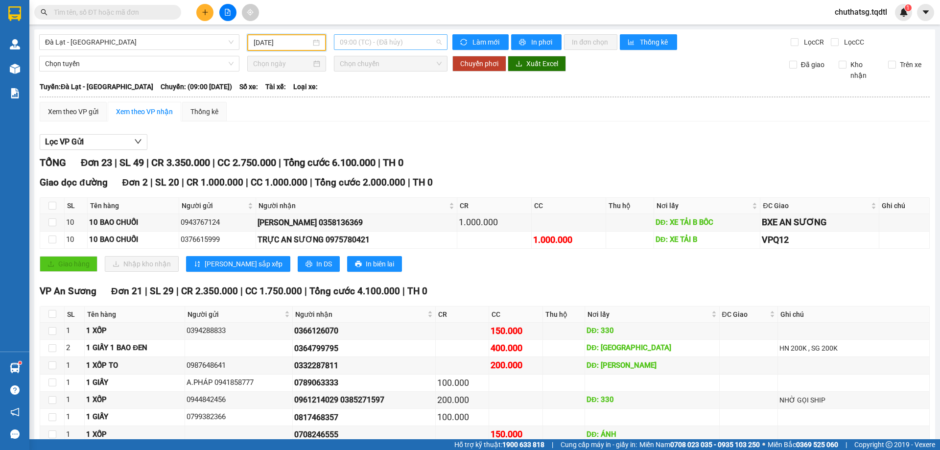
click at [412, 41] on span "09:00 (TC) - (Đã hủy)" at bounding box center [391, 42] width 102 height 15
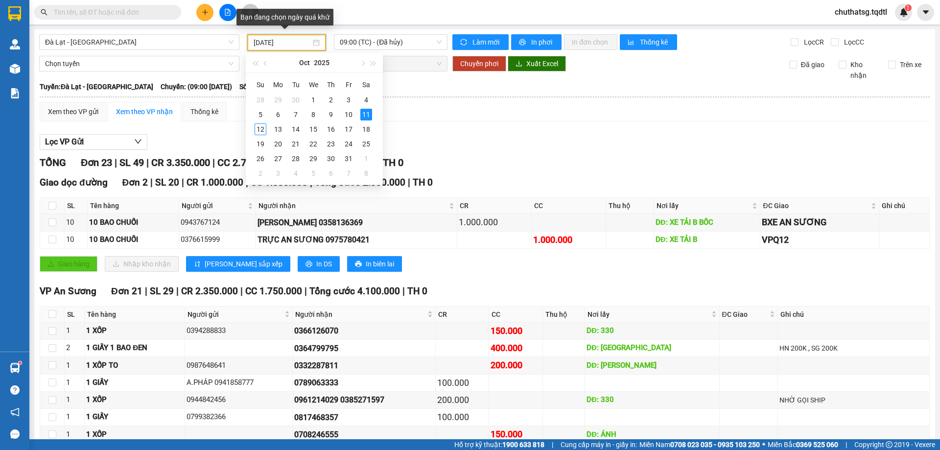
drag, startPoint x: 294, startPoint y: 44, endPoint x: 316, endPoint y: 52, distance: 23.1
click at [297, 44] on input "[DATE]" at bounding box center [282, 42] width 57 height 11
click at [349, 110] on div "10" at bounding box center [349, 115] width 12 height 12
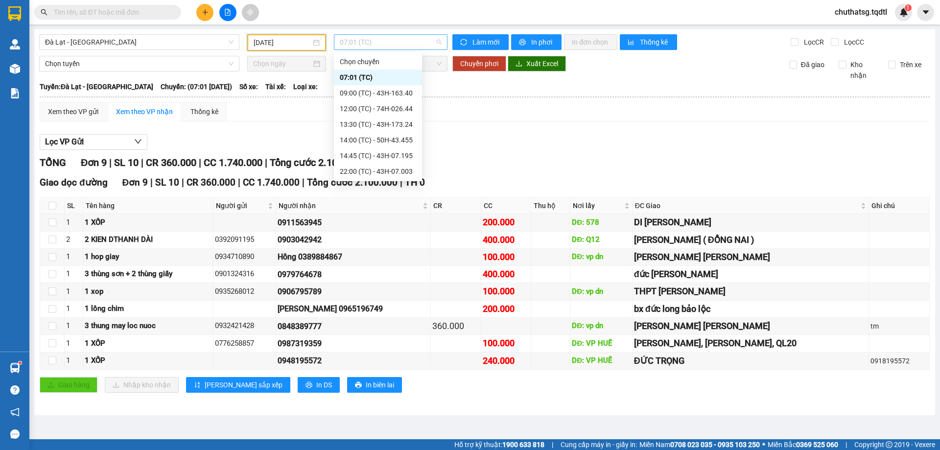
click at [403, 40] on span "07:01 (TC)" at bounding box center [391, 42] width 102 height 15
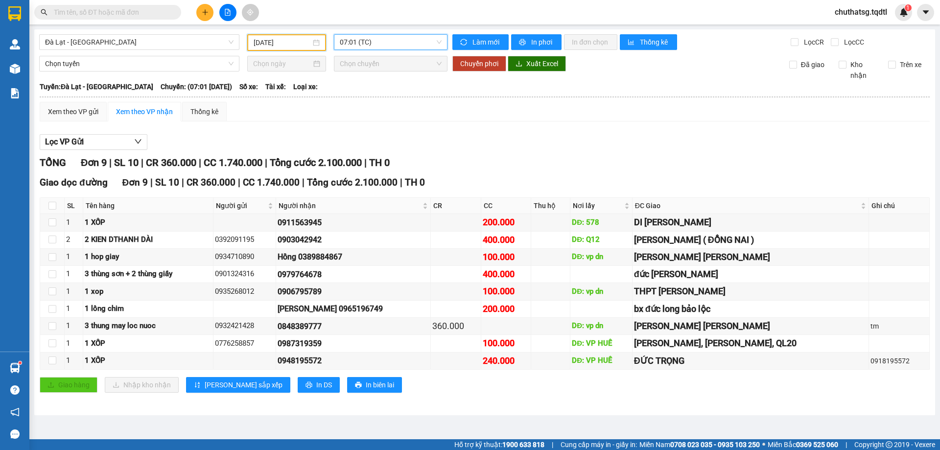
click at [298, 43] on input "[DATE]" at bounding box center [282, 42] width 57 height 11
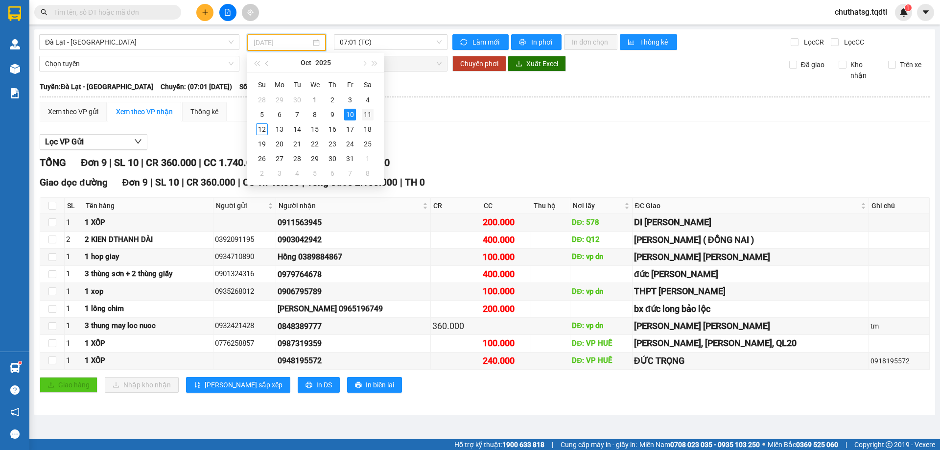
click at [365, 109] on div "11" at bounding box center [368, 115] width 12 height 12
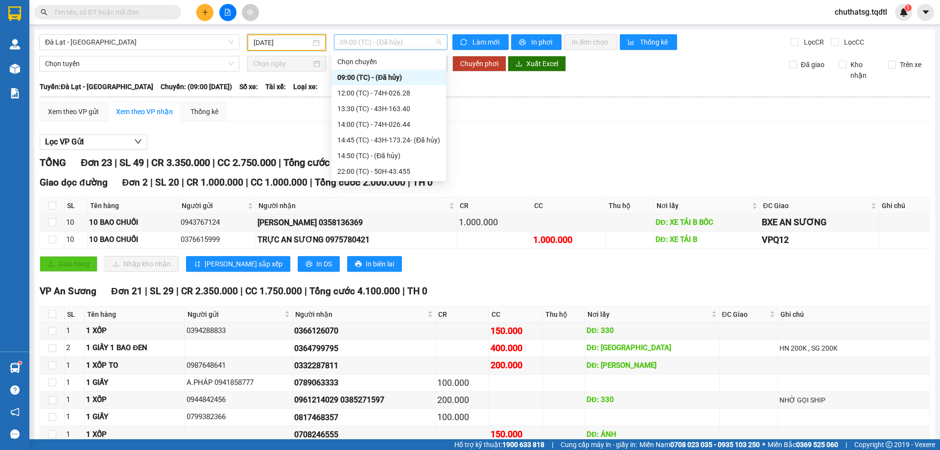
click at [415, 45] on span "09:00 (TC) - (Đã hủy)" at bounding box center [391, 42] width 102 height 15
click at [404, 73] on div "09:00 (TC) - (Đã hủy)" at bounding box center [388, 77] width 103 height 11
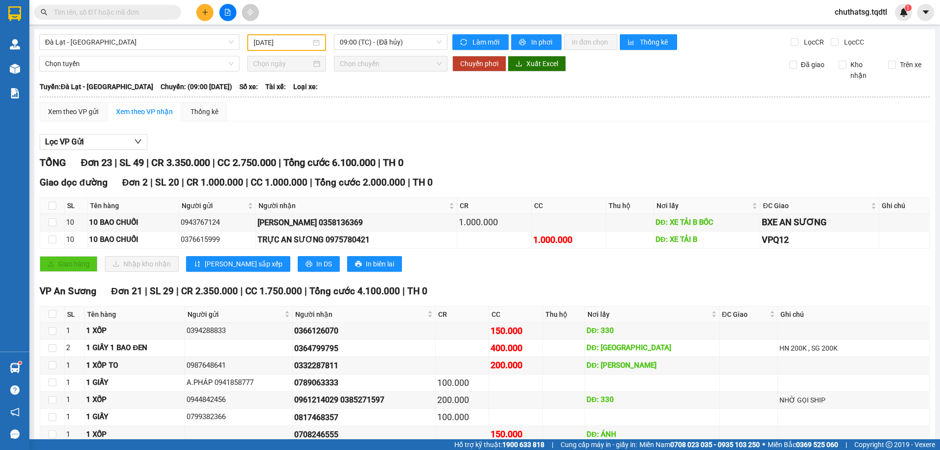
click at [447, 136] on div "Lọc VP Gửi" at bounding box center [485, 142] width 890 height 16
click at [519, 40] on icon "printer" at bounding box center [522, 42] width 7 height 7
click at [300, 43] on input "[DATE]" at bounding box center [282, 42] width 57 height 11
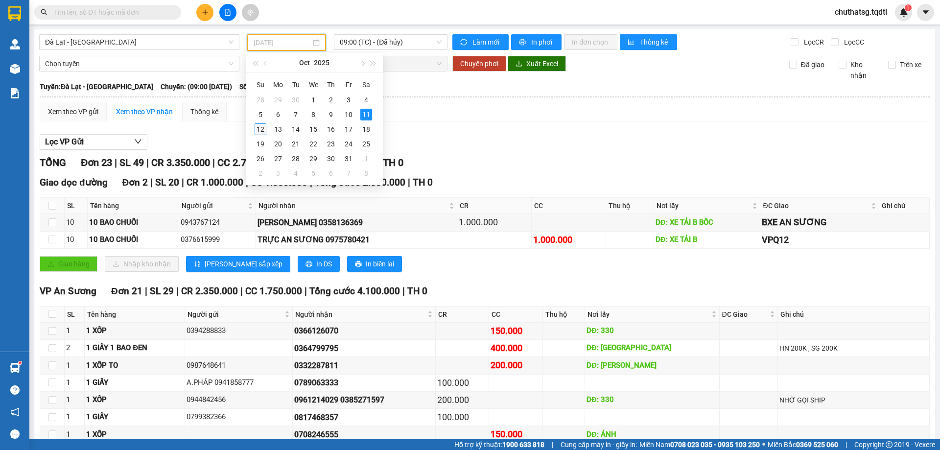
click at [260, 128] on div "12" at bounding box center [260, 129] width 12 height 12
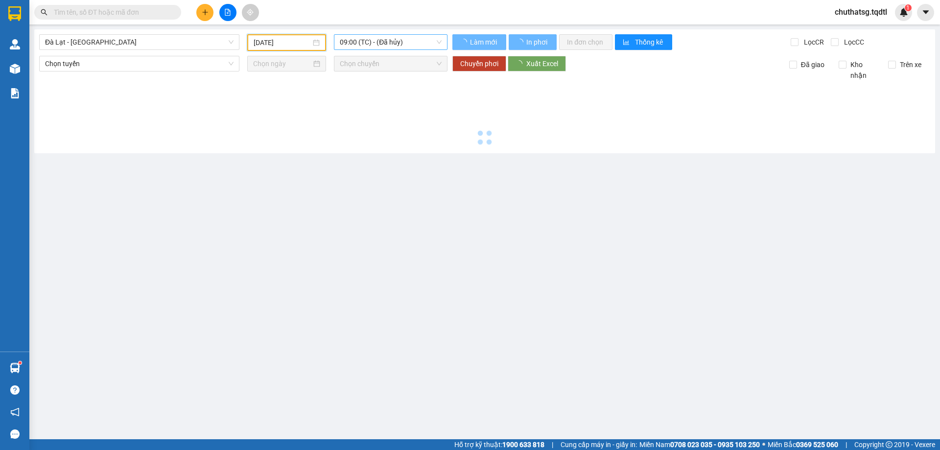
type input "[DATE]"
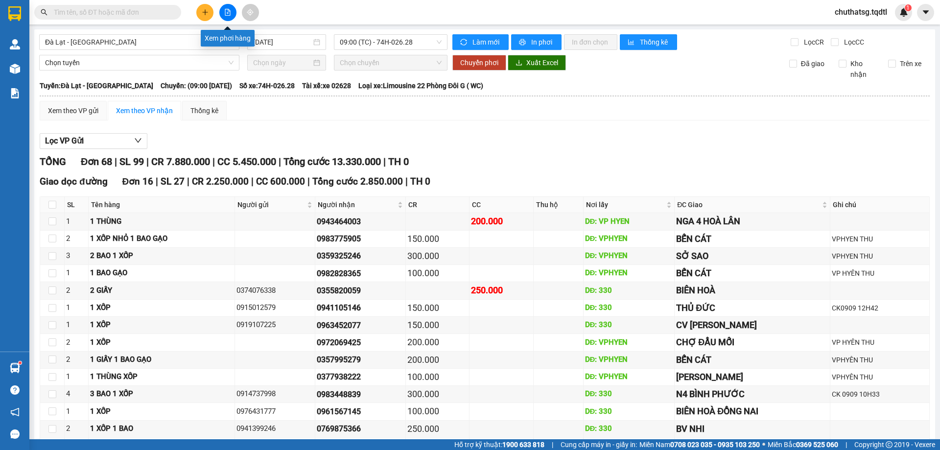
click at [226, 9] on icon "file-add" at bounding box center [227, 12] width 5 height 7
click at [519, 39] on icon "printer" at bounding box center [522, 42] width 7 height 7
click at [357, 45] on span "09:00 (TC) - 74H-026.28" at bounding box center [391, 42] width 102 height 15
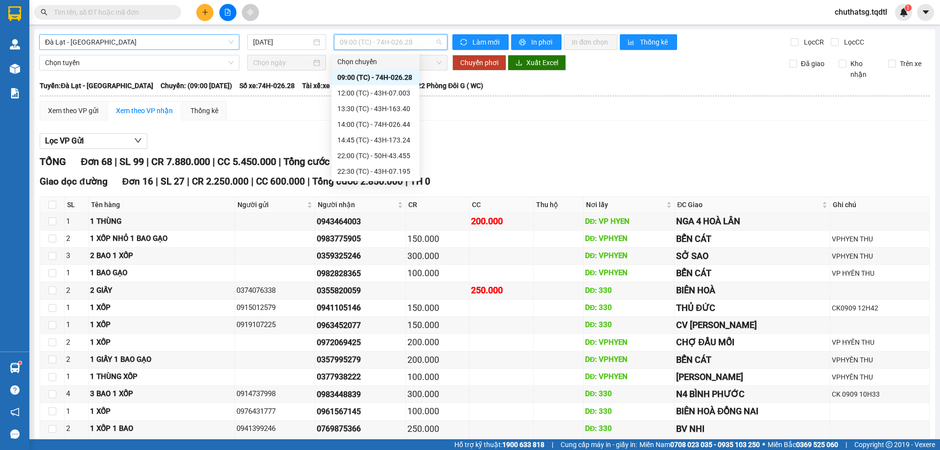
click at [136, 43] on span "Đà Lạt - [GEOGRAPHIC_DATA]" at bounding box center [139, 42] width 188 height 15
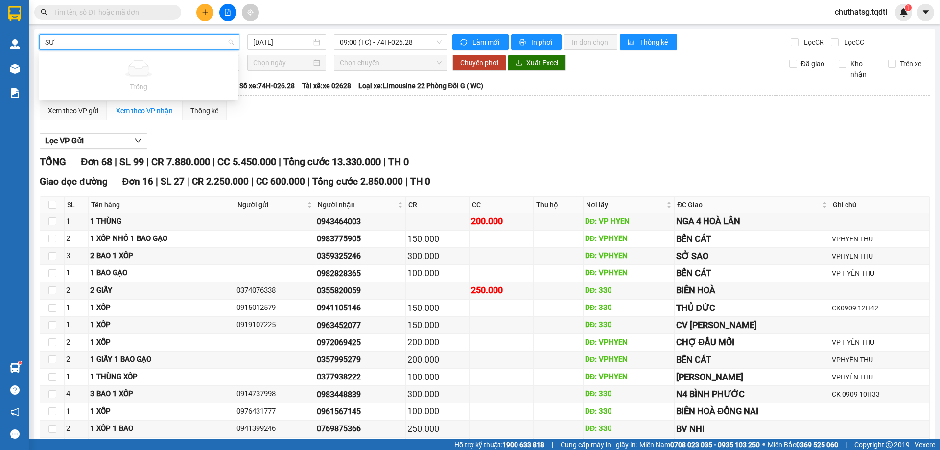
type input "S"
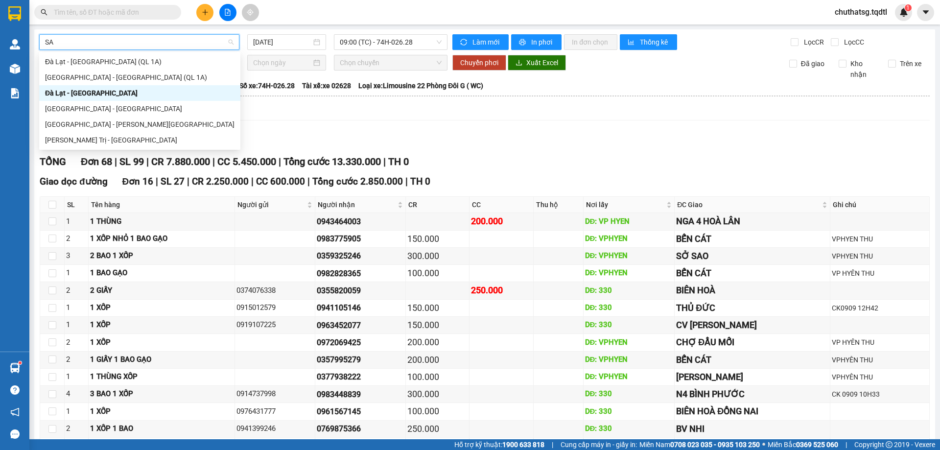
type input "S"
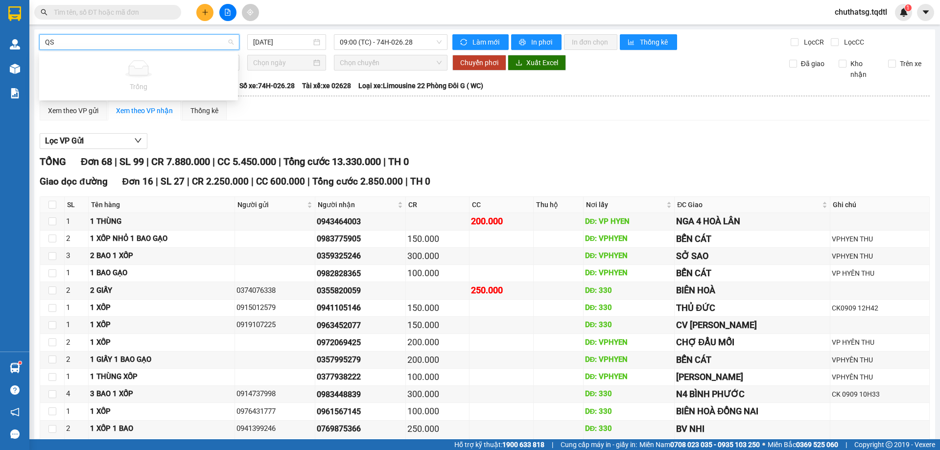
type input "Q"
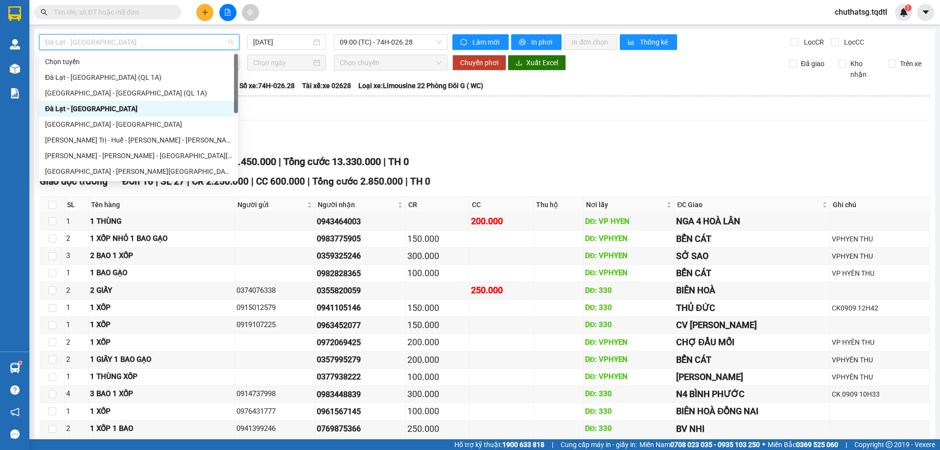
type input "S"
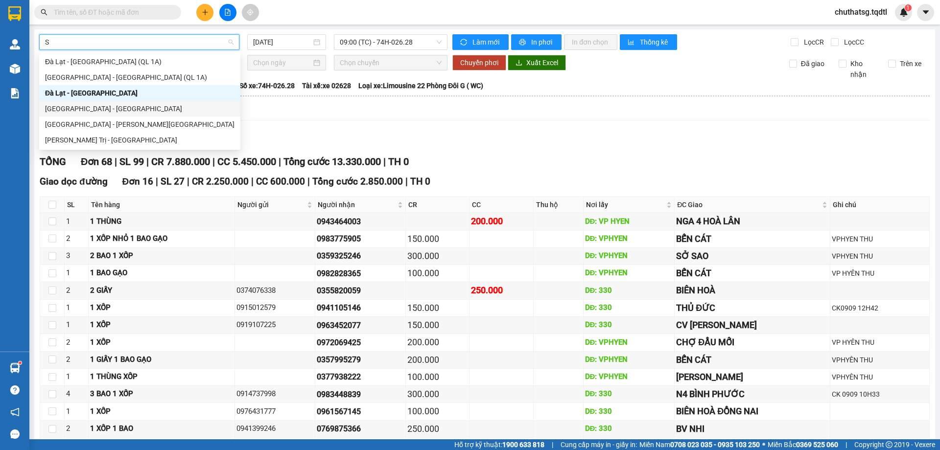
click at [88, 111] on div "[GEOGRAPHIC_DATA] - [GEOGRAPHIC_DATA]" at bounding box center [139, 108] width 189 height 11
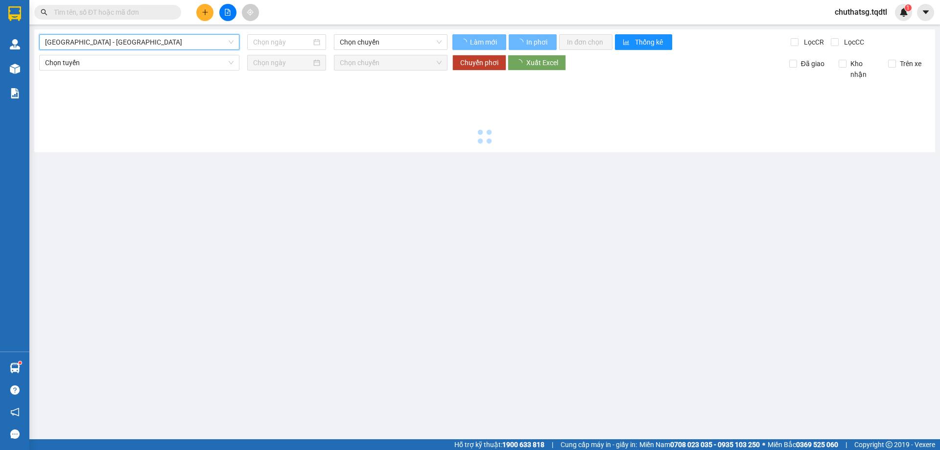
type input "[DATE]"
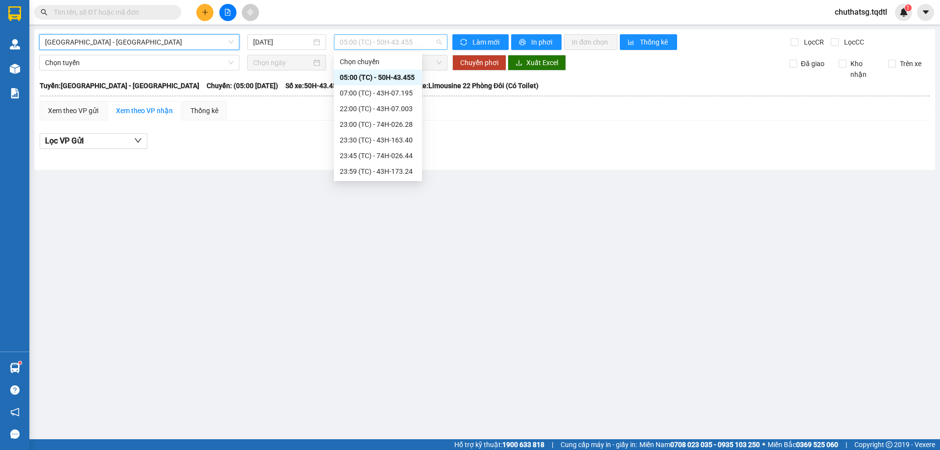
click at [394, 45] on span "05:00 (TC) - 50H-43.455" at bounding box center [391, 42] width 102 height 15
click at [190, 48] on span "[GEOGRAPHIC_DATA] - [GEOGRAPHIC_DATA]" at bounding box center [139, 42] width 188 height 15
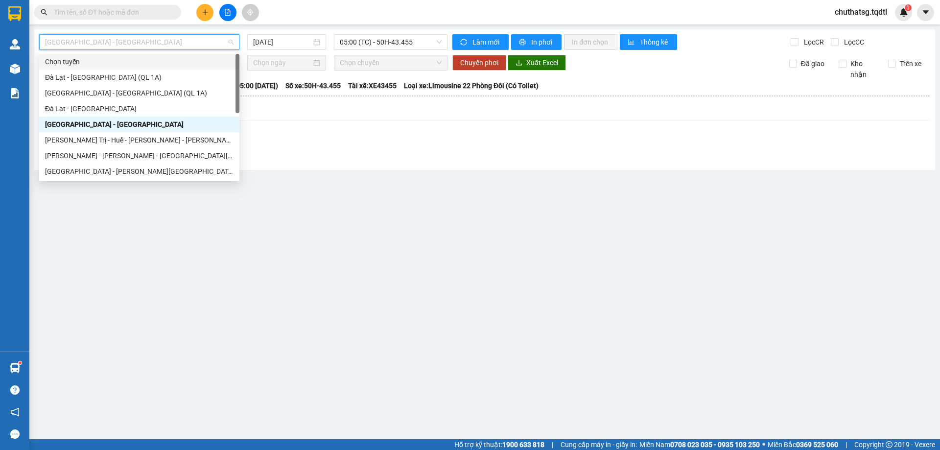
click at [155, 61] on div "Chọn tuyến" at bounding box center [139, 61] width 188 height 11
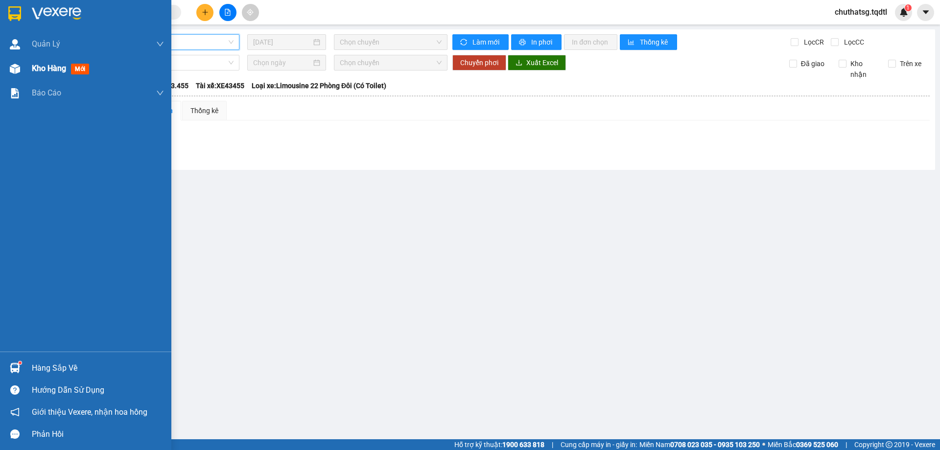
click at [52, 68] on span "Kho hàng" at bounding box center [49, 68] width 34 height 9
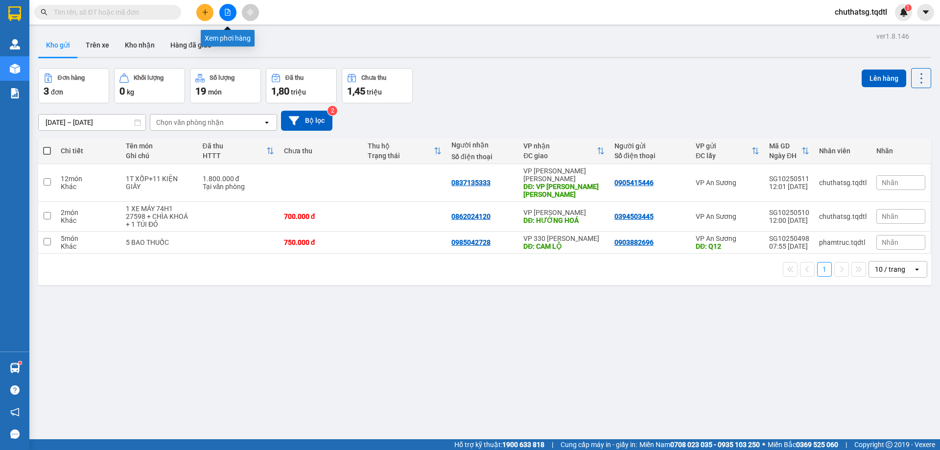
click at [229, 9] on icon "file-add" at bounding box center [227, 12] width 5 height 7
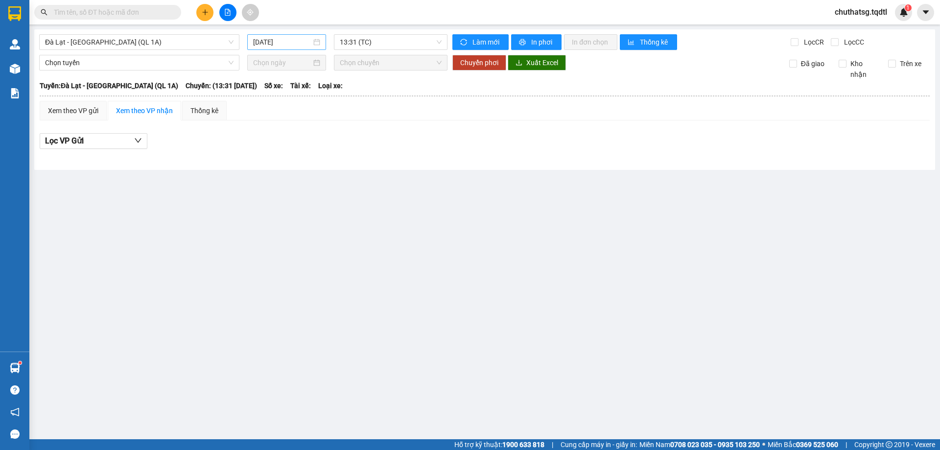
click at [278, 48] on div "[DATE]" at bounding box center [286, 42] width 79 height 16
click at [286, 254] on main "[GEOGRAPHIC_DATA] - [GEOGRAPHIC_DATA] (QL 1A) [DATE] 13:31 (TC) [PERSON_NAME] m…" at bounding box center [470, 219] width 940 height 439
click at [391, 45] on span "13:31 (TC)" at bounding box center [391, 42] width 102 height 15
click at [299, 44] on input "[DATE]" at bounding box center [282, 42] width 58 height 11
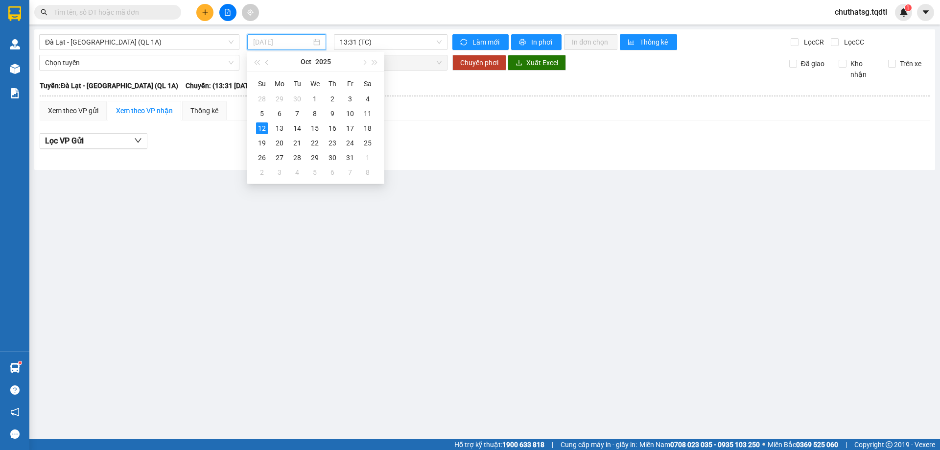
drag, startPoint x: 261, startPoint y: 130, endPoint x: 304, endPoint y: 83, distance: 63.4
click at [272, 117] on tbody "28 29 30 1 2 3 4 5 6 7 8 9 10 11 12 13 14 15 16 17 18 19 20 21 22 23 24 25 26 2…" at bounding box center [314, 136] width 123 height 88
type input "[DATE]"
click at [391, 42] on span "13:31 (TC)" at bounding box center [391, 42] width 102 height 15
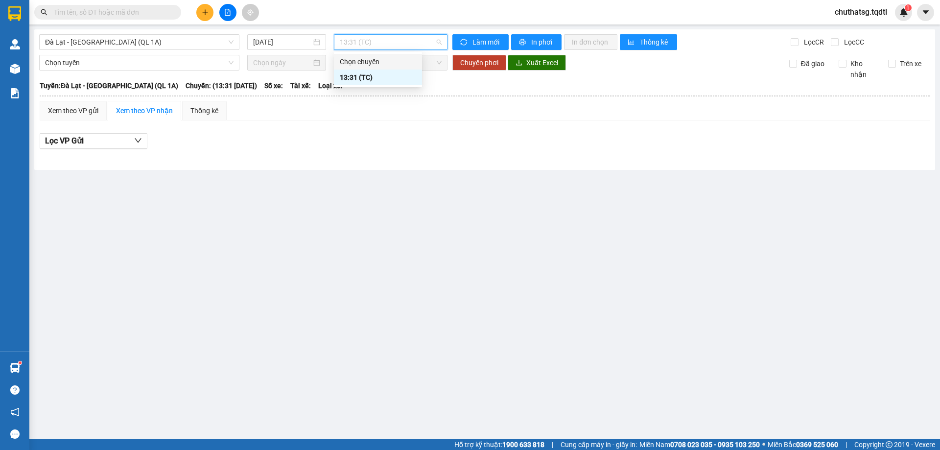
click at [357, 59] on div "Chọn chuyến" at bounding box center [378, 61] width 76 height 11
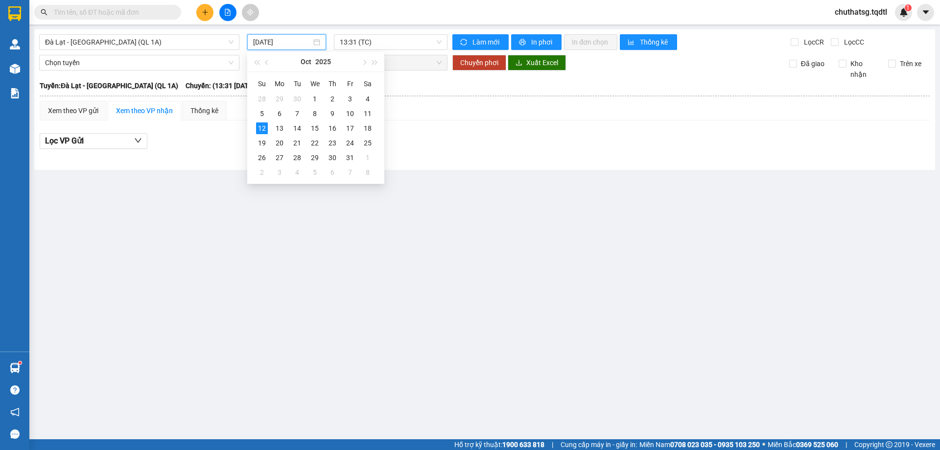
click at [296, 41] on input "[DATE]" at bounding box center [282, 42] width 58 height 11
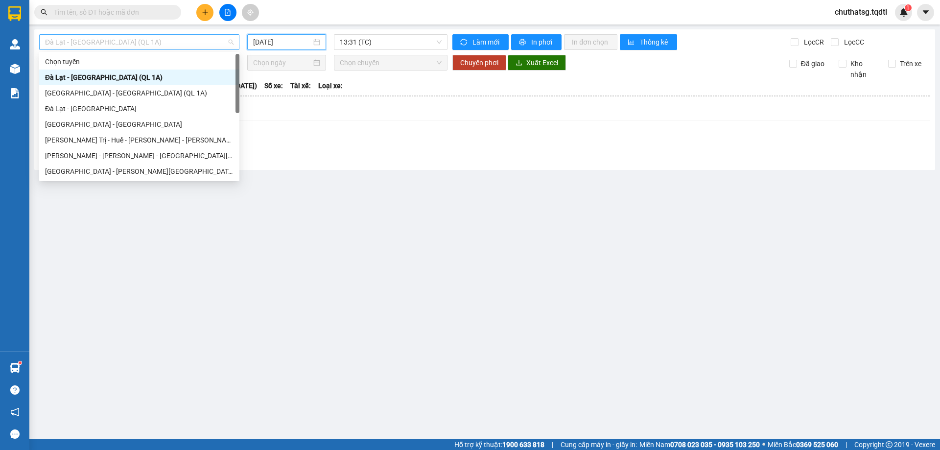
click at [153, 45] on span "Đà Lạt - [GEOGRAPHIC_DATA] (QL 1A)" at bounding box center [139, 42] width 188 height 15
click at [105, 111] on div "Đà Lạt - [GEOGRAPHIC_DATA]" at bounding box center [139, 108] width 188 height 11
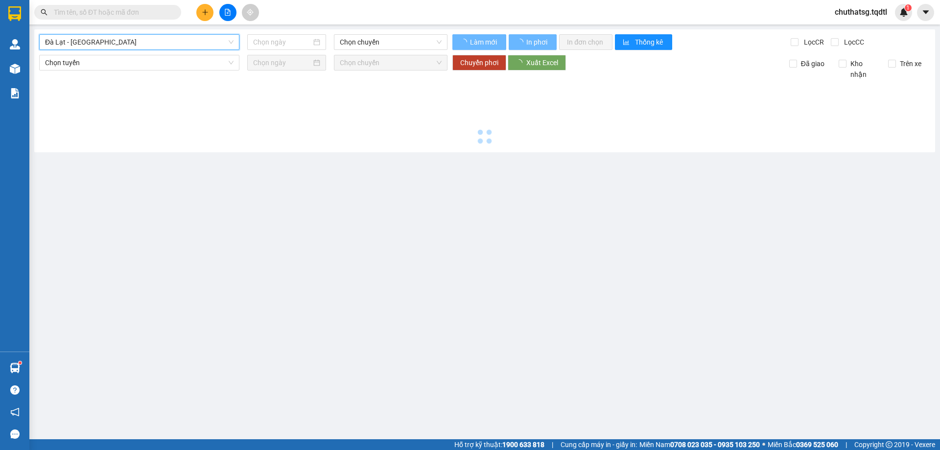
type input "[DATE]"
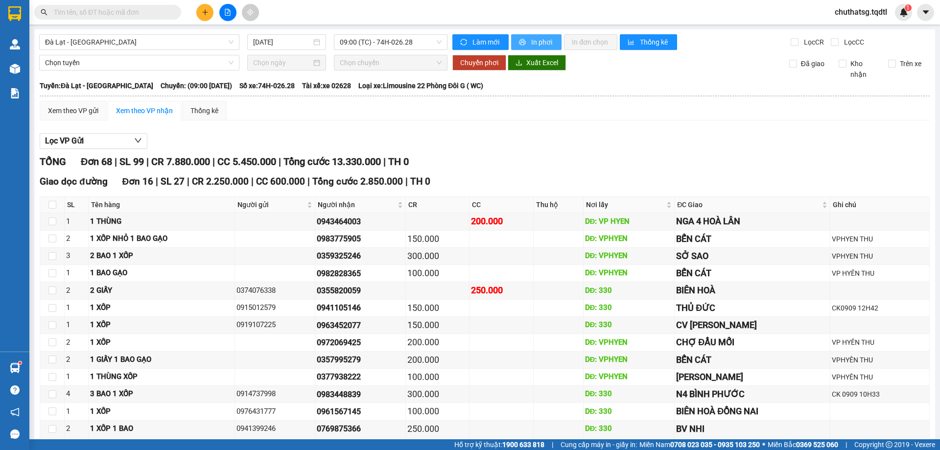
drag, startPoint x: 520, startPoint y: 40, endPoint x: 516, endPoint y: 47, distance: 8.3
click at [519, 42] on icon "printer" at bounding box center [522, 42] width 6 height 6
checkbox input "true"
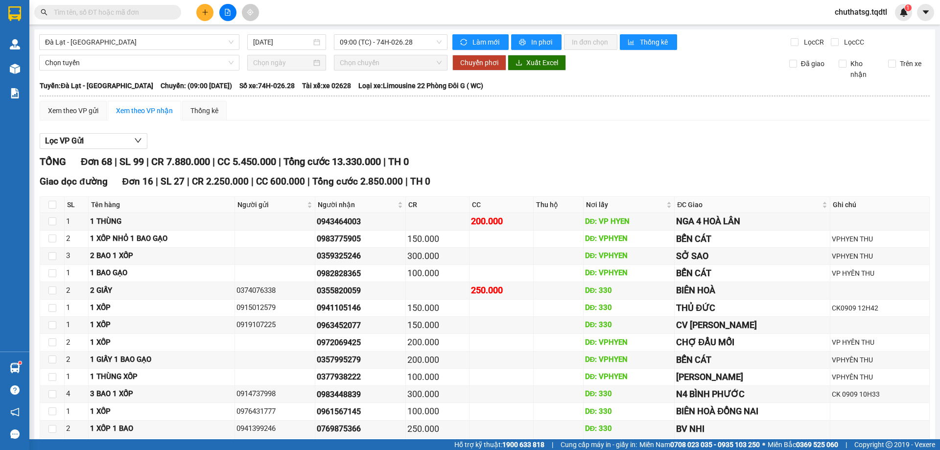
checkbox input "true"
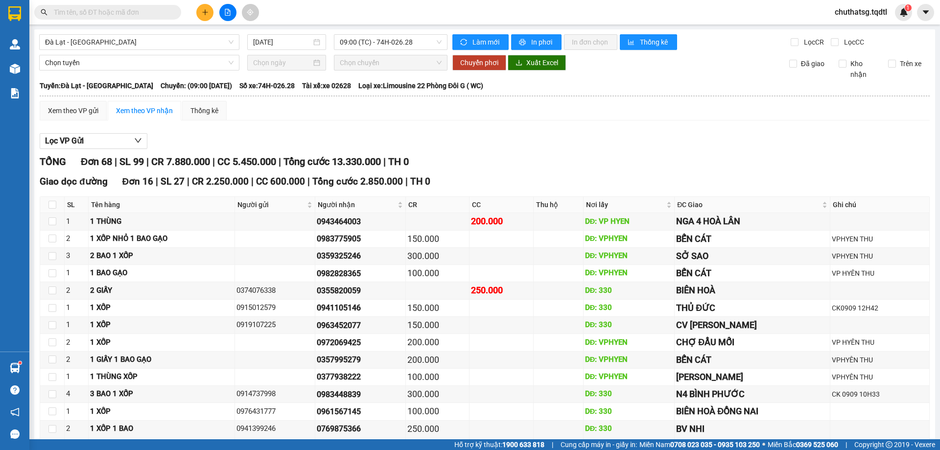
checkbox input "true"
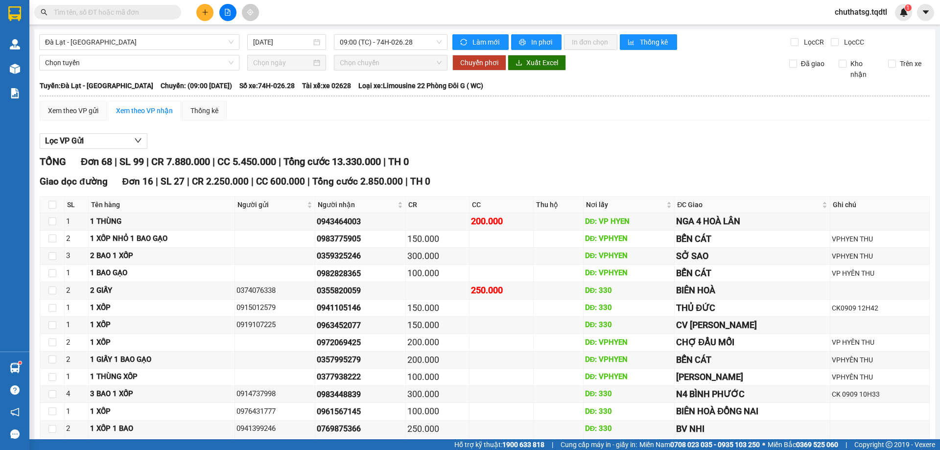
checkbox input "true"
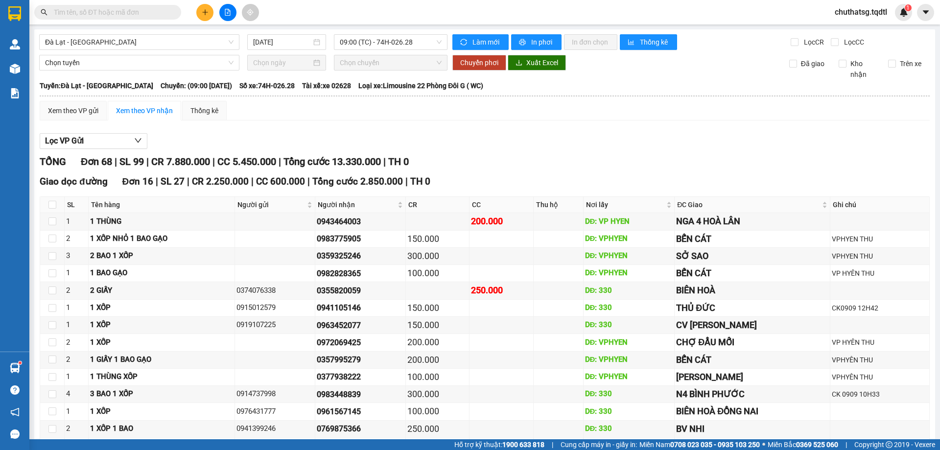
checkbox input "true"
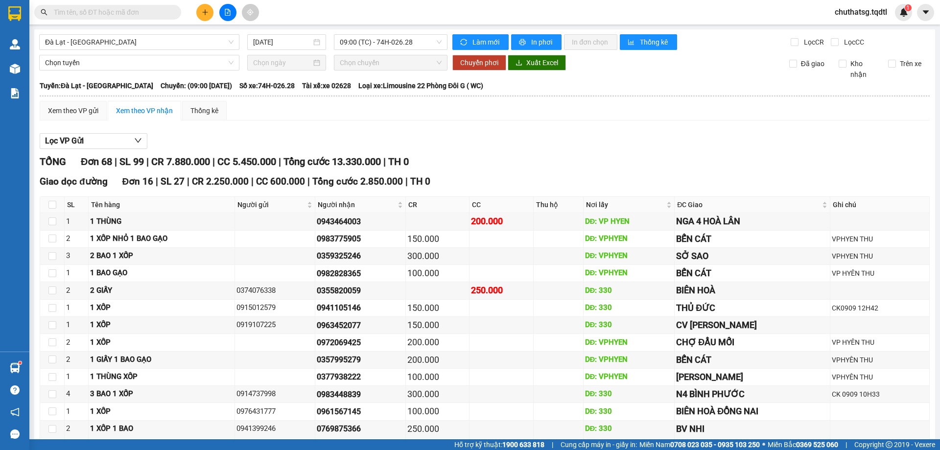
checkbox input "true"
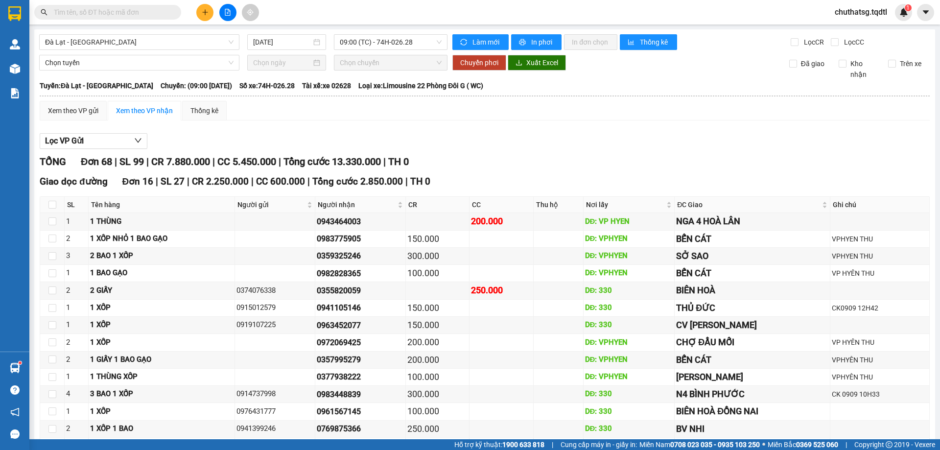
checkbox input "true"
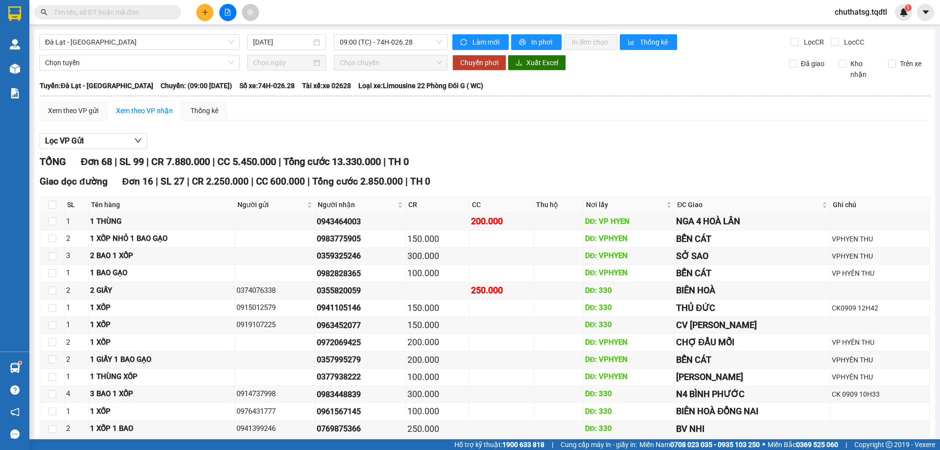
checkbox input "true"
drag, startPoint x: 170, startPoint y: 62, endPoint x: 162, endPoint y: 62, distance: 7.8
click at [170, 62] on span "Chọn tuyến" at bounding box center [139, 62] width 188 height 15
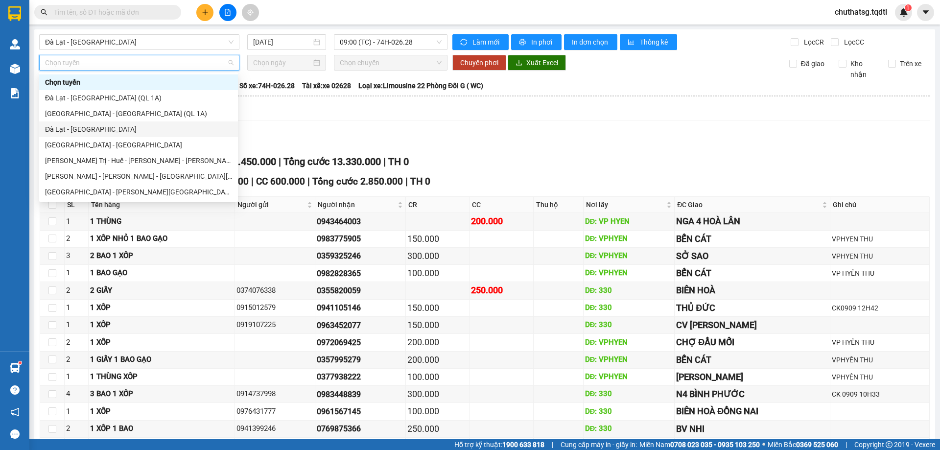
click at [62, 129] on div "Đà Lạt - [GEOGRAPHIC_DATA]" at bounding box center [138, 129] width 187 height 11
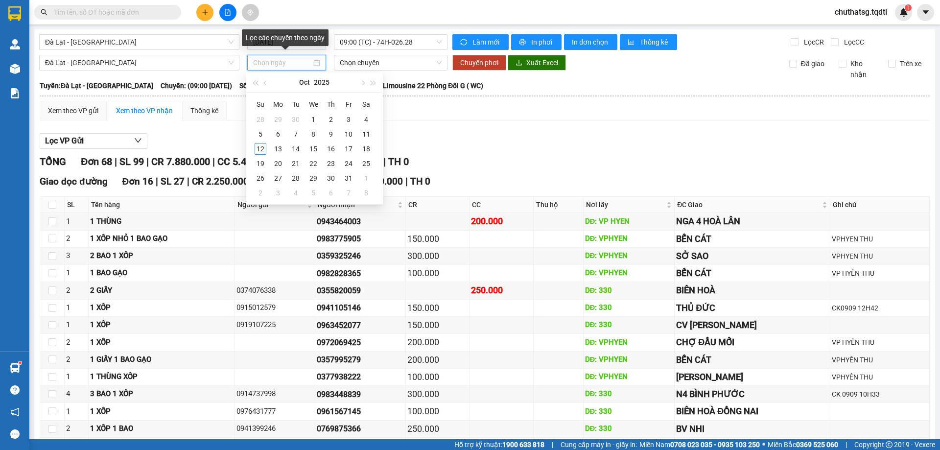
click at [295, 64] on input at bounding box center [282, 62] width 58 height 11
click at [261, 148] on div "12" at bounding box center [260, 149] width 12 height 12
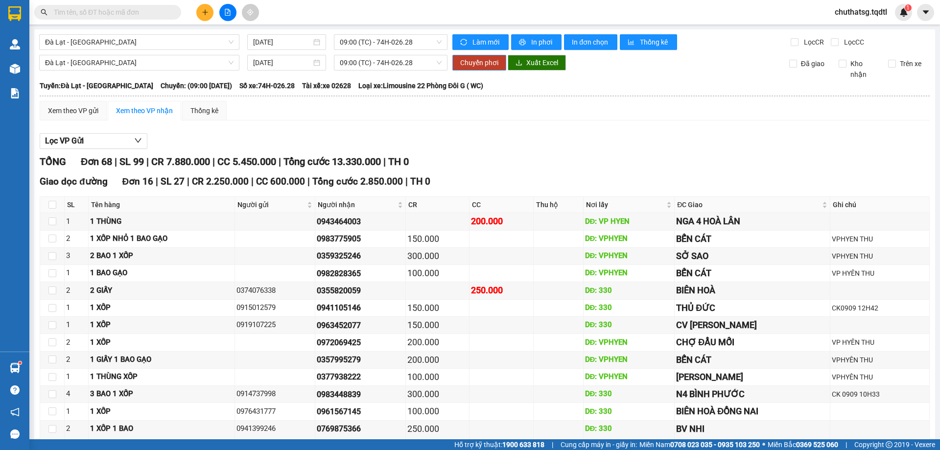
click at [479, 60] on span "Chuyển phơi" at bounding box center [479, 62] width 38 height 11
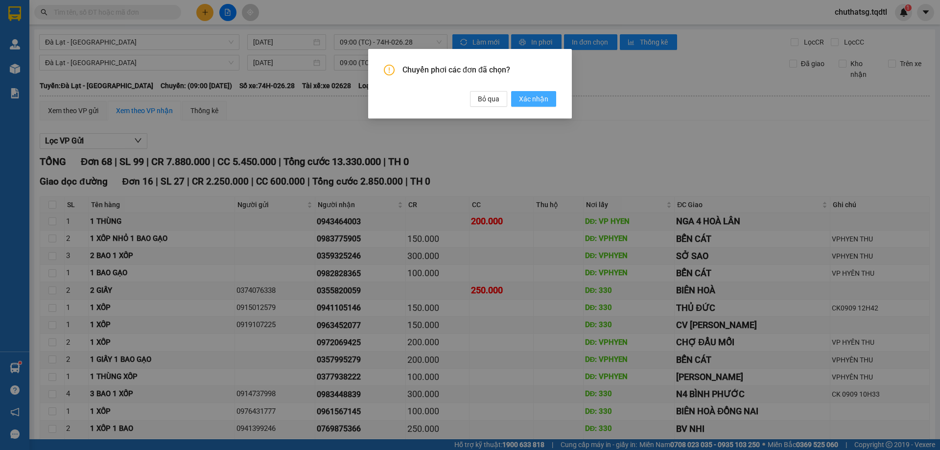
click at [536, 96] on span "Xác nhận" at bounding box center [533, 98] width 29 height 11
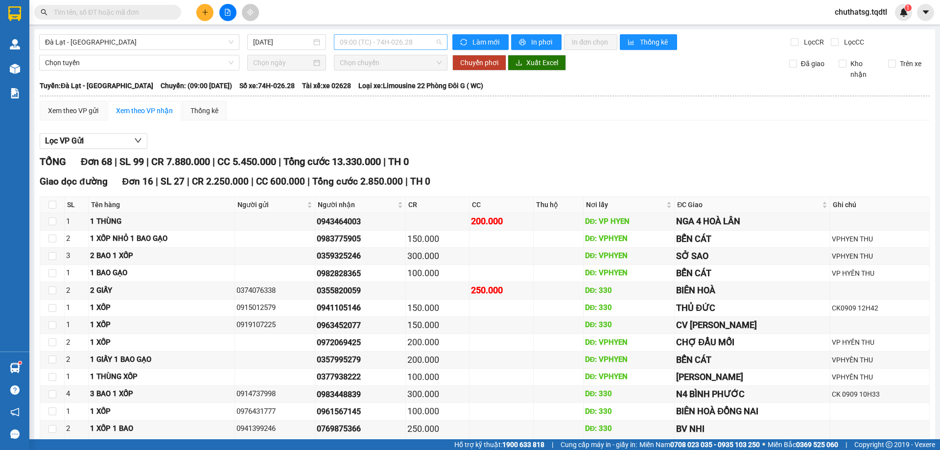
click at [418, 43] on span "09:00 (TC) - 74H-026.28" at bounding box center [391, 42] width 102 height 15
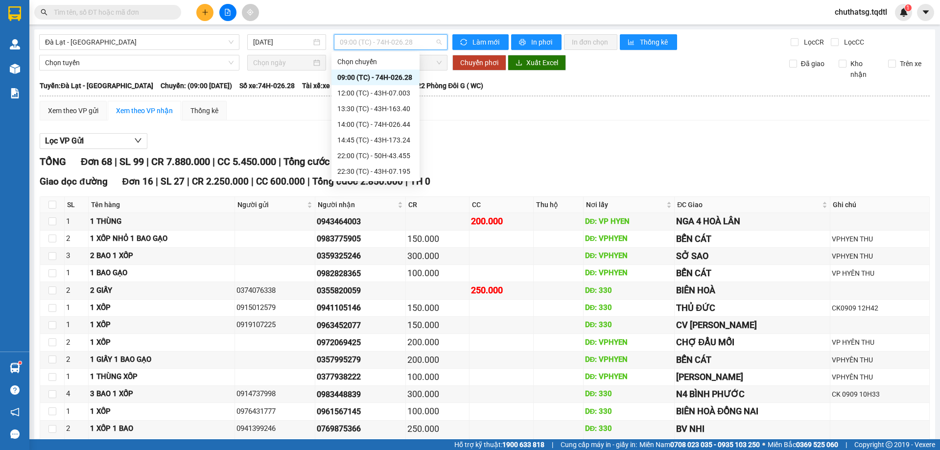
click at [418, 43] on span "09:00 (TC) - 74H-026.28" at bounding box center [391, 42] width 102 height 15
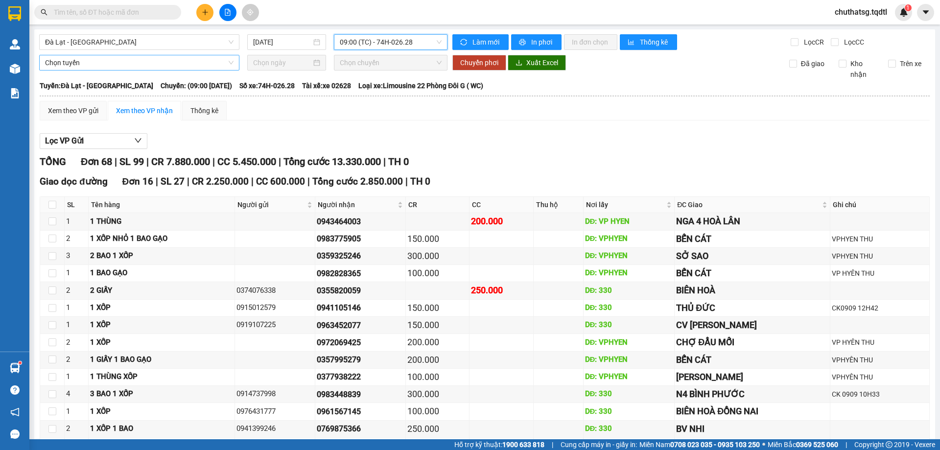
click at [176, 67] on span "Chọn tuyến" at bounding box center [139, 62] width 188 height 15
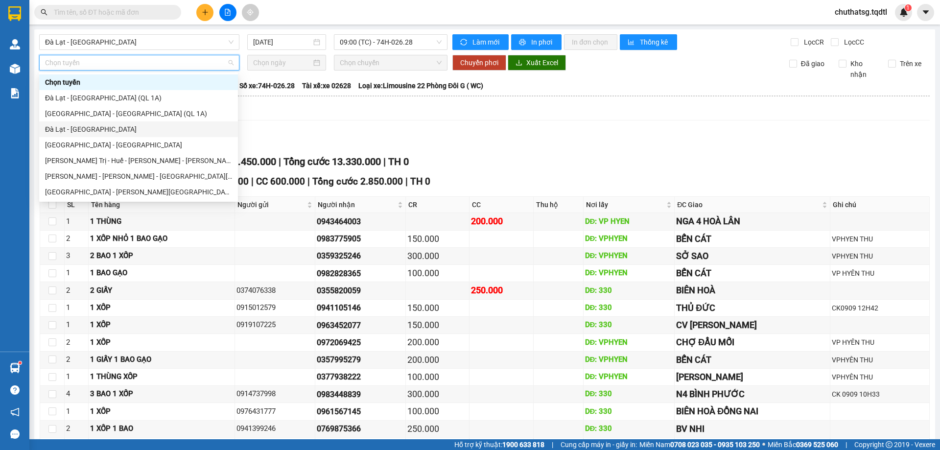
click at [72, 128] on div "Đà Lạt - [GEOGRAPHIC_DATA]" at bounding box center [138, 129] width 187 height 11
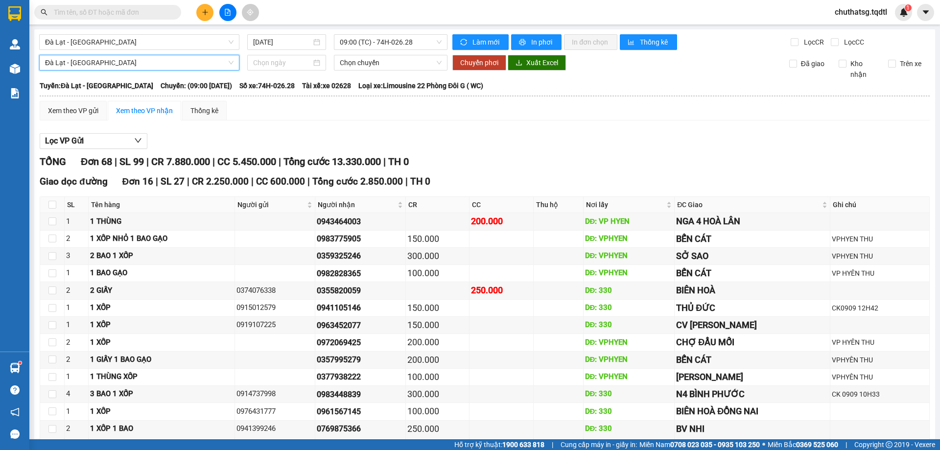
drag, startPoint x: 285, startPoint y: 61, endPoint x: 284, endPoint y: 74, distance: 13.2
click at [285, 63] on input at bounding box center [282, 62] width 58 height 11
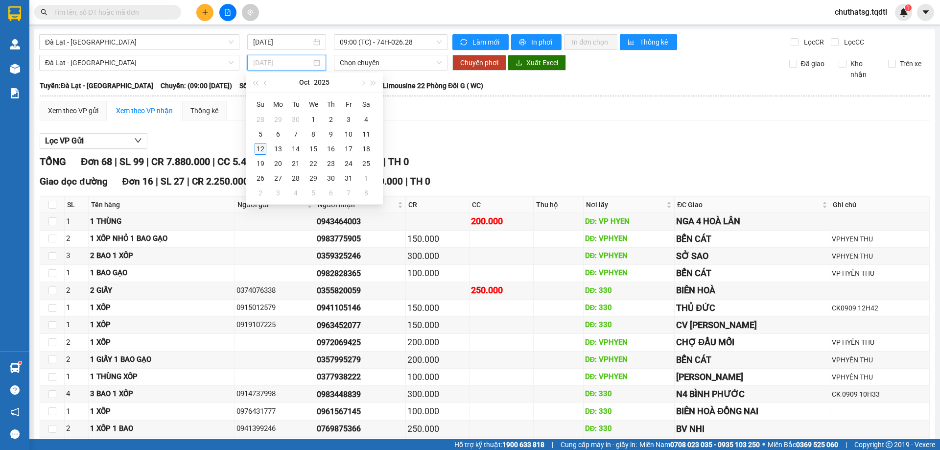
drag, startPoint x: 260, startPoint y: 145, endPoint x: 287, endPoint y: 115, distance: 40.6
click at [261, 145] on div "12" at bounding box center [260, 149] width 12 height 12
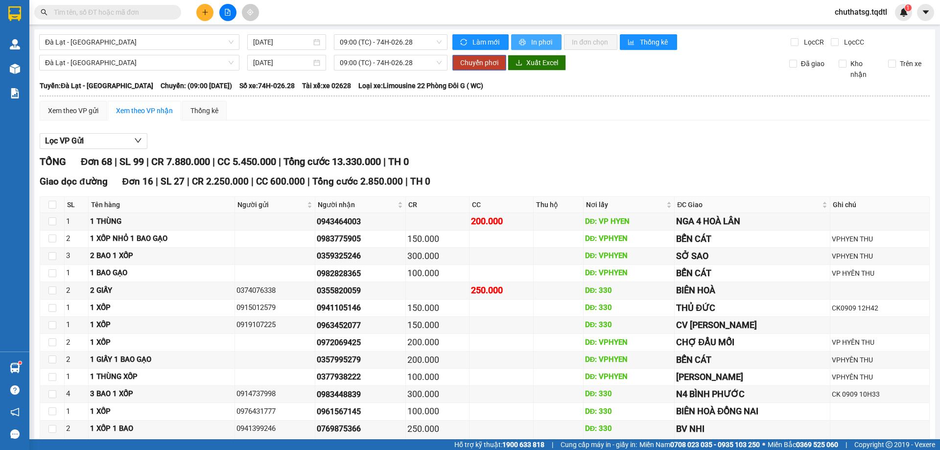
click at [519, 40] on icon "printer" at bounding box center [522, 42] width 7 height 7
drag, startPoint x: 528, startPoint y: 36, endPoint x: 538, endPoint y: 88, distance: 52.3
click at [528, 37] on button "In phơi" at bounding box center [536, 42] width 50 height 16
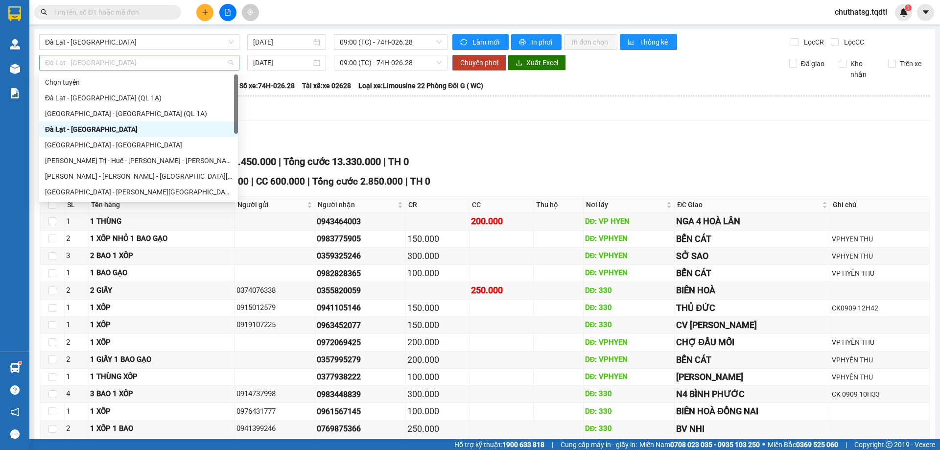
click at [173, 62] on span "Đà Lạt - [GEOGRAPHIC_DATA]" at bounding box center [139, 62] width 188 height 15
click at [423, 65] on span "09:00 (TC) - 74H-026.28" at bounding box center [391, 62] width 102 height 15
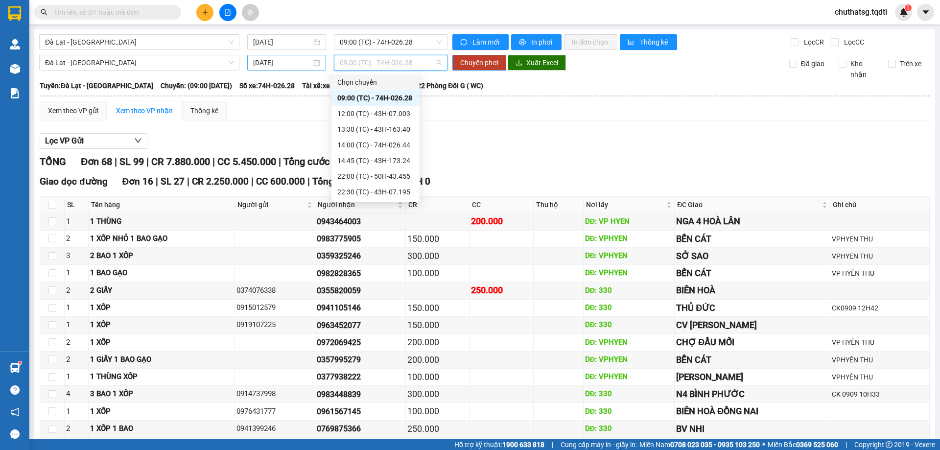
click at [295, 62] on input "[DATE]" at bounding box center [282, 62] width 58 height 11
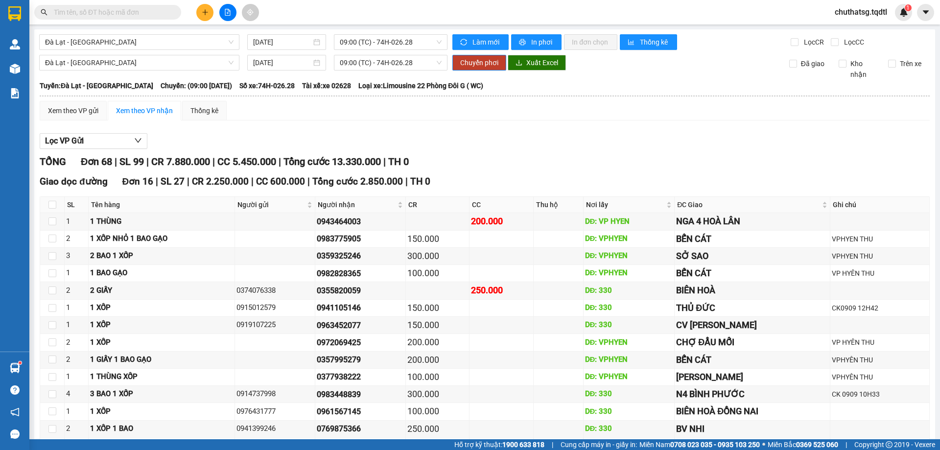
click at [541, 148] on div "Lọc VP Gửi" at bounding box center [485, 141] width 890 height 16
click at [421, 43] on span "09:00 (TC) - 74H-026.28" at bounding box center [391, 42] width 102 height 15
drag, startPoint x: 543, startPoint y: 127, endPoint x: 340, endPoint y: 95, distance: 205.7
click at [519, 40] on icon "printer" at bounding box center [522, 42] width 7 height 7
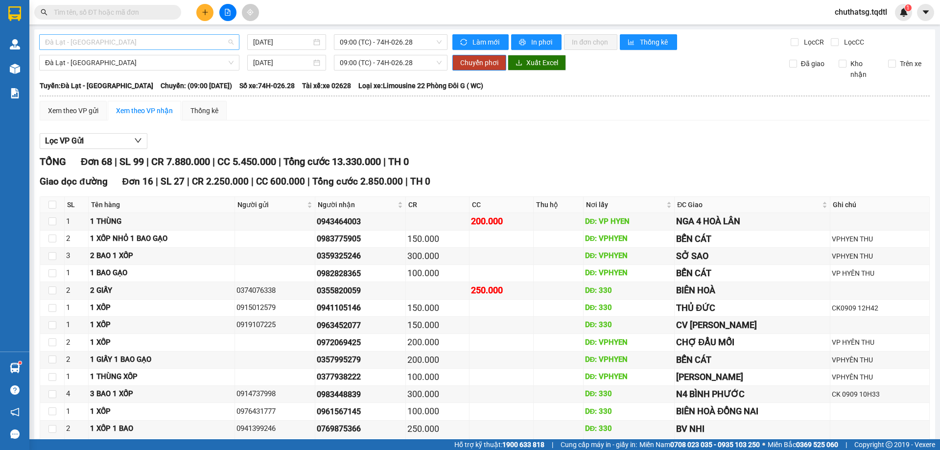
click at [159, 42] on span "Đà Lạt - [GEOGRAPHIC_DATA]" at bounding box center [139, 42] width 188 height 15
drag, startPoint x: 51, startPoint y: 166, endPoint x: 53, endPoint y: 175, distance: 9.0
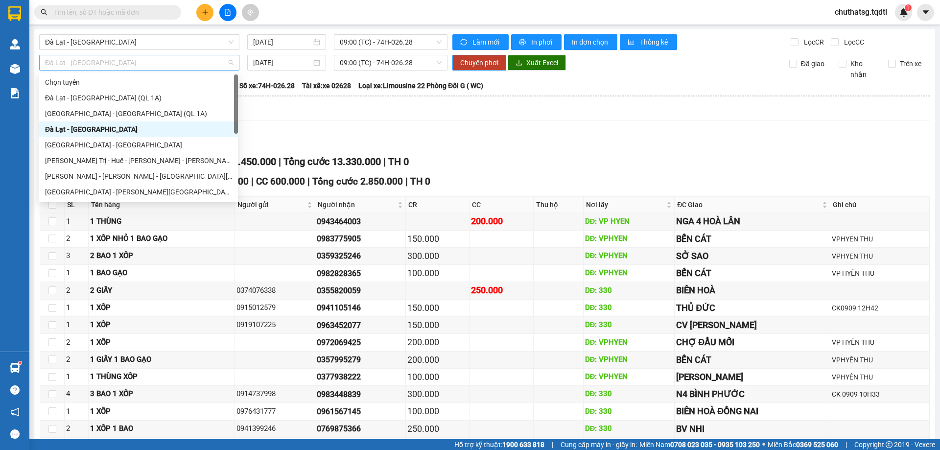
click at [133, 64] on span "Đà Lạt - [GEOGRAPHIC_DATA]" at bounding box center [139, 62] width 188 height 15
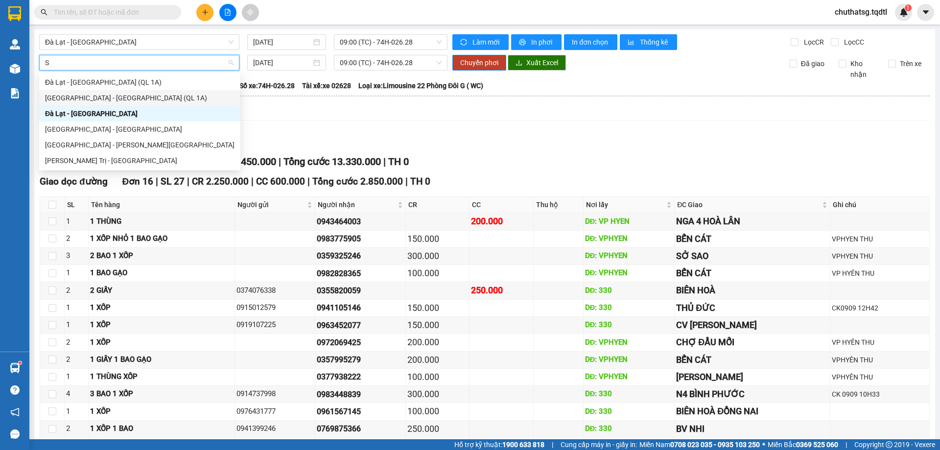
click at [65, 95] on div "[GEOGRAPHIC_DATA] - [GEOGRAPHIC_DATA] (QL 1A)" at bounding box center [139, 97] width 189 height 11
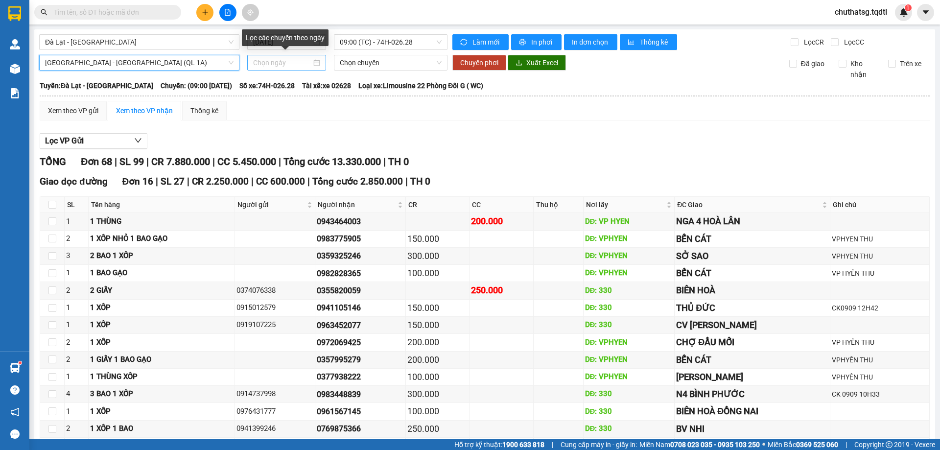
click at [289, 63] on input at bounding box center [282, 62] width 58 height 11
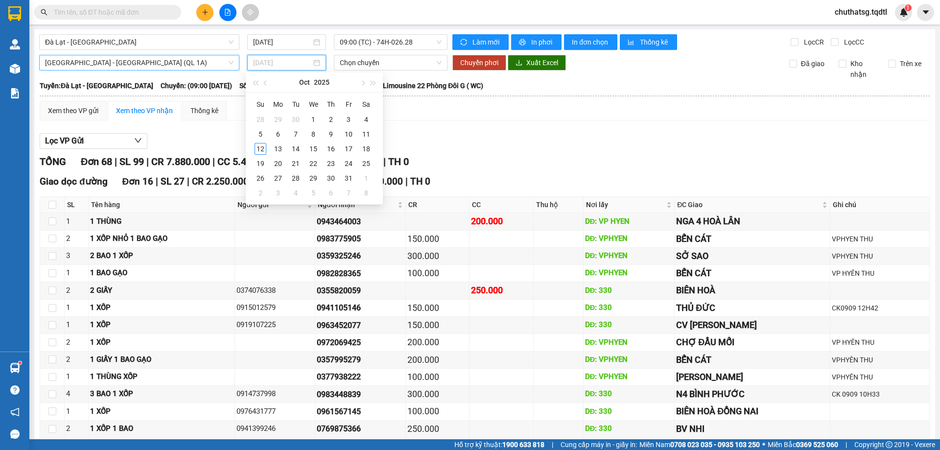
drag, startPoint x: 258, startPoint y: 150, endPoint x: 263, endPoint y: 139, distance: 11.2
click at [259, 150] on div "12" at bounding box center [260, 149] width 12 height 12
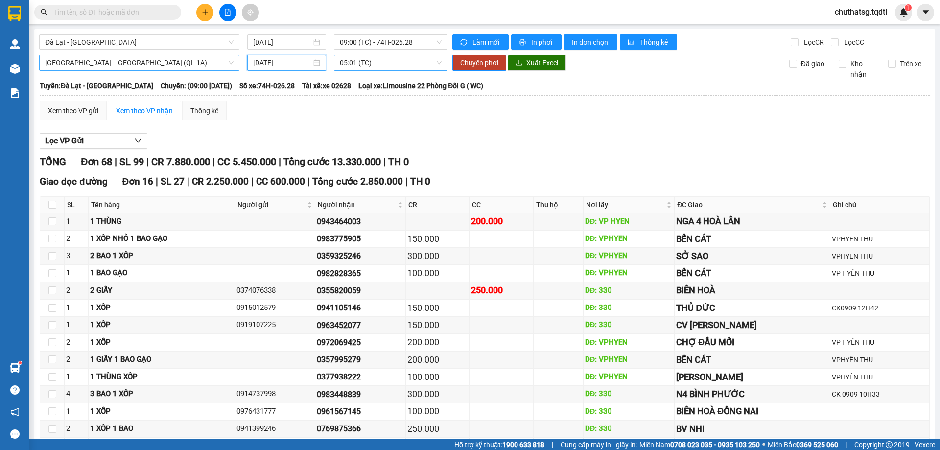
click at [392, 63] on span "05:01 (TC)" at bounding box center [391, 62] width 102 height 15
click at [380, 96] on div "05:01 (TC)" at bounding box center [375, 97] width 76 height 11
click at [480, 60] on span "Chuyển phơi" at bounding box center [479, 62] width 38 height 11
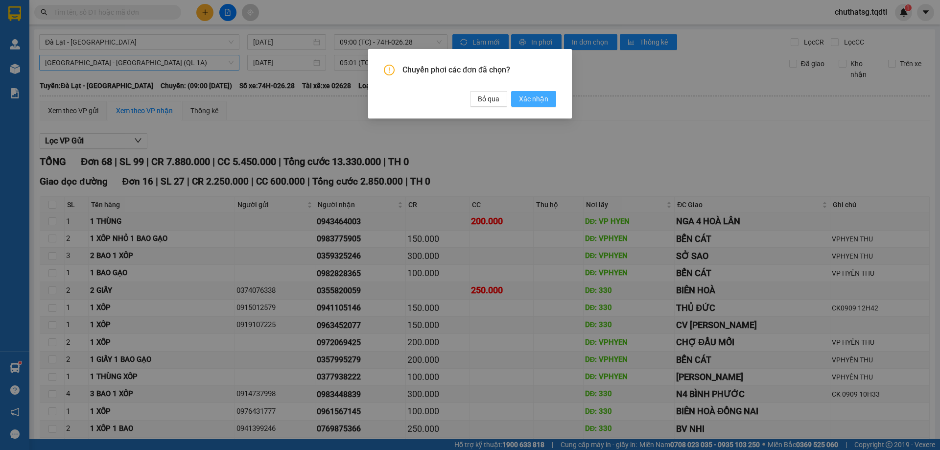
click at [540, 98] on span "Xác nhận" at bounding box center [533, 98] width 29 height 11
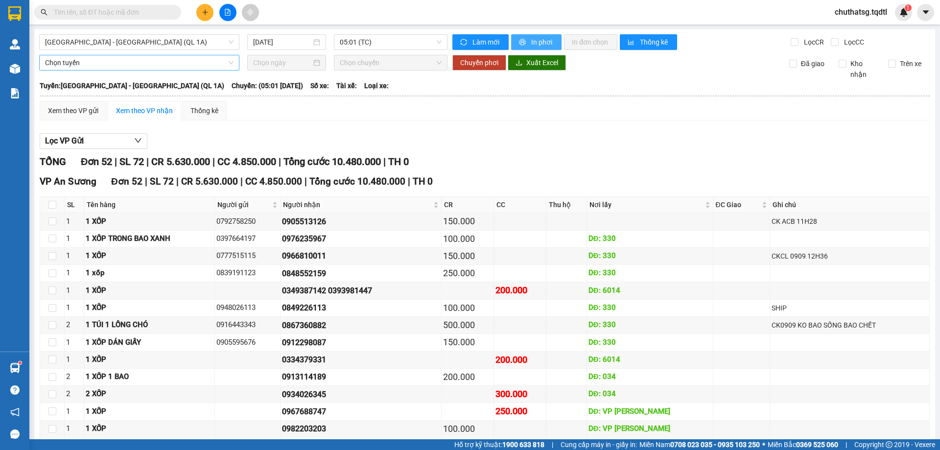
click at [514, 37] on button "In phơi" at bounding box center [536, 42] width 50 height 16
drag, startPoint x: 526, startPoint y: 38, endPoint x: 528, endPoint y: 57, distance: 19.2
click at [525, 40] on button "In phơi" at bounding box center [536, 42] width 50 height 16
drag, startPoint x: 519, startPoint y: 34, endPoint x: 555, endPoint y: 114, distance: 87.4
click at [525, 39] on button "In phơi" at bounding box center [536, 42] width 50 height 16
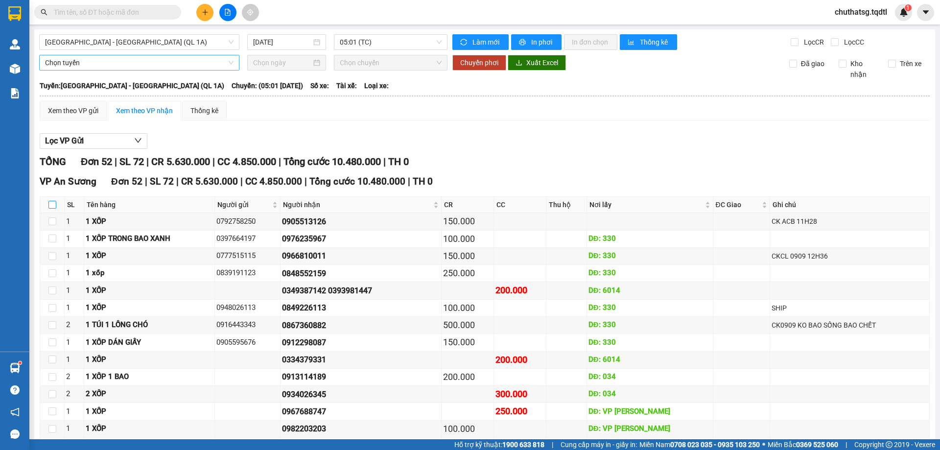
click at [53, 205] on input "checkbox" at bounding box center [52, 205] width 8 height 8
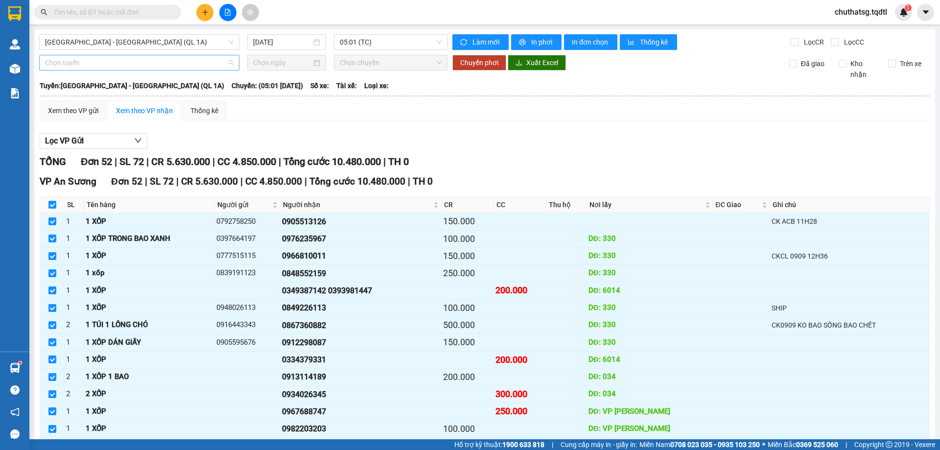
click at [126, 61] on span "Chọn tuyến" at bounding box center [139, 62] width 188 height 15
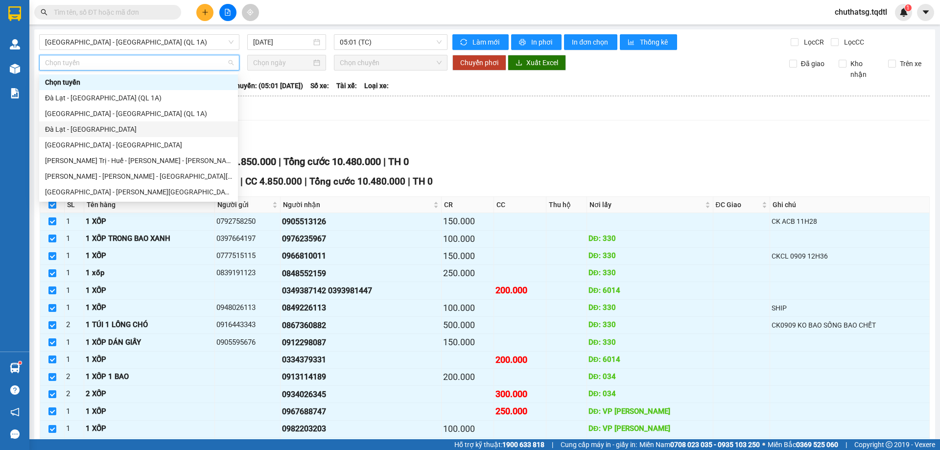
click at [57, 126] on div "Đà Lạt - [GEOGRAPHIC_DATA]" at bounding box center [138, 129] width 187 height 11
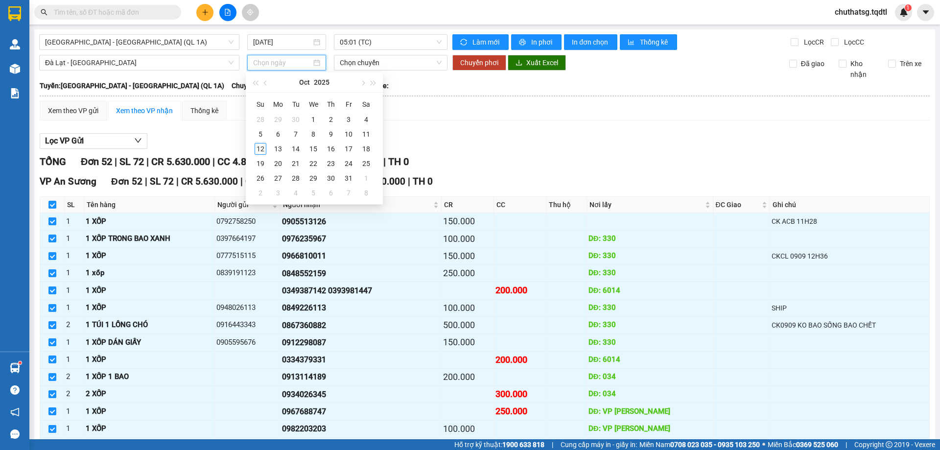
click at [289, 64] on input at bounding box center [282, 62] width 58 height 11
drag, startPoint x: 260, startPoint y: 147, endPoint x: 273, endPoint y: 123, distance: 27.1
click at [260, 146] on div "12" at bounding box center [260, 149] width 12 height 12
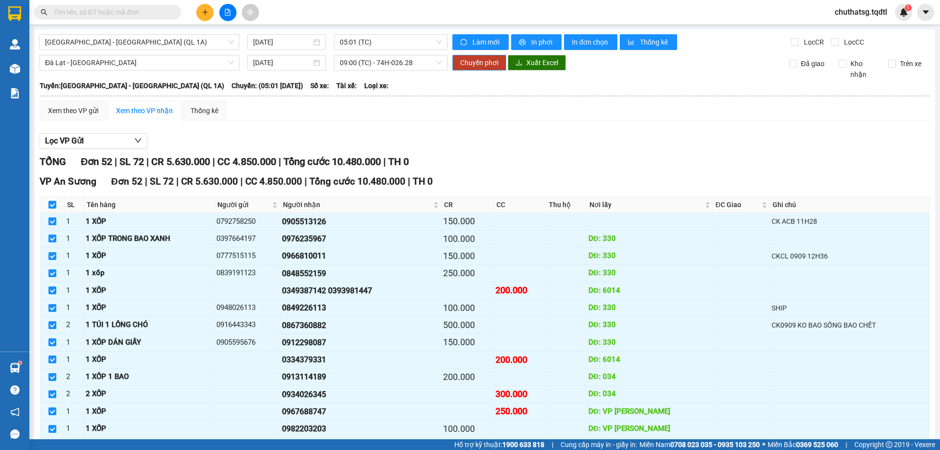
click at [471, 61] on span "Chuyển phơi" at bounding box center [479, 62] width 38 height 11
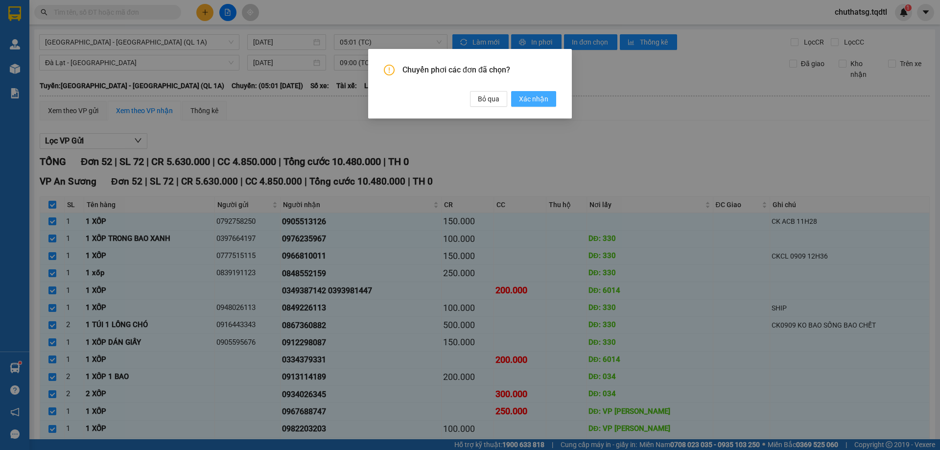
click at [530, 100] on span "Xác nhận" at bounding box center [533, 98] width 29 height 11
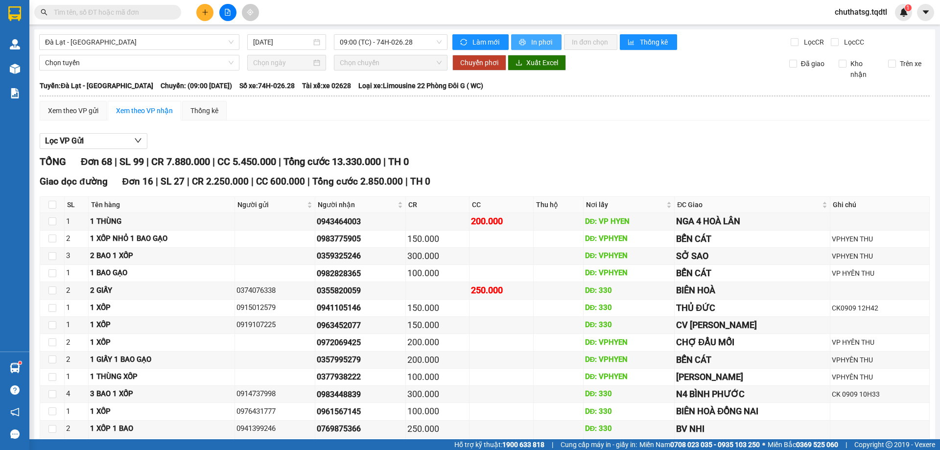
click at [526, 40] on button "In phơi" at bounding box center [536, 42] width 50 height 16
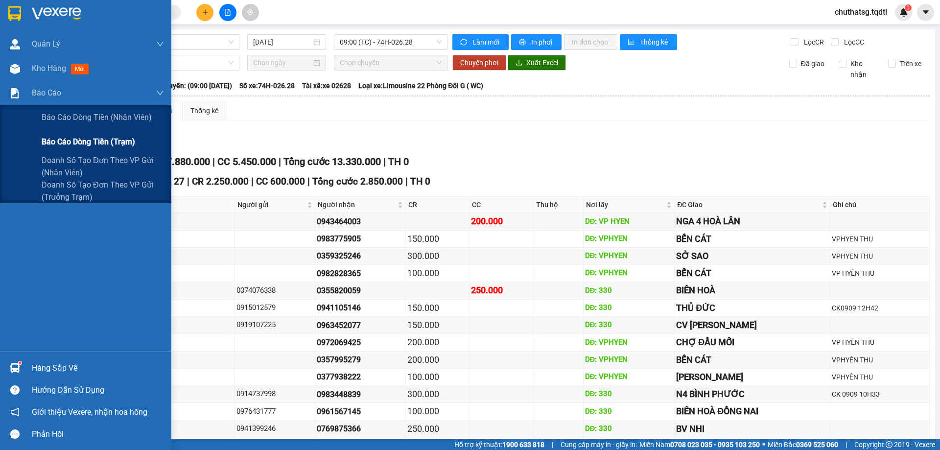
click at [54, 141] on span "Báo cáo dòng tiền (trạm)" at bounding box center [88, 142] width 93 height 12
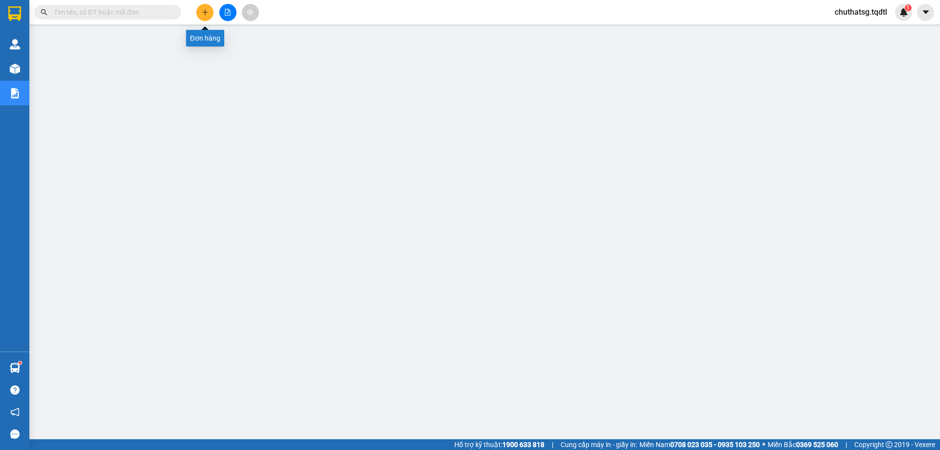
click at [204, 8] on button at bounding box center [204, 12] width 17 height 17
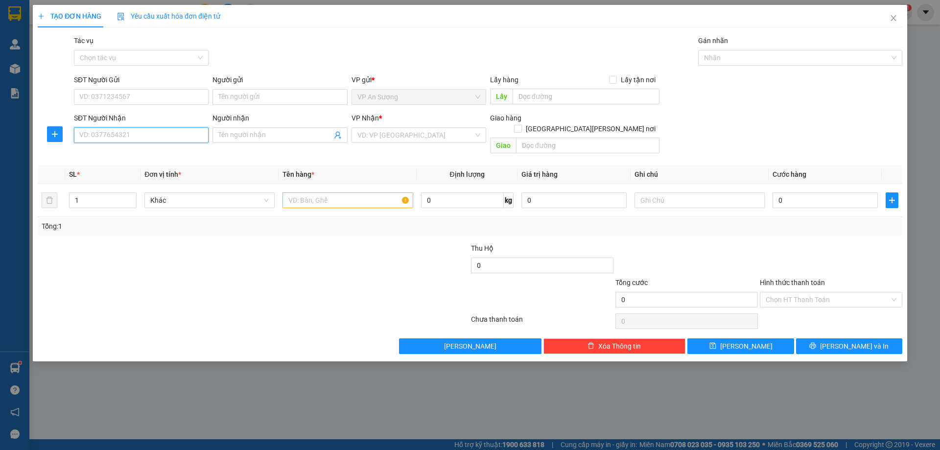
click at [127, 138] on input "SĐT Người Nhận" at bounding box center [141, 135] width 135 height 16
click at [95, 150] on div "0977699665" at bounding box center [141, 154] width 123 height 11
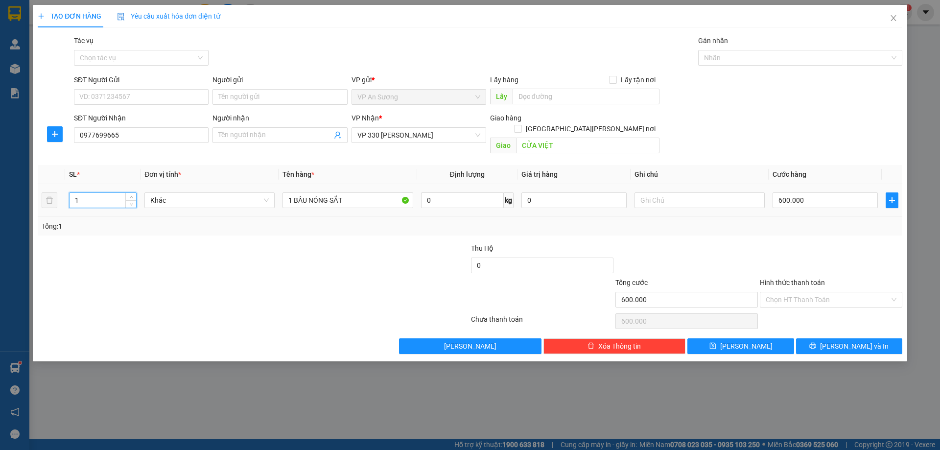
click at [83, 193] on input "1" at bounding box center [102, 200] width 67 height 15
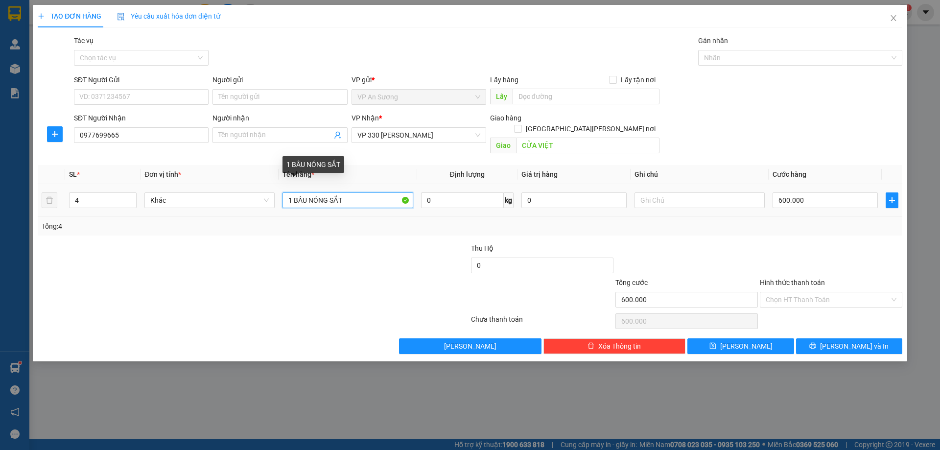
click at [354, 192] on input "1 BẦU NÓNG SẮT" at bounding box center [347, 200] width 130 height 16
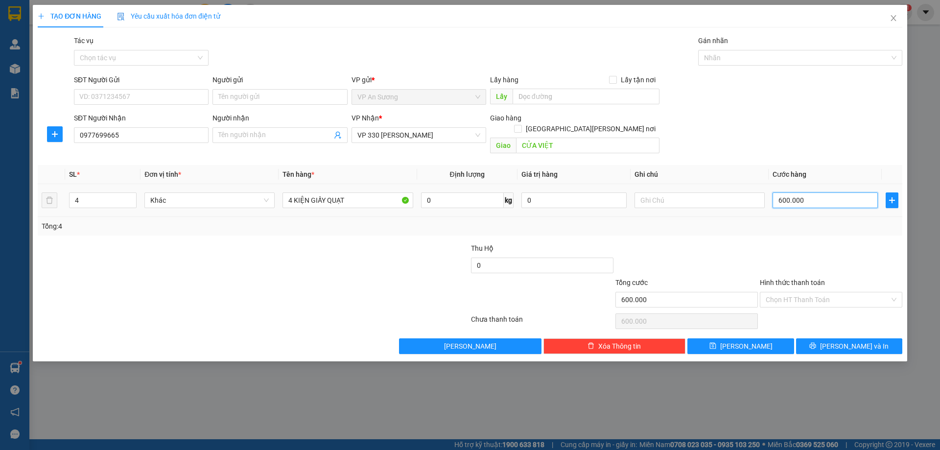
click at [821, 192] on input "600.000" at bounding box center [824, 200] width 105 height 16
click at [805, 225] on div "Transit Pickup Surcharge Ids Transit Deliver Surcharge Ids Transit Deliver Surc…" at bounding box center [470, 194] width 864 height 319
click at [852, 341] on span "[PERSON_NAME] và In" at bounding box center [854, 346] width 69 height 11
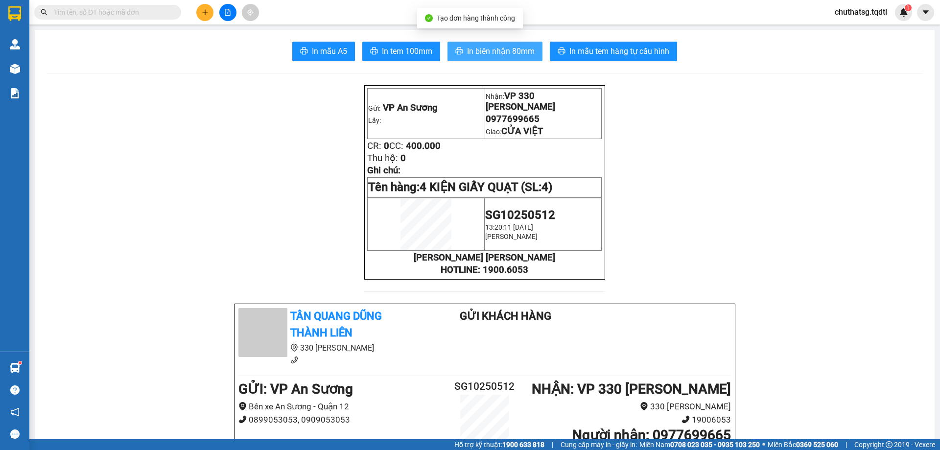
click at [488, 47] on span "In biên nhận 80mm" at bounding box center [501, 51] width 68 height 12
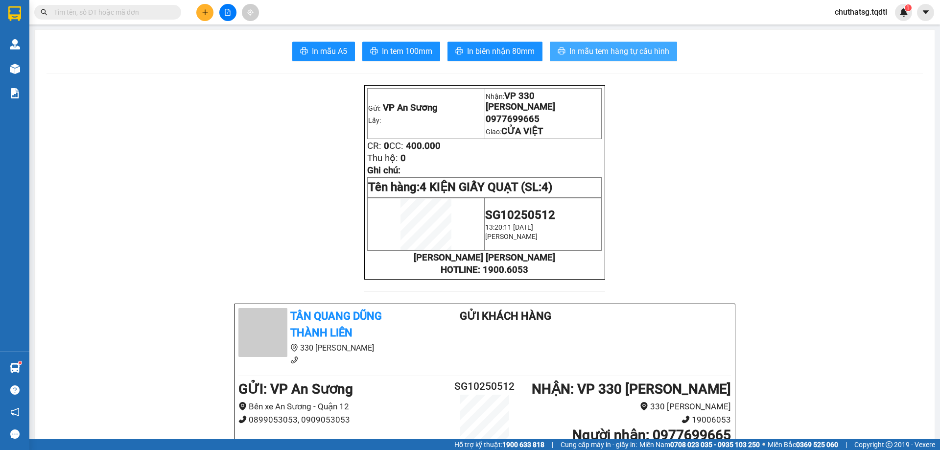
click at [613, 49] on span "In mẫu tem hàng tự cấu hình" at bounding box center [619, 51] width 100 height 12
click at [203, 10] on icon "plus" at bounding box center [205, 12] width 7 height 7
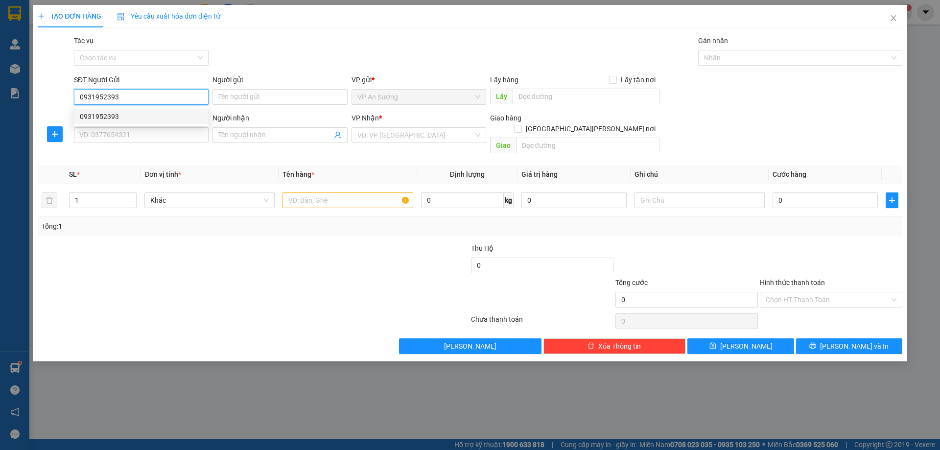
click at [93, 115] on div "0931952393" at bounding box center [141, 116] width 123 height 11
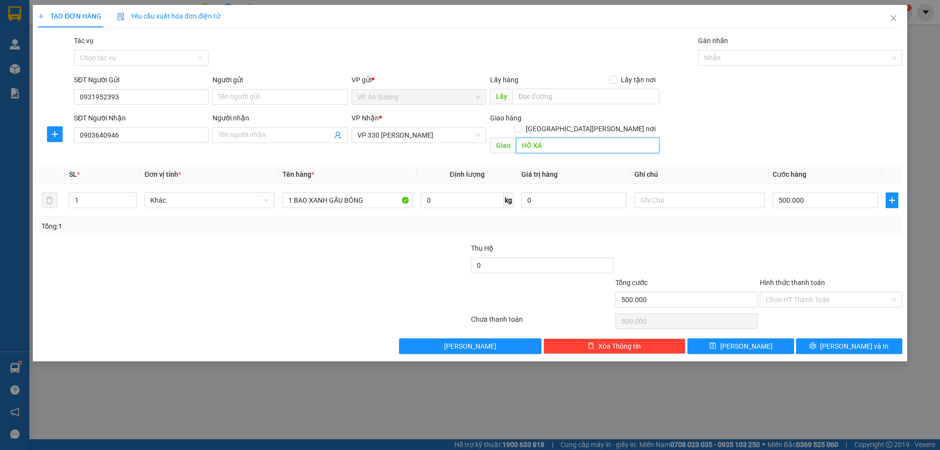
click at [559, 138] on input "HỒ XÁ" at bounding box center [587, 146] width 143 height 16
click at [428, 132] on span "VP 330 [PERSON_NAME]" at bounding box center [418, 135] width 123 height 15
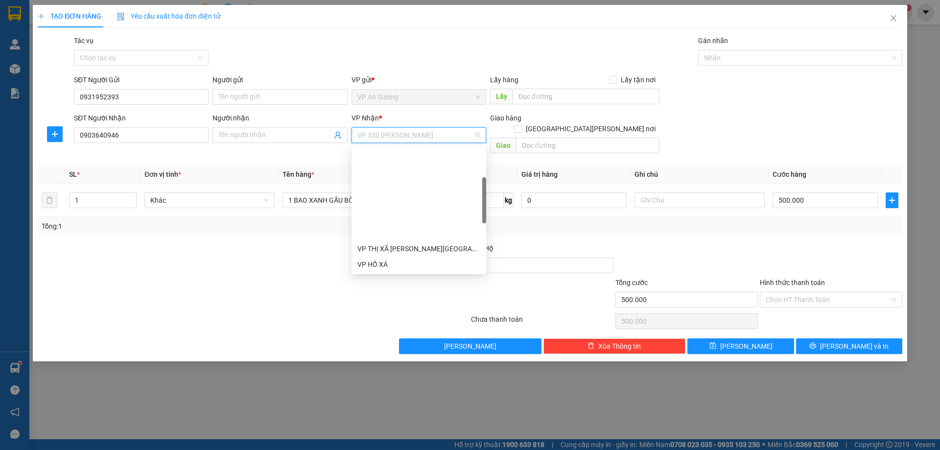
click at [391, 322] on div "VP [PERSON_NAME]" at bounding box center [418, 327] width 123 height 11
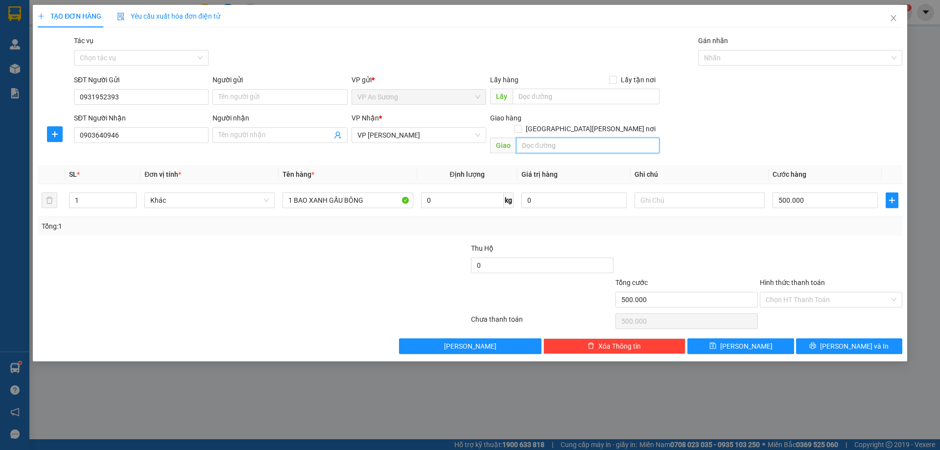
click at [546, 138] on input "text" at bounding box center [587, 146] width 143 height 16
click at [83, 193] on input "1" at bounding box center [102, 200] width 67 height 15
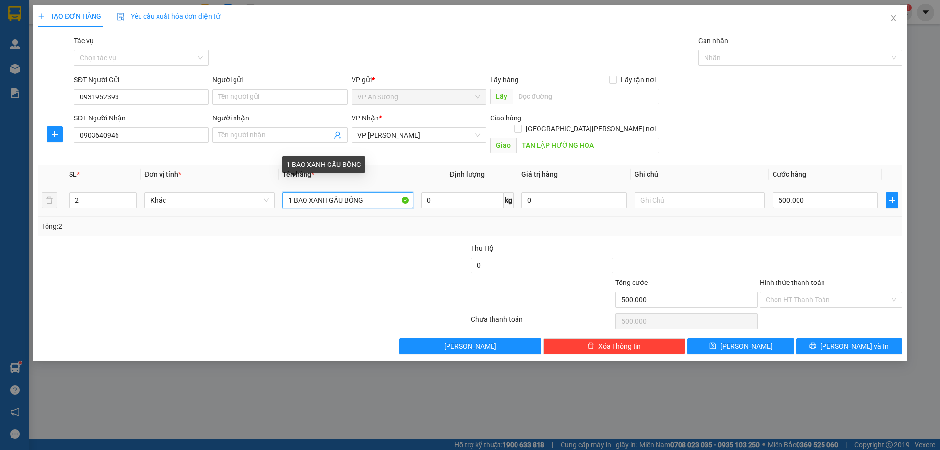
click at [292, 192] on input "1 BAO XANH GẤU BÔNG" at bounding box center [347, 200] width 130 height 16
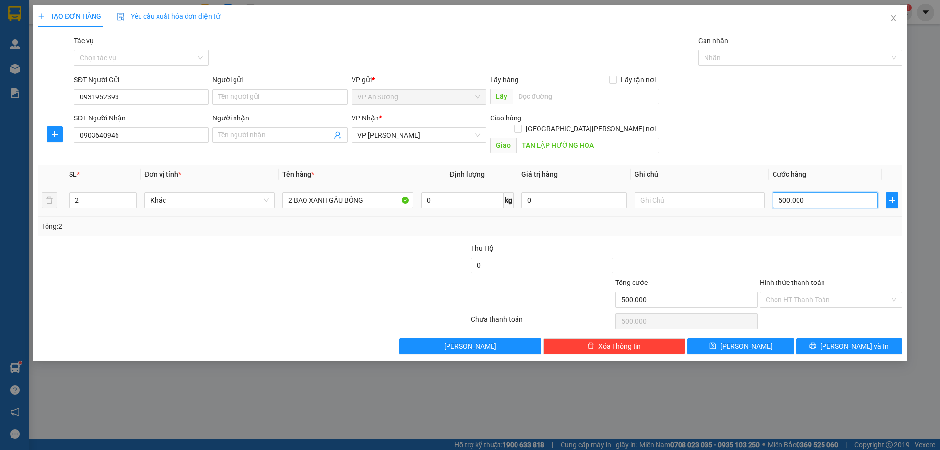
click at [823, 192] on input "500.000" at bounding box center [824, 200] width 105 height 16
click at [805, 228] on div "Transit Pickup Surcharge Ids Transit Deliver Surcharge Ids Transit Deliver Surc…" at bounding box center [470, 194] width 864 height 319
click at [850, 341] on span "[PERSON_NAME] và In" at bounding box center [854, 346] width 69 height 11
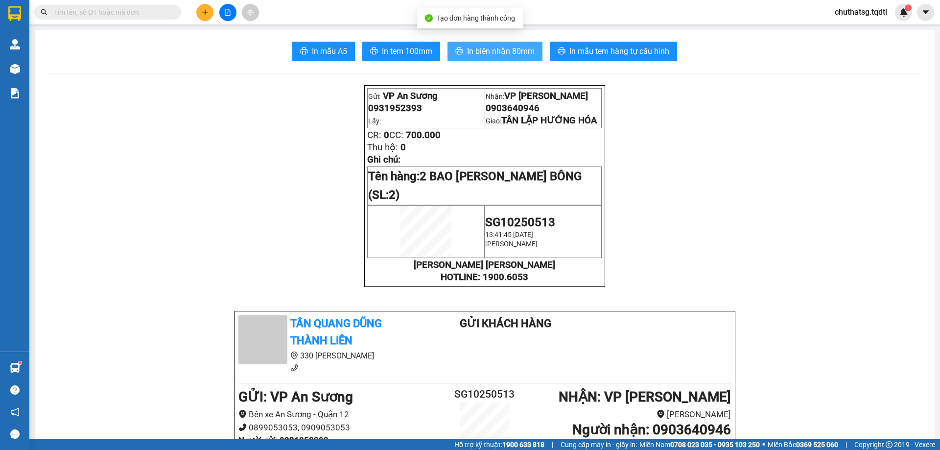
click at [499, 53] on span "In biên nhận 80mm" at bounding box center [501, 51] width 68 height 12
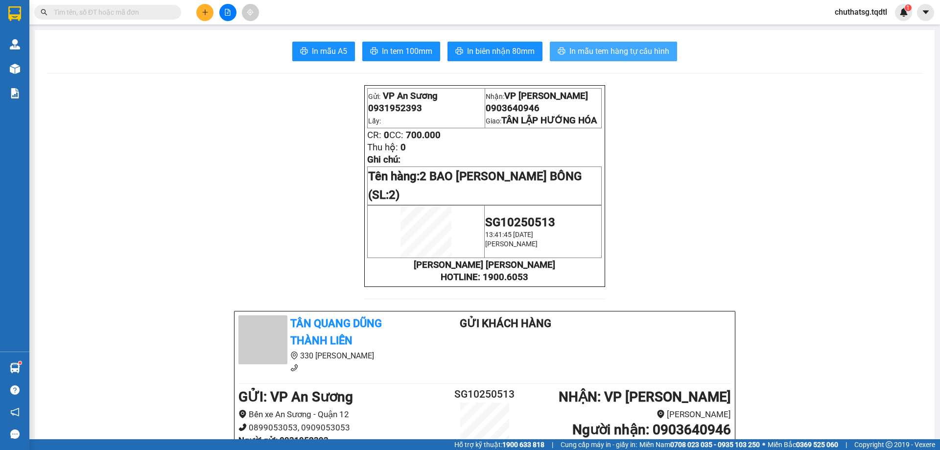
click at [595, 48] on span "In mẫu tem hàng tự cấu hình" at bounding box center [619, 51] width 100 height 12
click at [202, 14] on icon "plus" at bounding box center [205, 12] width 7 height 7
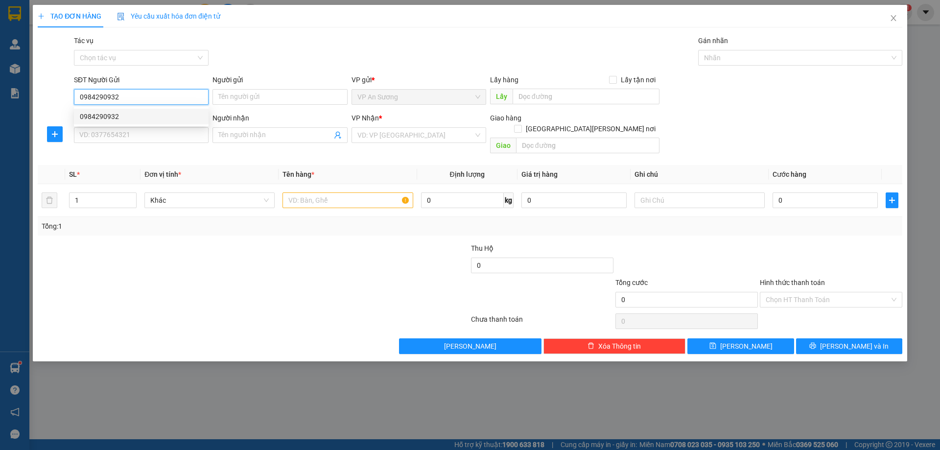
click at [95, 113] on div "0984290932" at bounding box center [141, 116] width 123 height 11
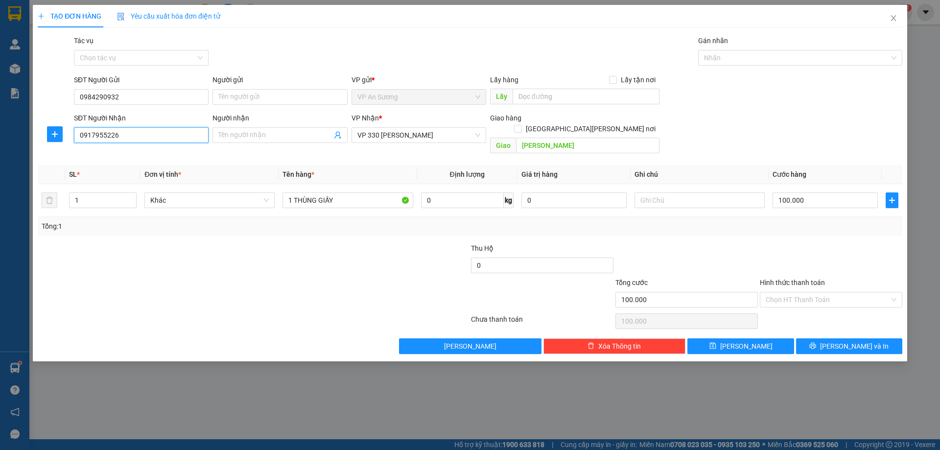
click at [126, 138] on input "0917955226" at bounding box center [141, 135] width 135 height 16
click at [579, 138] on input "[PERSON_NAME]" at bounding box center [587, 146] width 143 height 16
click at [796, 278] on label "Hình thức thanh toán" at bounding box center [792, 282] width 65 height 8
click at [796, 292] on input "Hình thức thanh toán" at bounding box center [827, 299] width 124 height 15
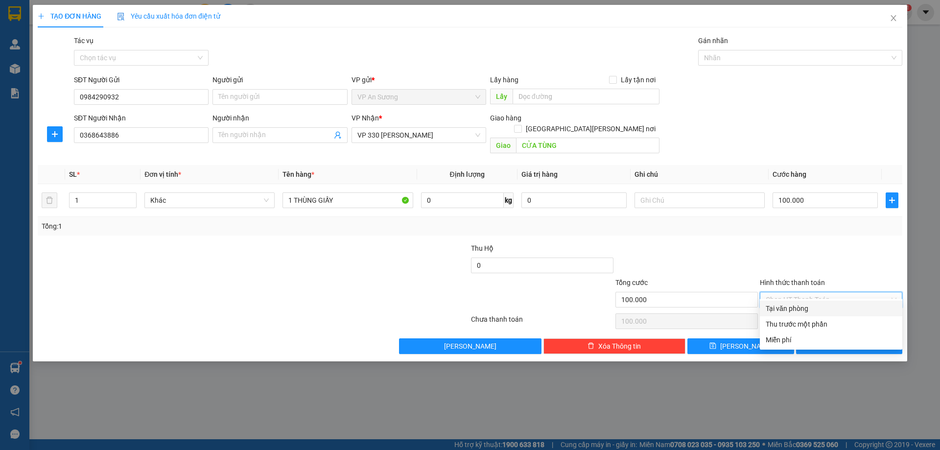
click at [822, 309] on div "Tại văn phòng" at bounding box center [830, 308] width 131 height 11
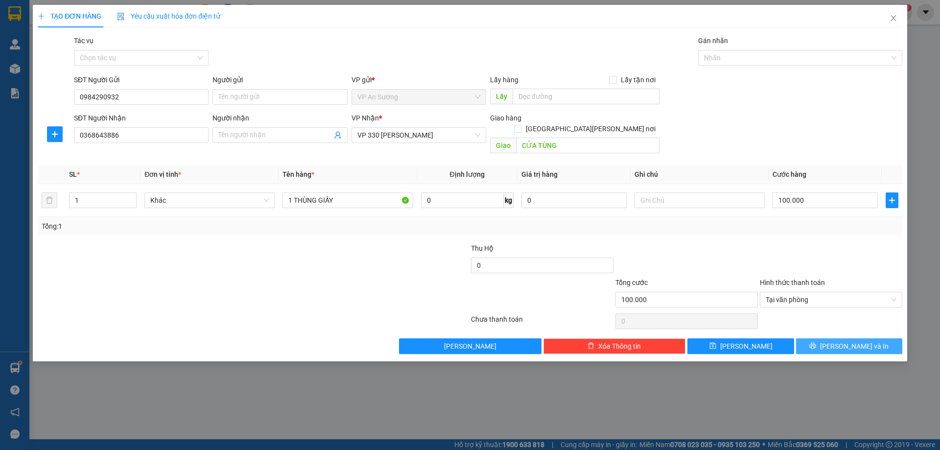
click at [863, 341] on span "[PERSON_NAME] và In" at bounding box center [854, 346] width 69 height 11
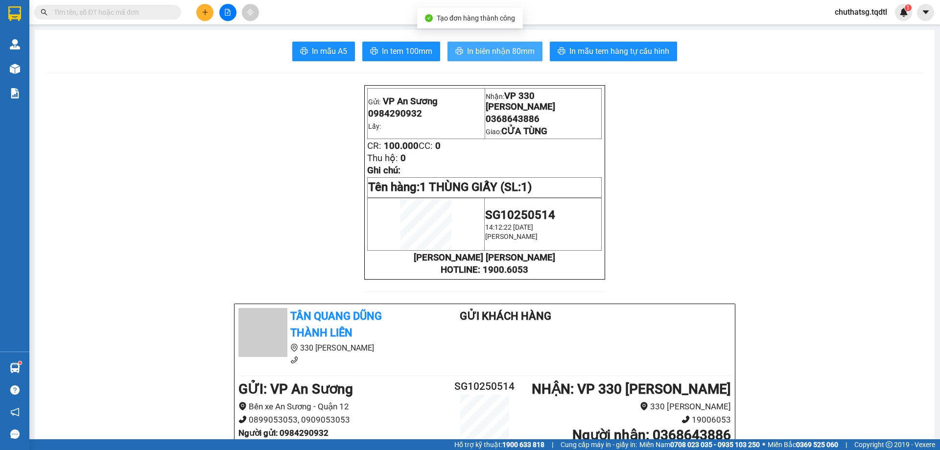
click at [496, 44] on button "In biên nhận 80mm" at bounding box center [494, 52] width 95 height 20
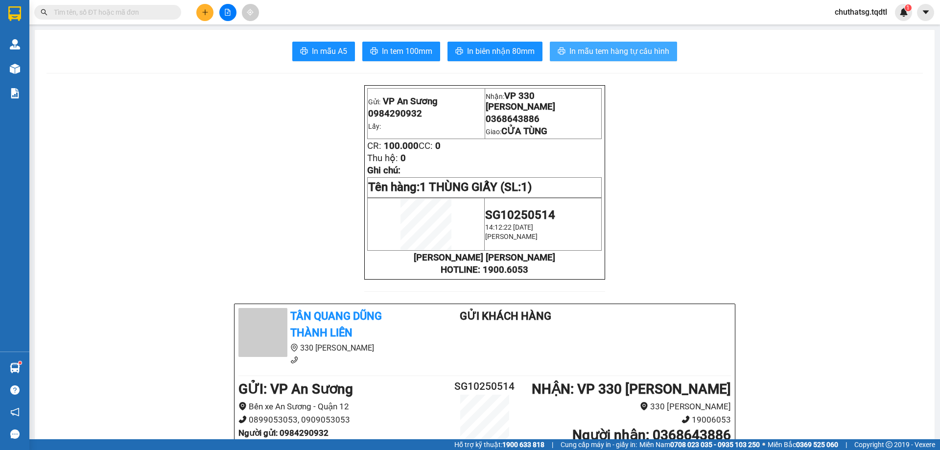
click at [628, 51] on span "In mẫu tem hàng tự cấu hình" at bounding box center [619, 51] width 100 height 12
click at [203, 18] on button at bounding box center [204, 12] width 17 height 17
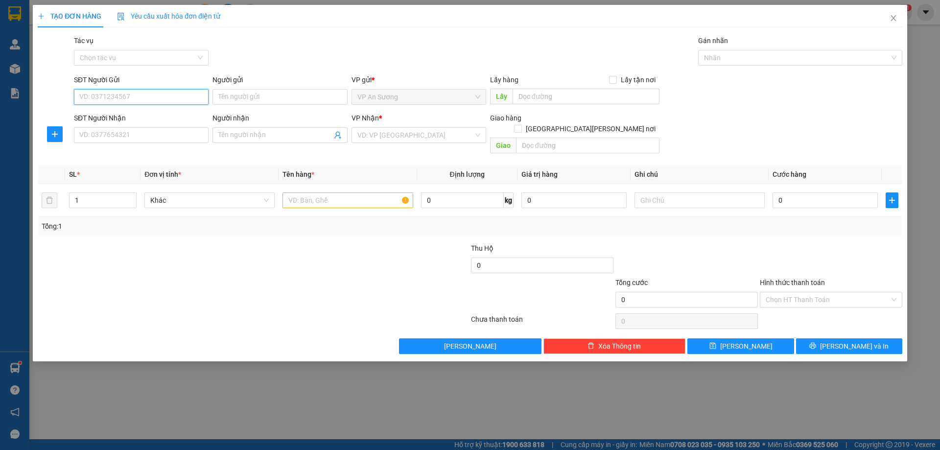
click at [157, 97] on input "SĐT Người Gửi" at bounding box center [141, 97] width 135 height 16
click at [129, 131] on input "SĐT Người Nhận" at bounding box center [141, 135] width 135 height 16
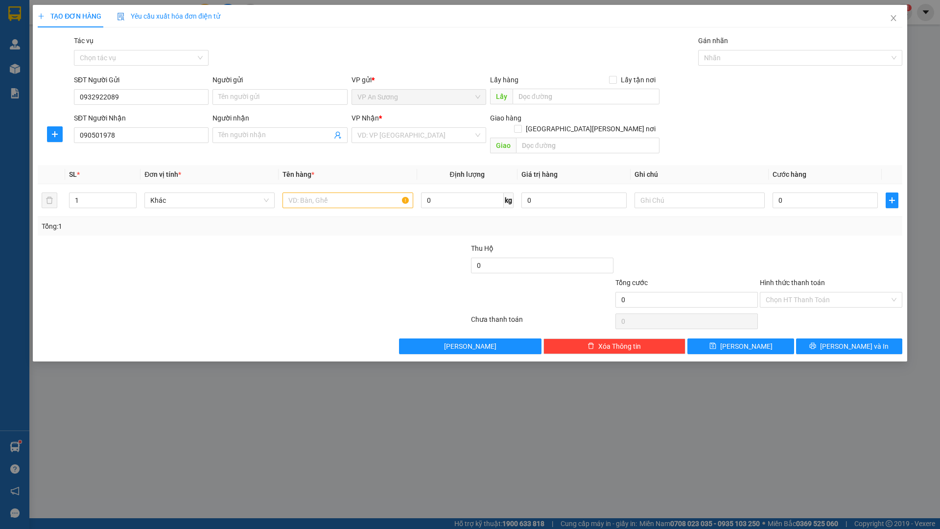
click at [115, 260] on div at bounding box center [181, 260] width 289 height 34
click at [132, 137] on input "090501978" at bounding box center [141, 135] width 135 height 16
click at [129, 154] on div "0905011978" at bounding box center [141, 154] width 123 height 11
click at [803, 192] on input "250.000" at bounding box center [824, 200] width 105 height 16
click at [844, 292] on input "Hình thức thanh toán" at bounding box center [827, 299] width 124 height 15
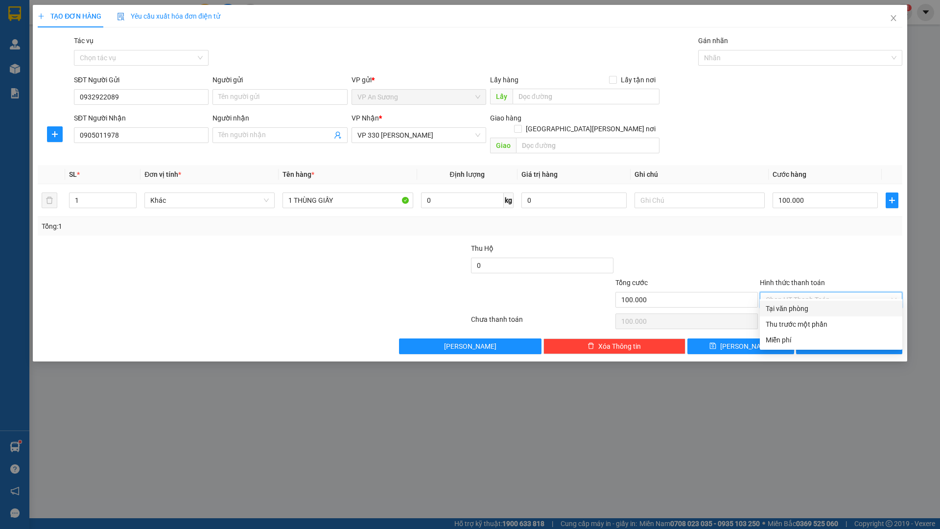
click at [851, 247] on div at bounding box center [831, 260] width 144 height 34
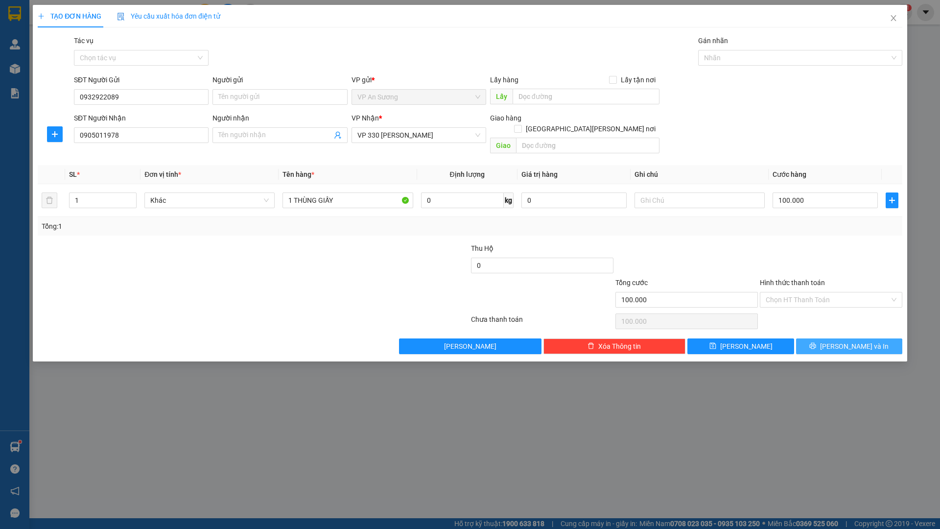
click at [829, 338] on button "[PERSON_NAME] và In" at bounding box center [849, 346] width 106 height 16
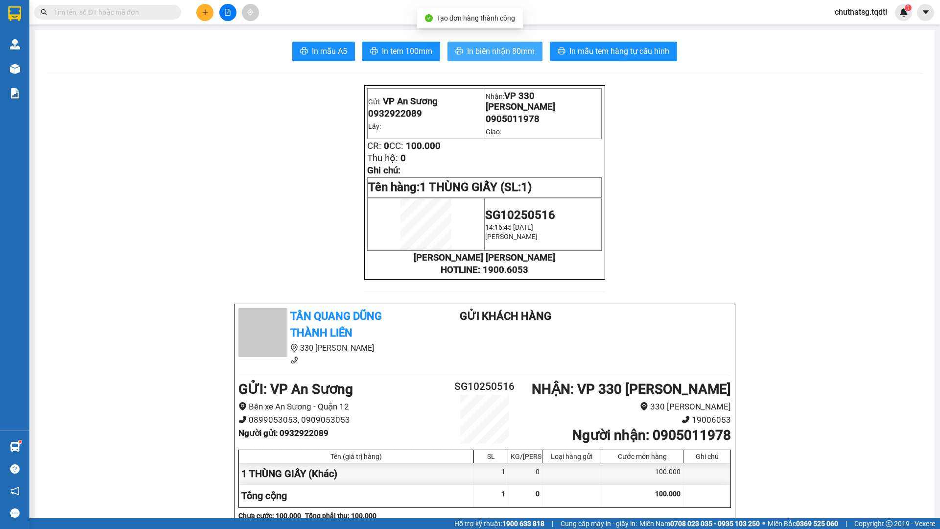
click at [514, 46] on span "In biên nhận 80mm" at bounding box center [501, 51] width 68 height 12
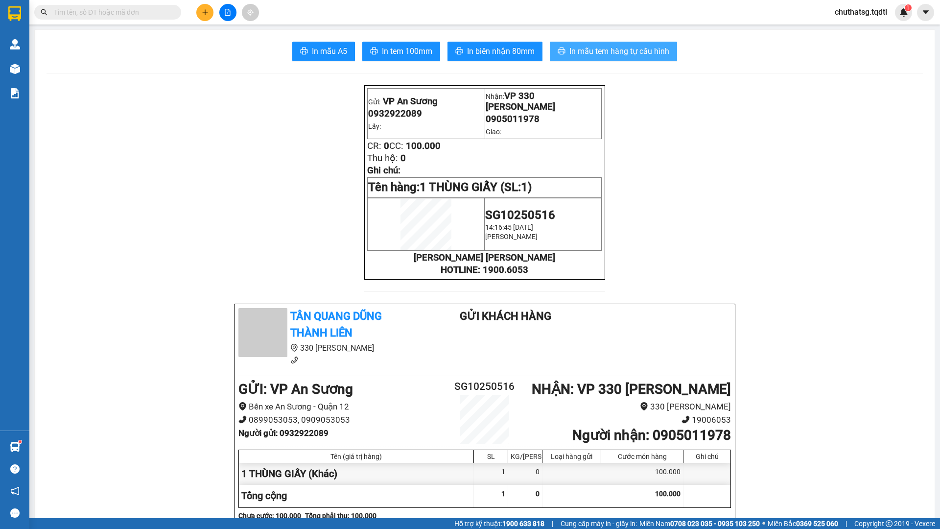
click at [605, 48] on span "In mẫu tem hàng tự cấu hình" at bounding box center [619, 51] width 100 height 12
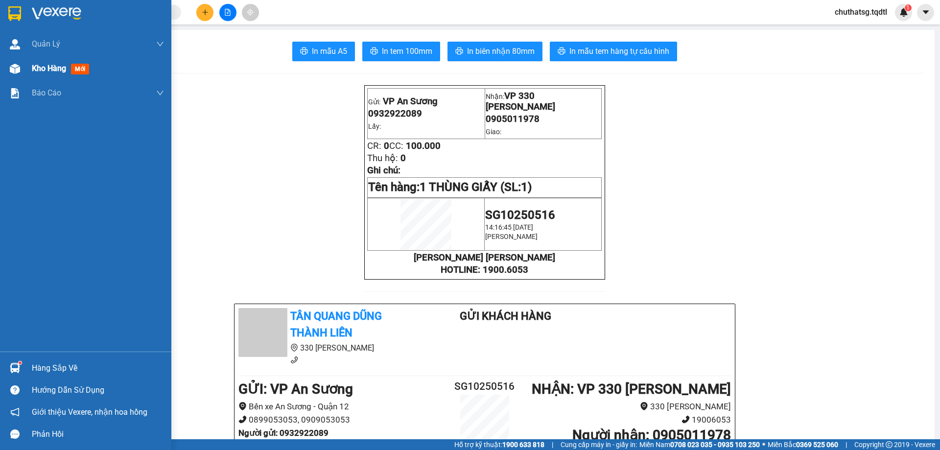
click at [46, 68] on span "Kho hàng" at bounding box center [49, 68] width 34 height 9
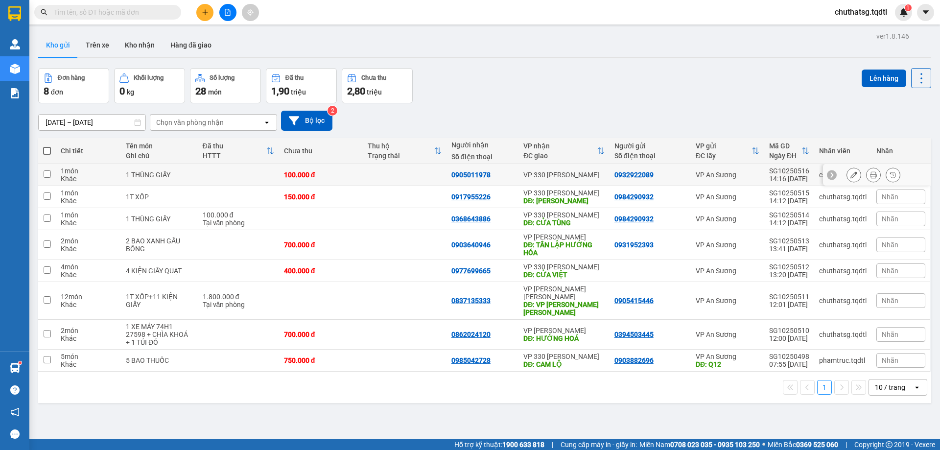
scroll to position [45, 0]
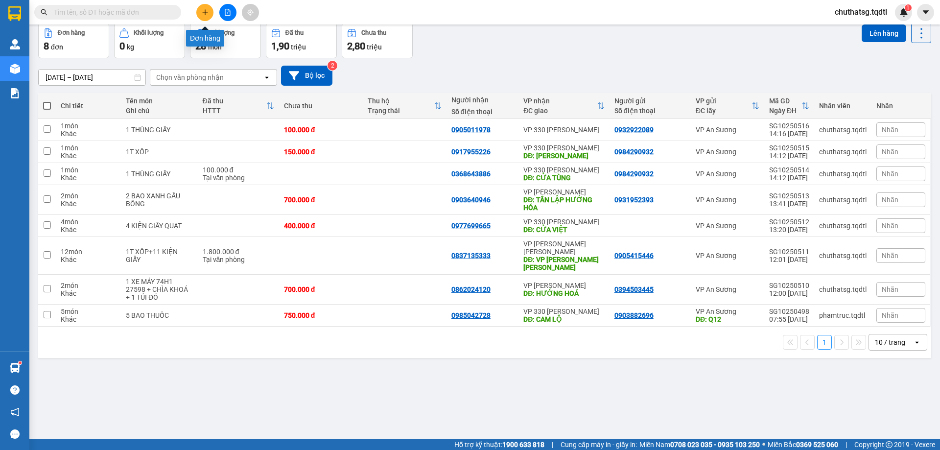
click at [201, 13] on button at bounding box center [204, 12] width 17 height 17
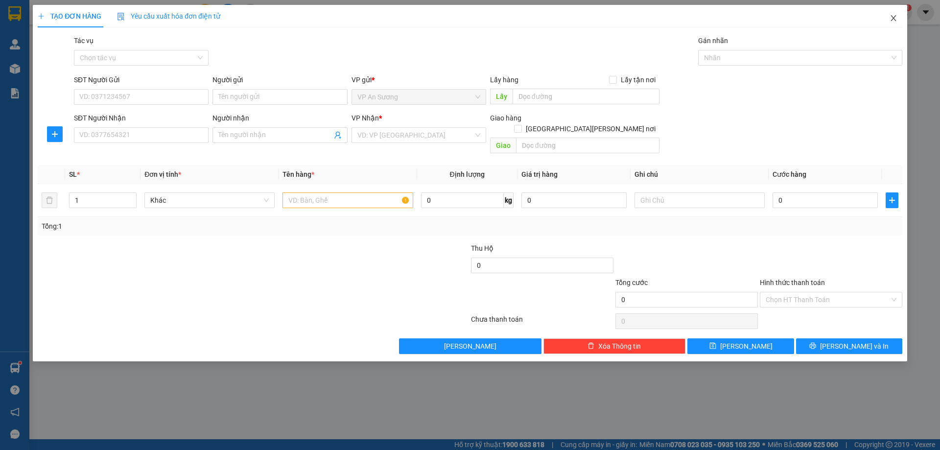
click at [896, 19] on icon "close" at bounding box center [893, 18] width 8 height 8
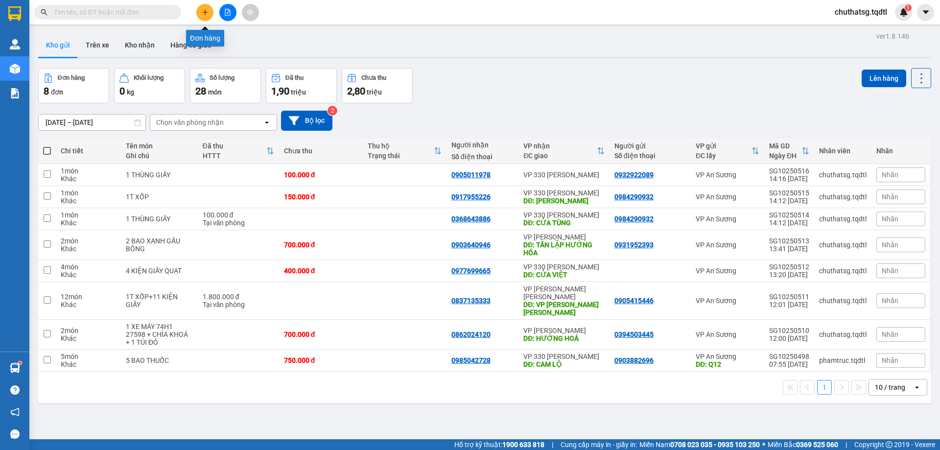
click at [204, 16] on button at bounding box center [204, 12] width 17 height 17
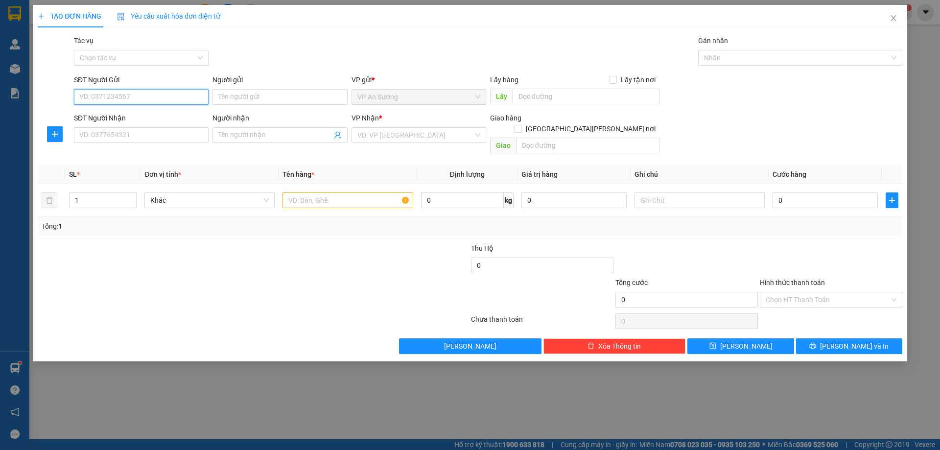
click at [116, 92] on input "SĐT Người Gửi" at bounding box center [141, 97] width 135 height 16
click at [139, 107] on div "0973021093 0973021093" at bounding box center [141, 117] width 135 height 20
click at [137, 98] on input "0973021" at bounding box center [141, 97] width 135 height 16
click at [119, 117] on div "0973021093" at bounding box center [141, 116] width 123 height 11
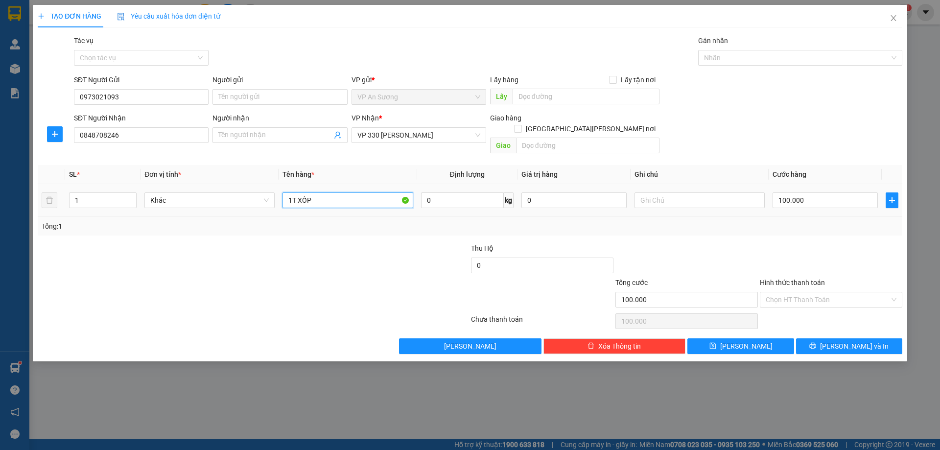
click at [339, 192] on input "1T XỐP" at bounding box center [347, 200] width 130 height 16
click at [299, 192] on input "1T GIẤY" at bounding box center [347, 200] width 130 height 16
click at [345, 194] on input "1T GIẤY" at bounding box center [347, 200] width 130 height 16
click at [856, 341] on span "[PERSON_NAME] và In" at bounding box center [854, 346] width 69 height 11
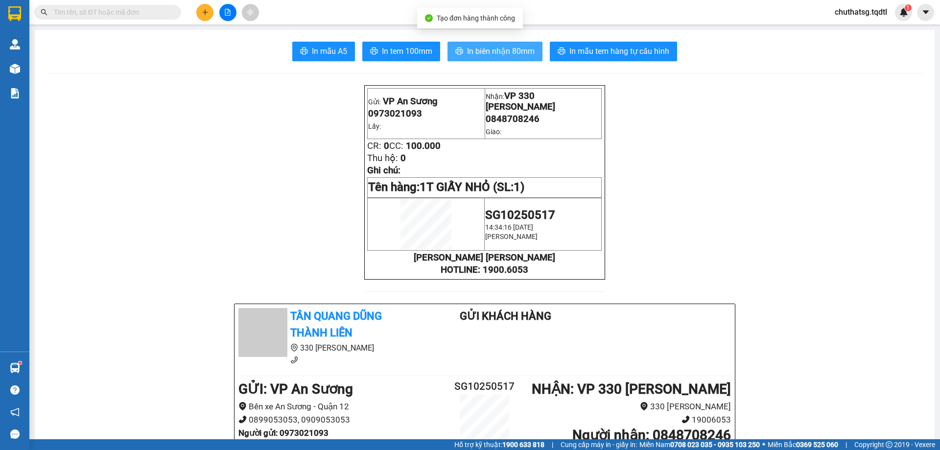
click at [467, 47] on span "In biên nhận 80mm" at bounding box center [501, 51] width 68 height 12
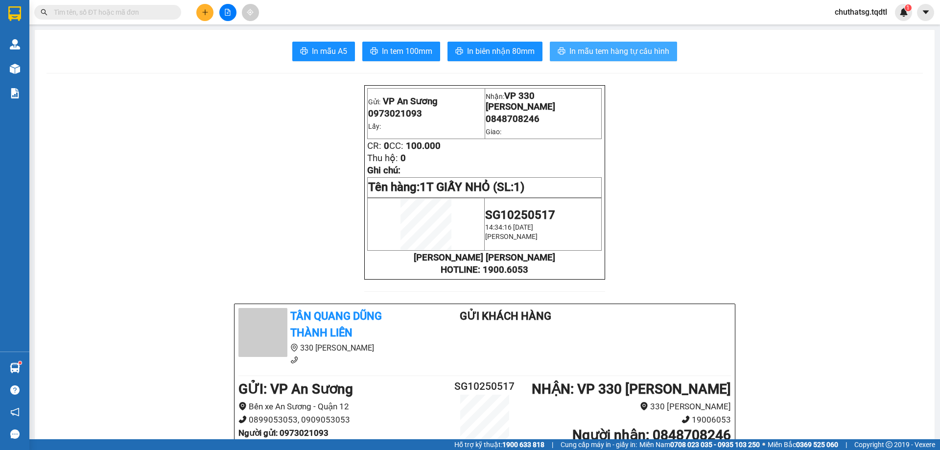
click at [642, 42] on button "In mẫu tem hàng tự cấu hình" at bounding box center [613, 52] width 127 height 20
click at [198, 12] on button at bounding box center [204, 12] width 17 height 17
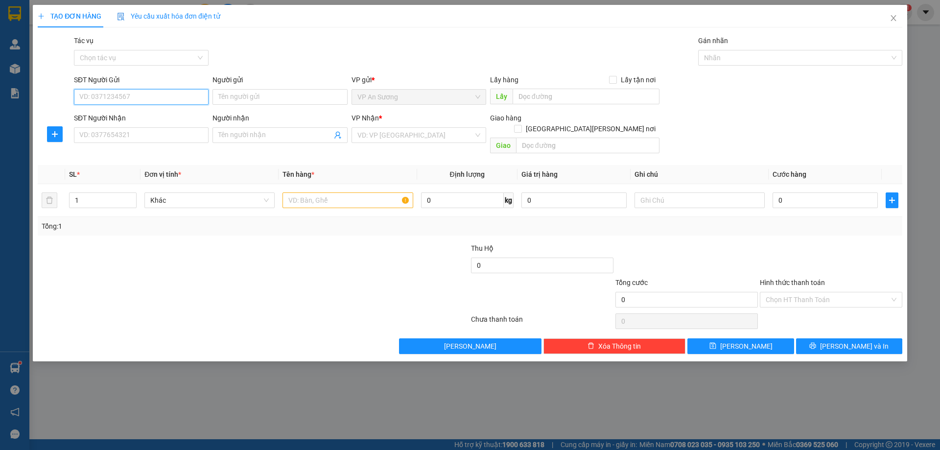
click at [109, 98] on input "SĐT Người Gửi" at bounding box center [141, 97] width 135 height 16
click at [890, 18] on icon "close" at bounding box center [893, 18] width 8 height 8
